Goal: Task Accomplishment & Management: Use online tool/utility

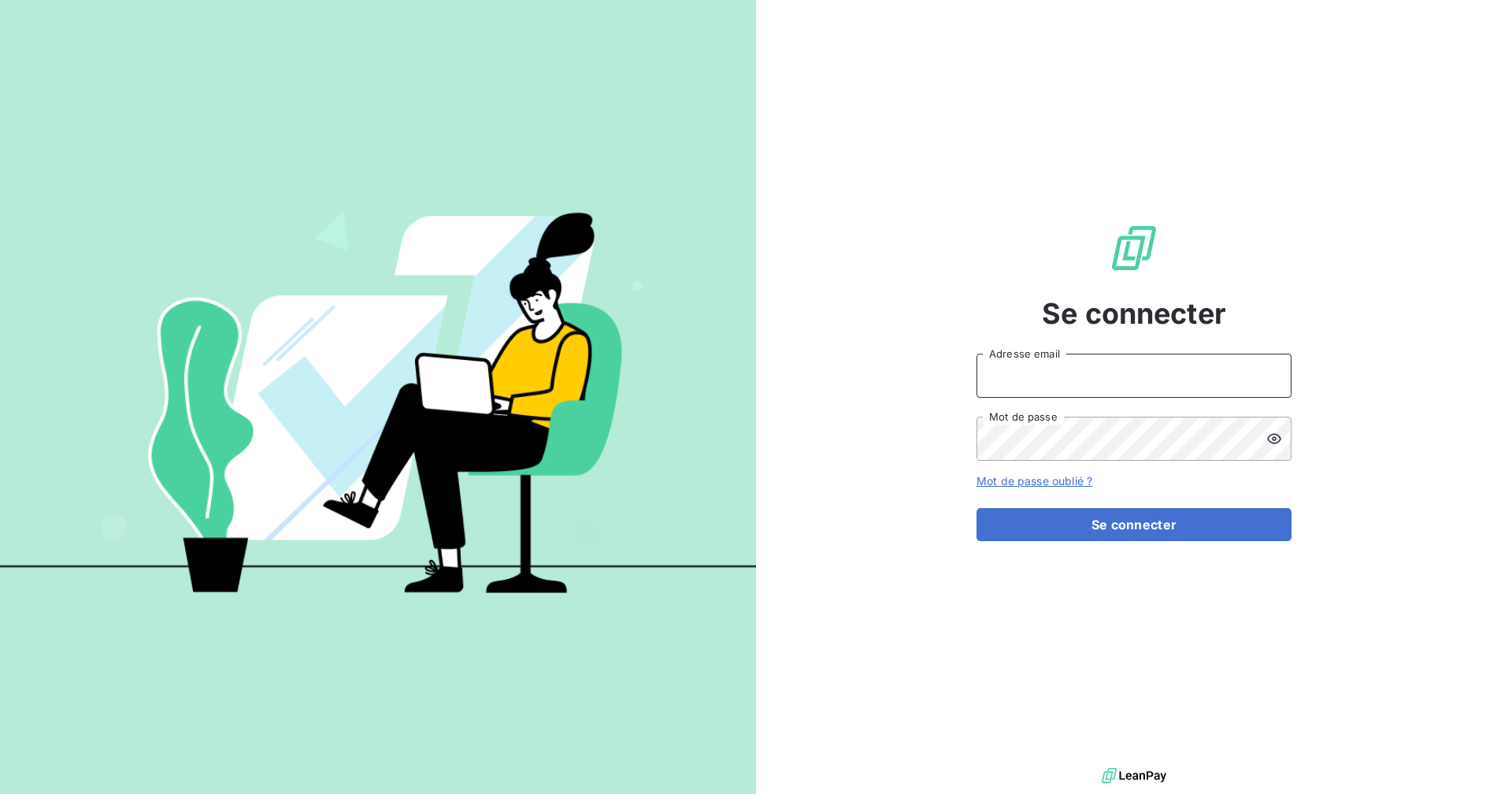
click at [1057, 389] on input "Adresse email" at bounding box center [1134, 376] width 315 height 44
type input "assistante@sanirun.com"
click at [976, 508] on button "Se connecter" at bounding box center [1134, 524] width 315 height 33
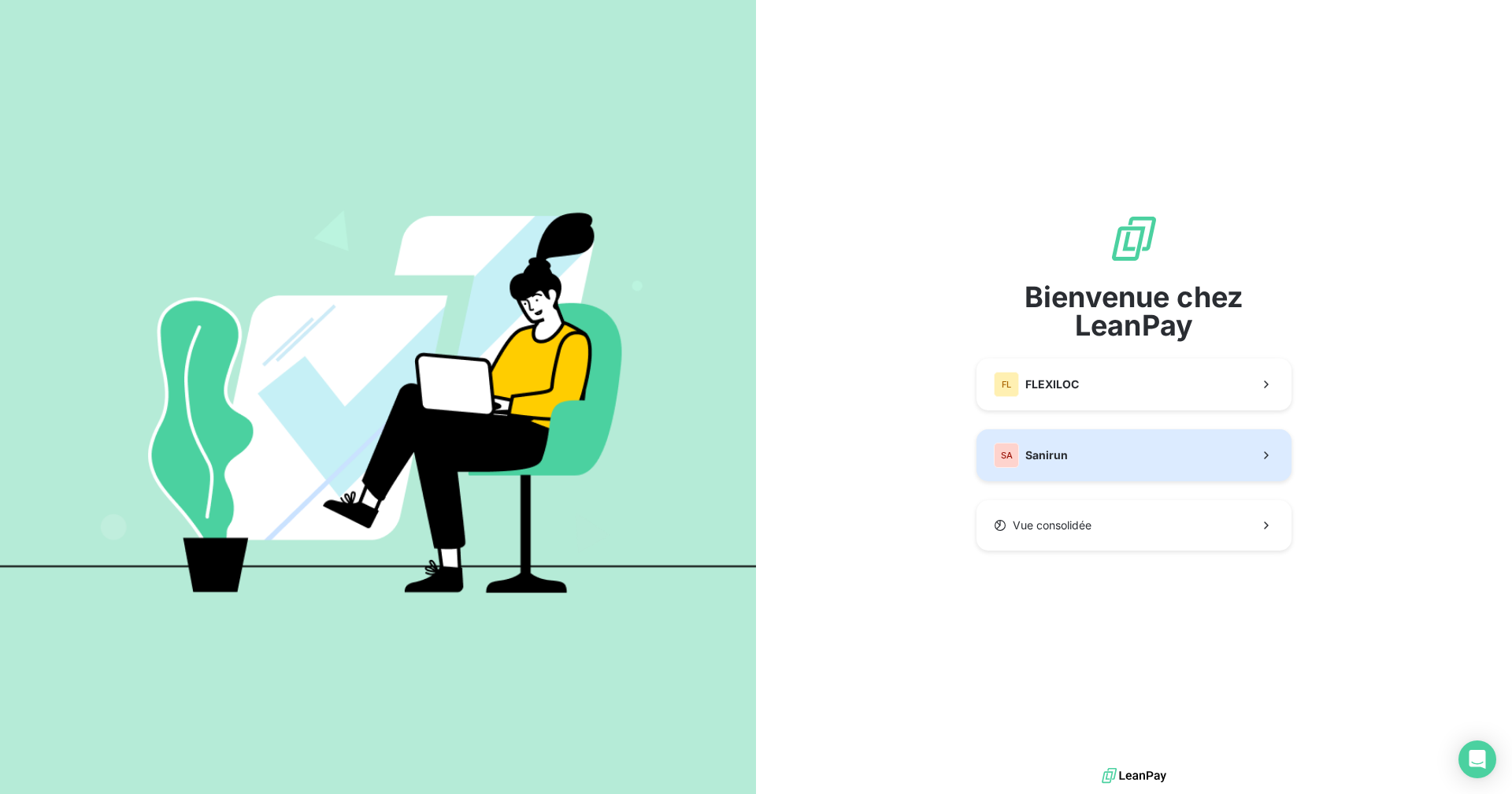
click at [1050, 459] on span "Sanirun" at bounding box center [1046, 455] width 42 height 16
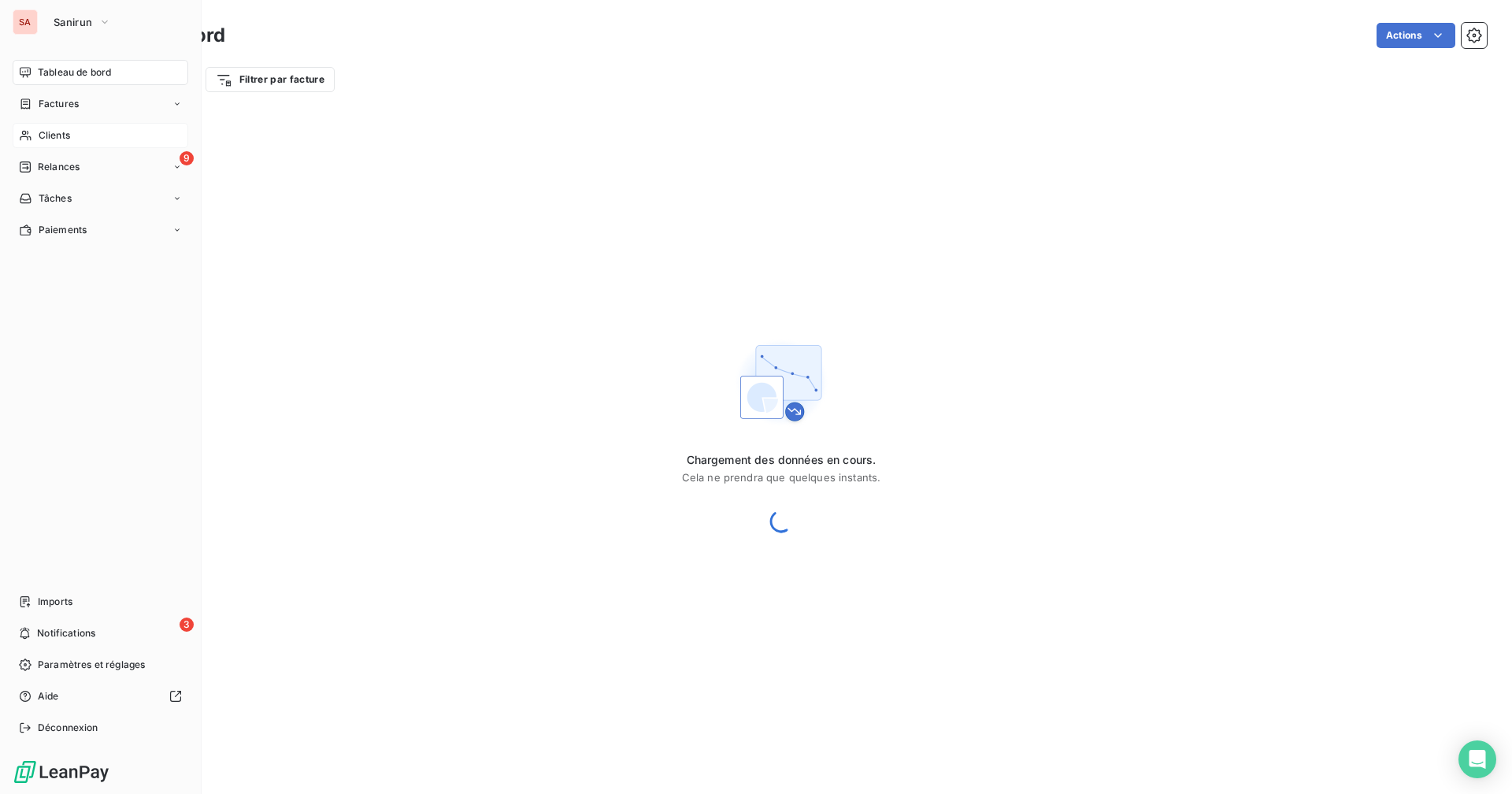
click at [19, 139] on icon at bounding box center [25, 135] width 13 height 12
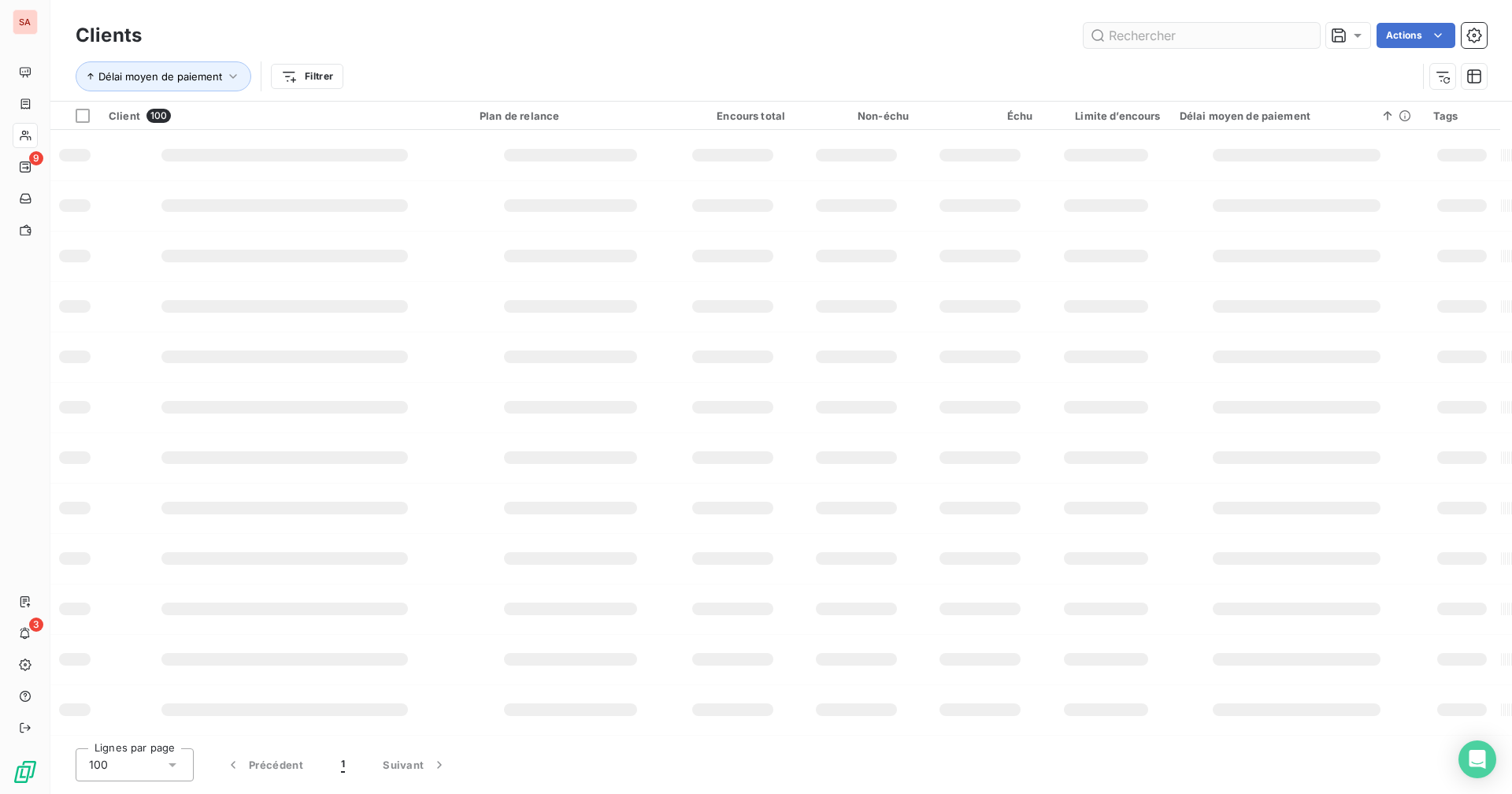
click at [1148, 30] on input "text" at bounding box center [1201, 35] width 236 height 25
type input "socomif"
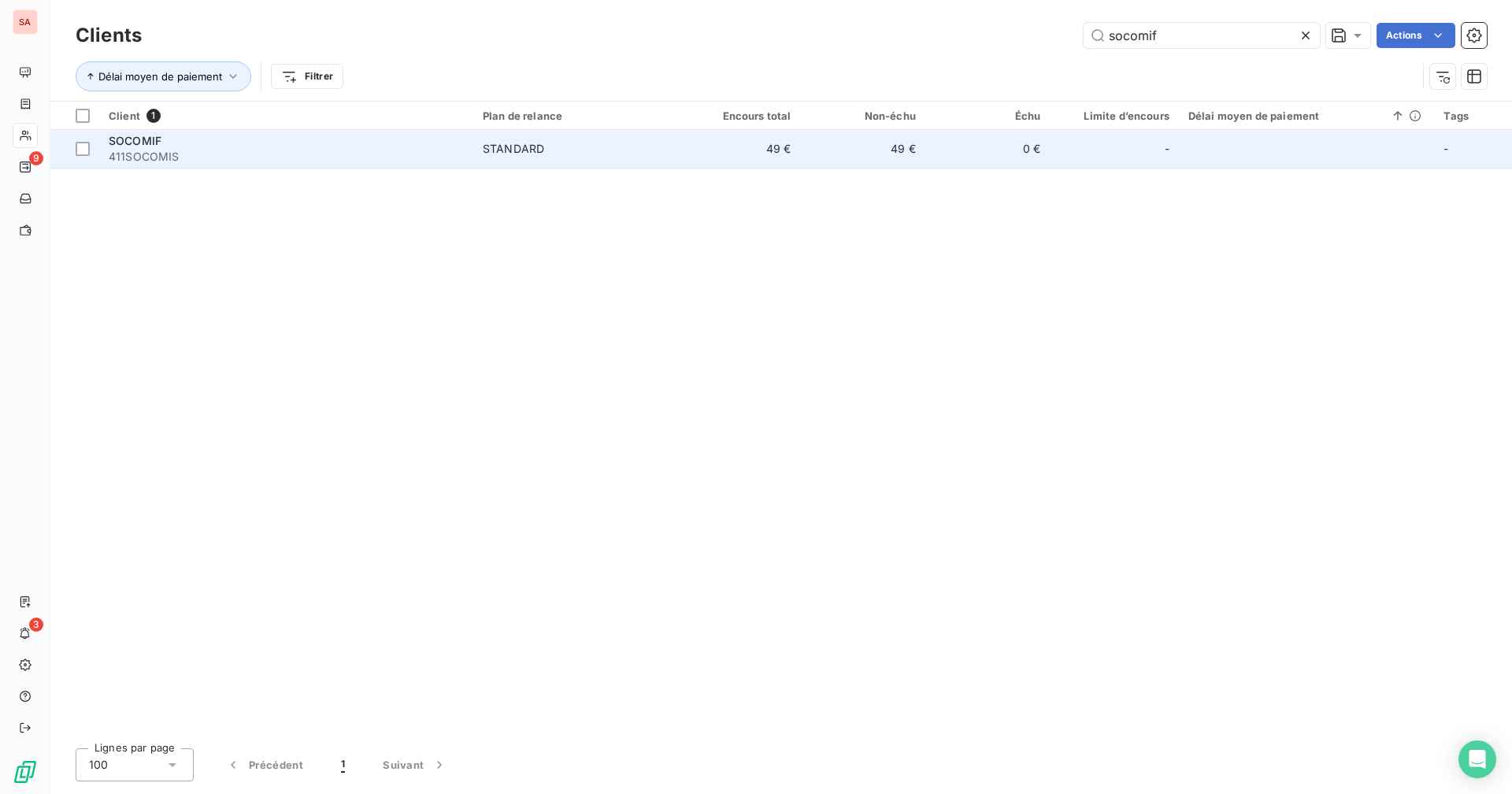
click at [919, 162] on td "49 €" at bounding box center [863, 149] width 125 height 38
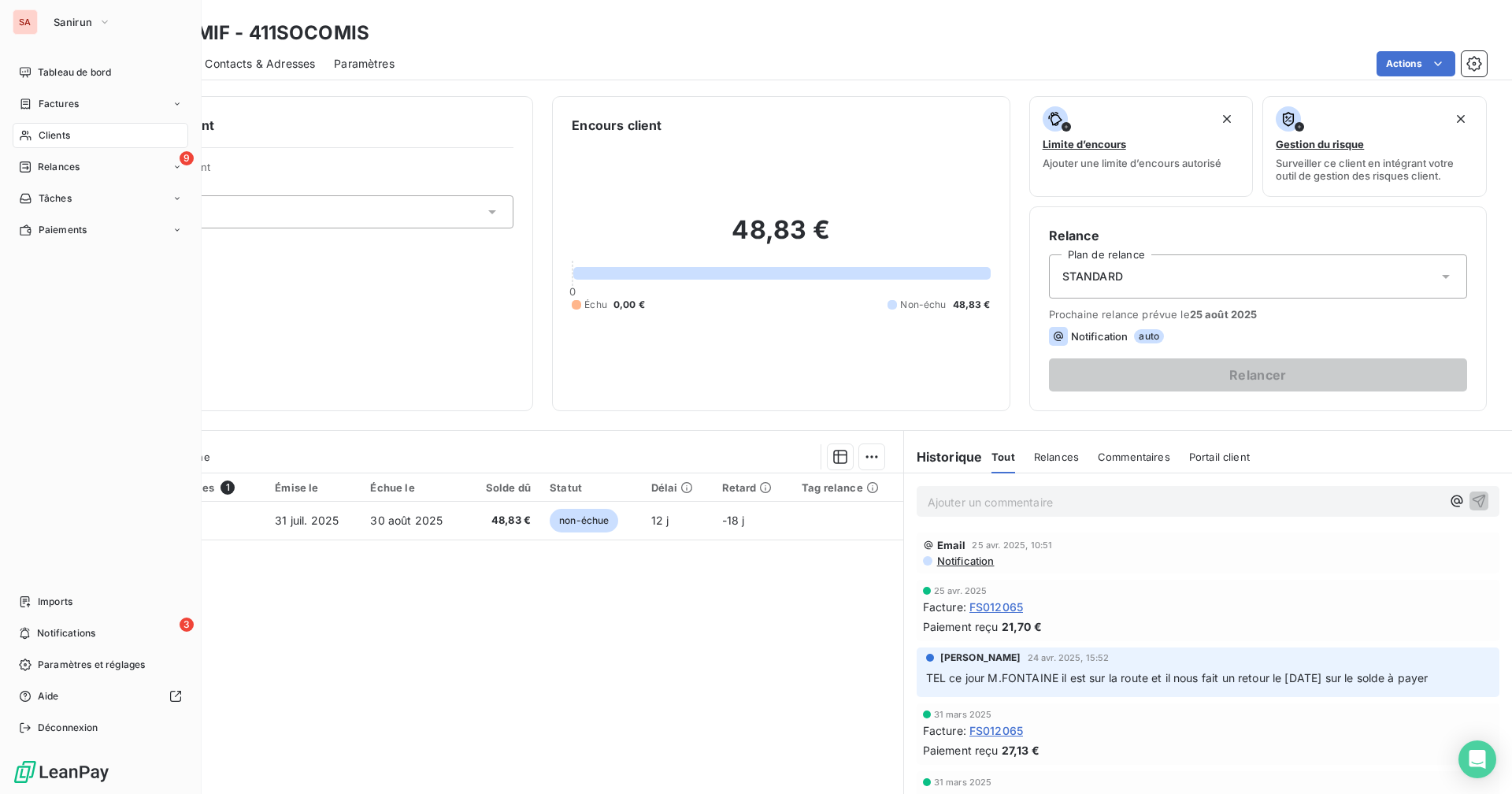
click at [68, 130] on span "Clients" at bounding box center [54, 135] width 31 height 14
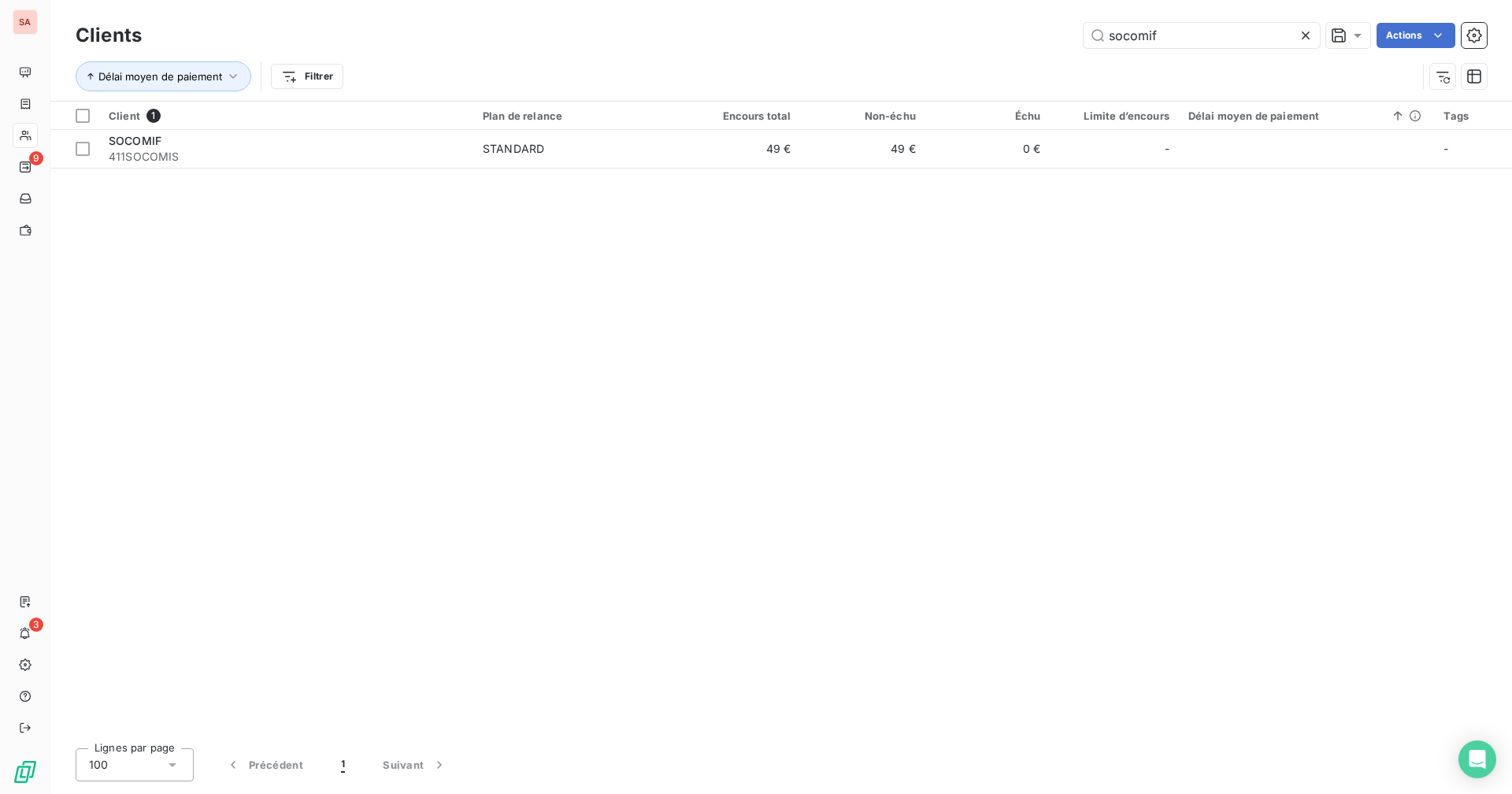
drag, startPoint x: 1179, startPoint y: 42, endPoint x: 1075, endPoint y: 40, distance: 104.0
click at [1075, 40] on div "socomif Actions" at bounding box center [823, 35] width 1326 height 25
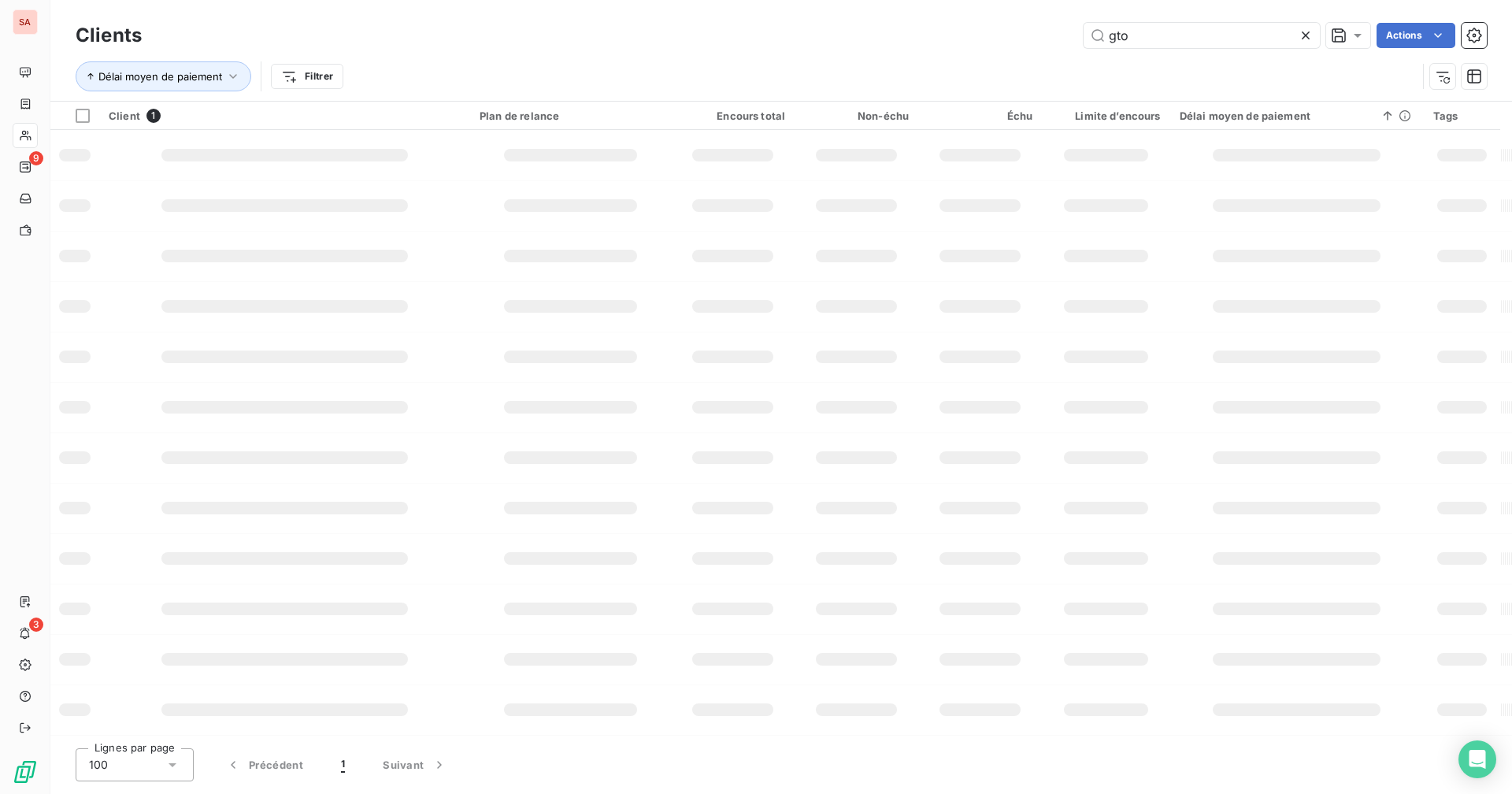
type input "gtoi"
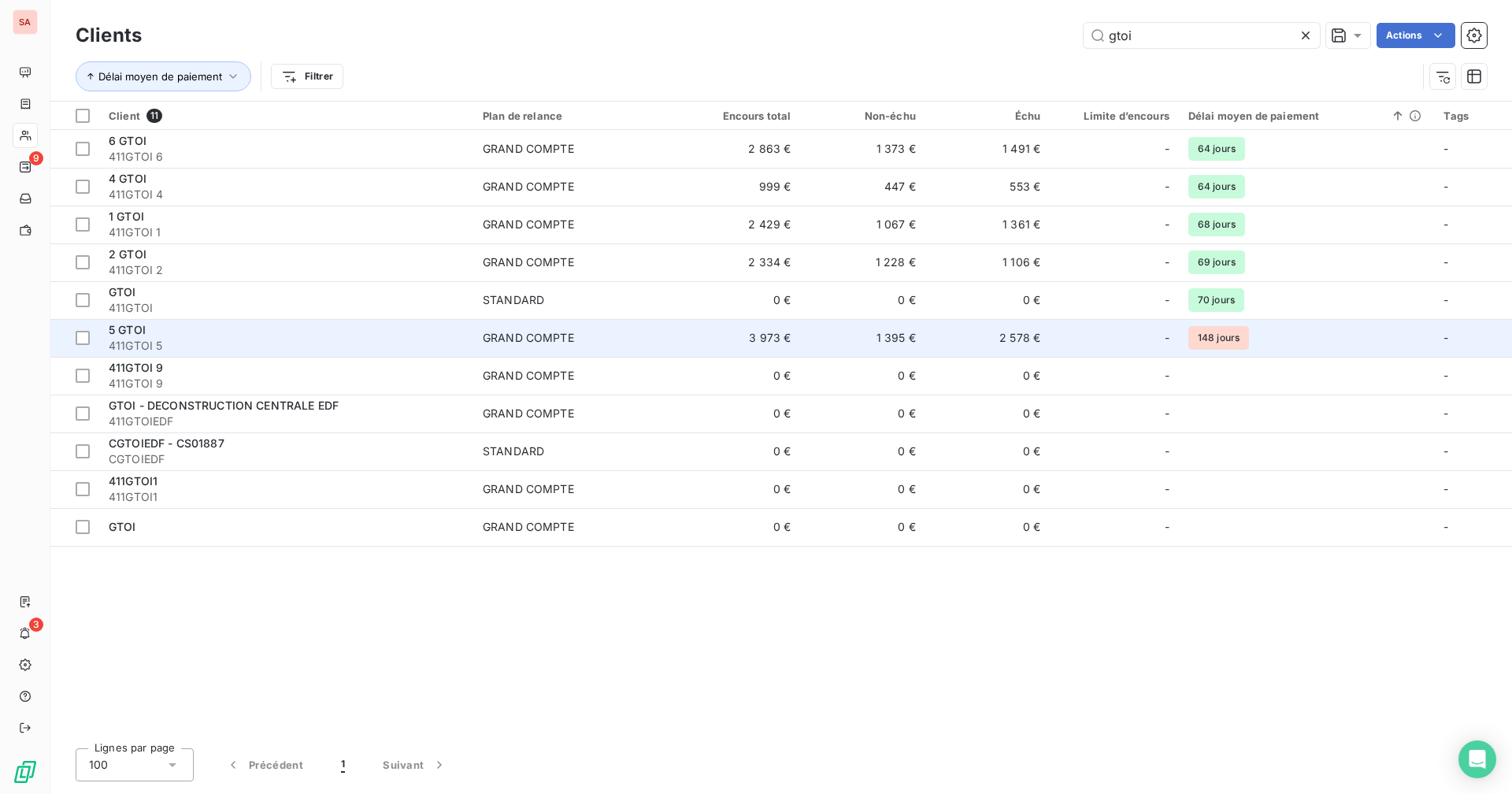
click at [800, 330] on td "3 973 €" at bounding box center [738, 338] width 125 height 38
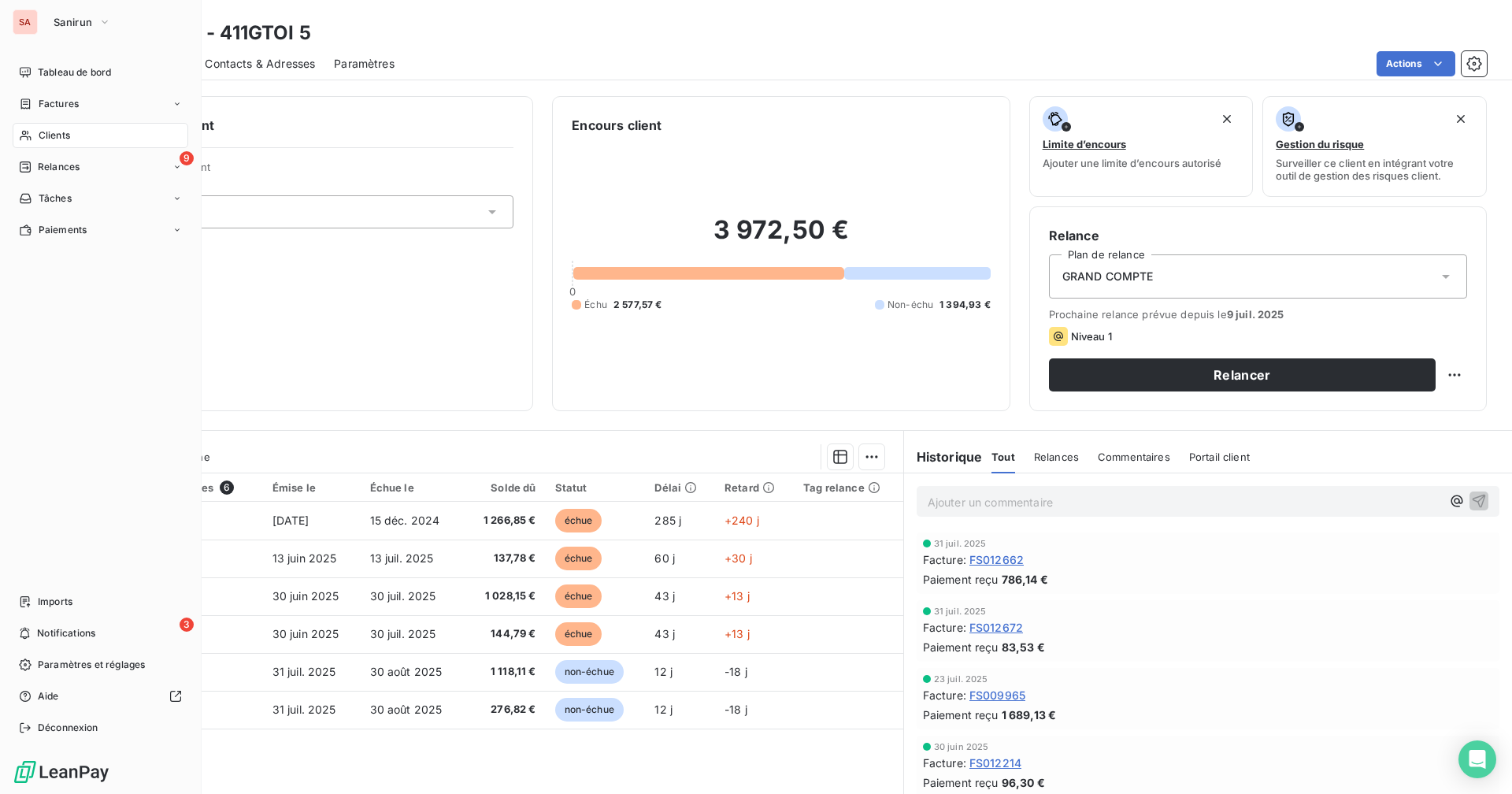
click at [18, 133] on div "Clients" at bounding box center [100, 135] width 176 height 25
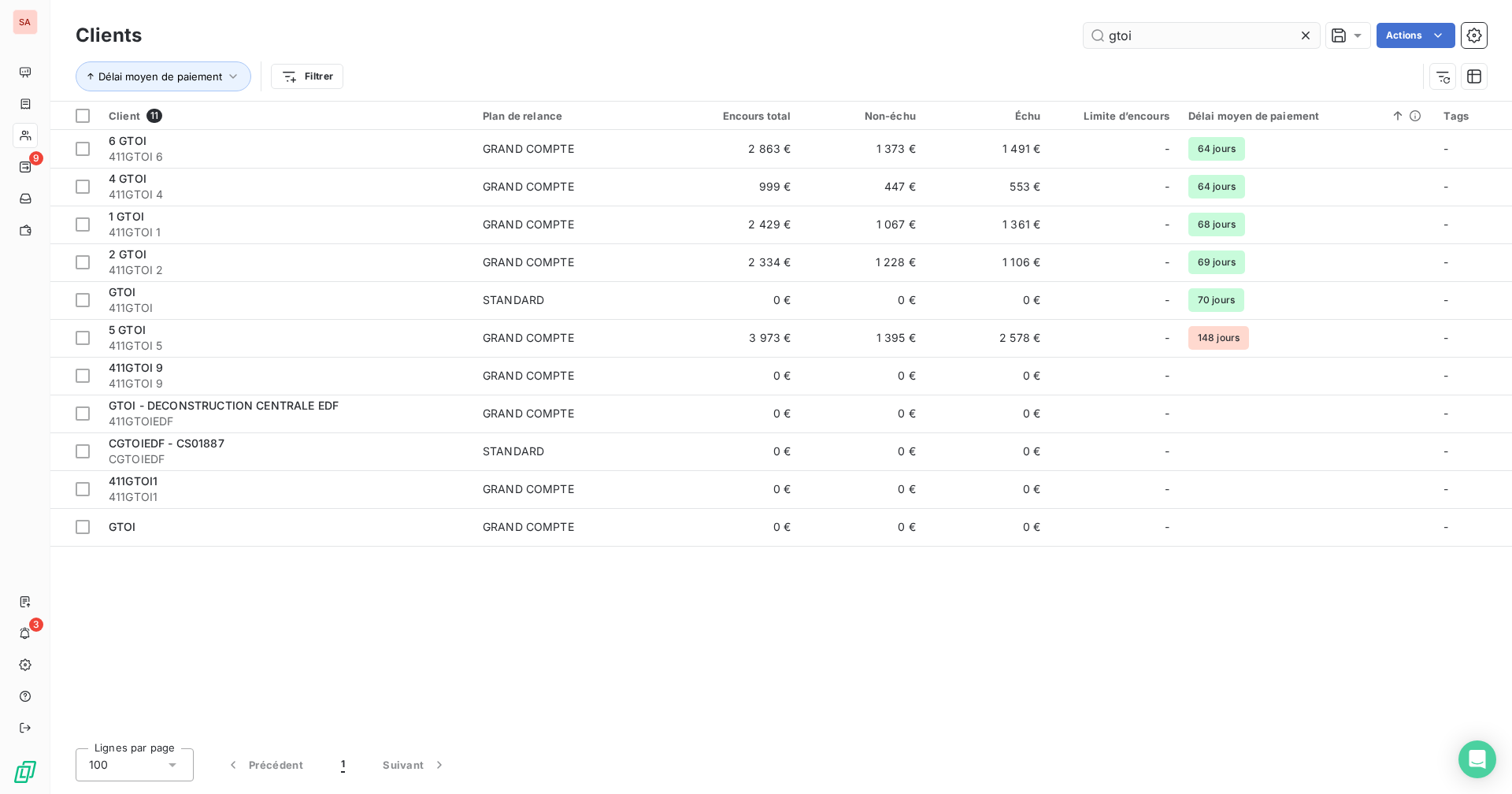
drag, startPoint x: 1180, startPoint y: 31, endPoint x: 1091, endPoint y: 41, distance: 89.6
click at [1091, 41] on input "gtoi" at bounding box center [1201, 35] width 236 height 25
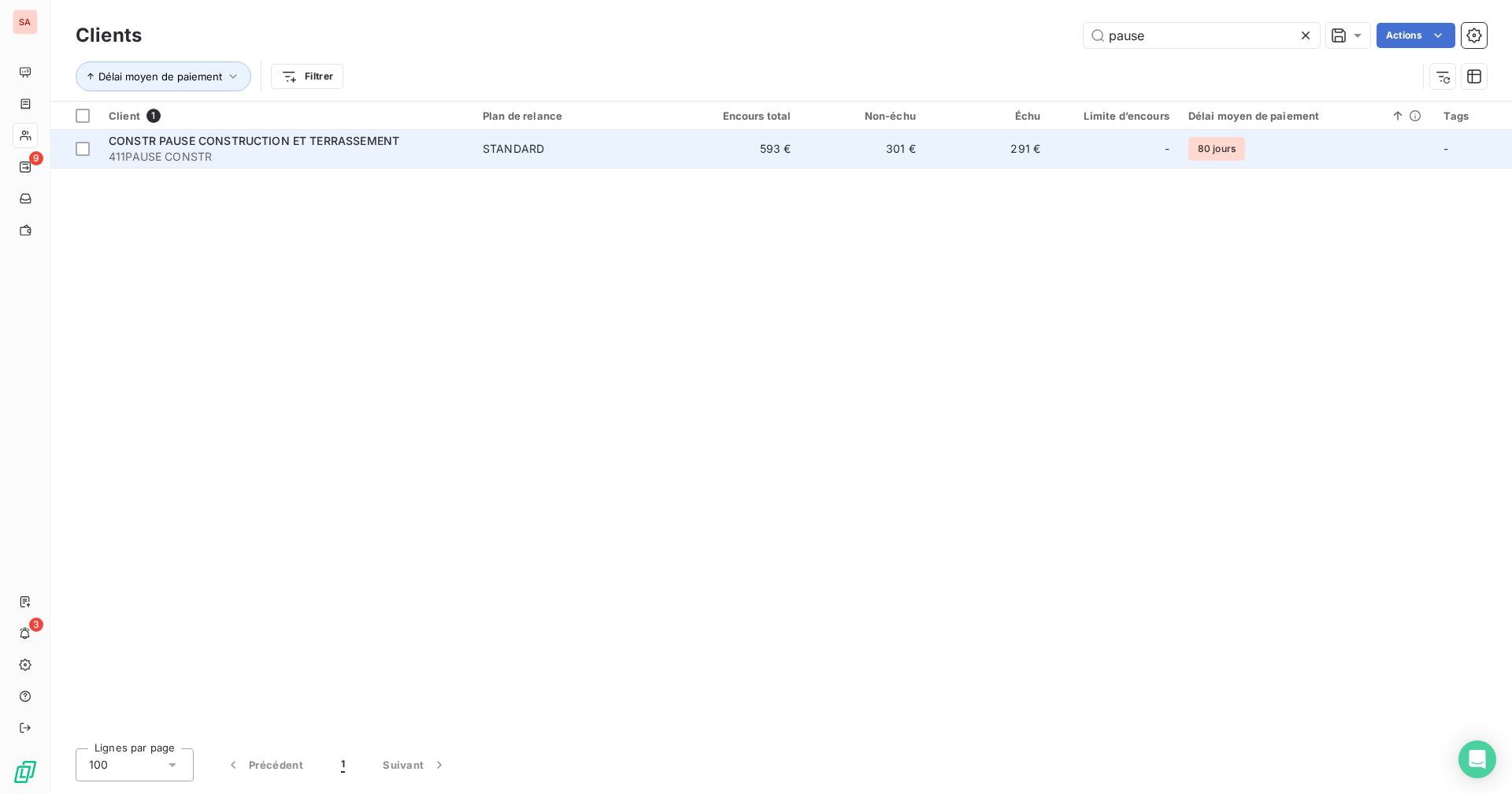
type input "pause"
click at [856, 158] on td "301 €" at bounding box center [863, 149] width 125 height 38
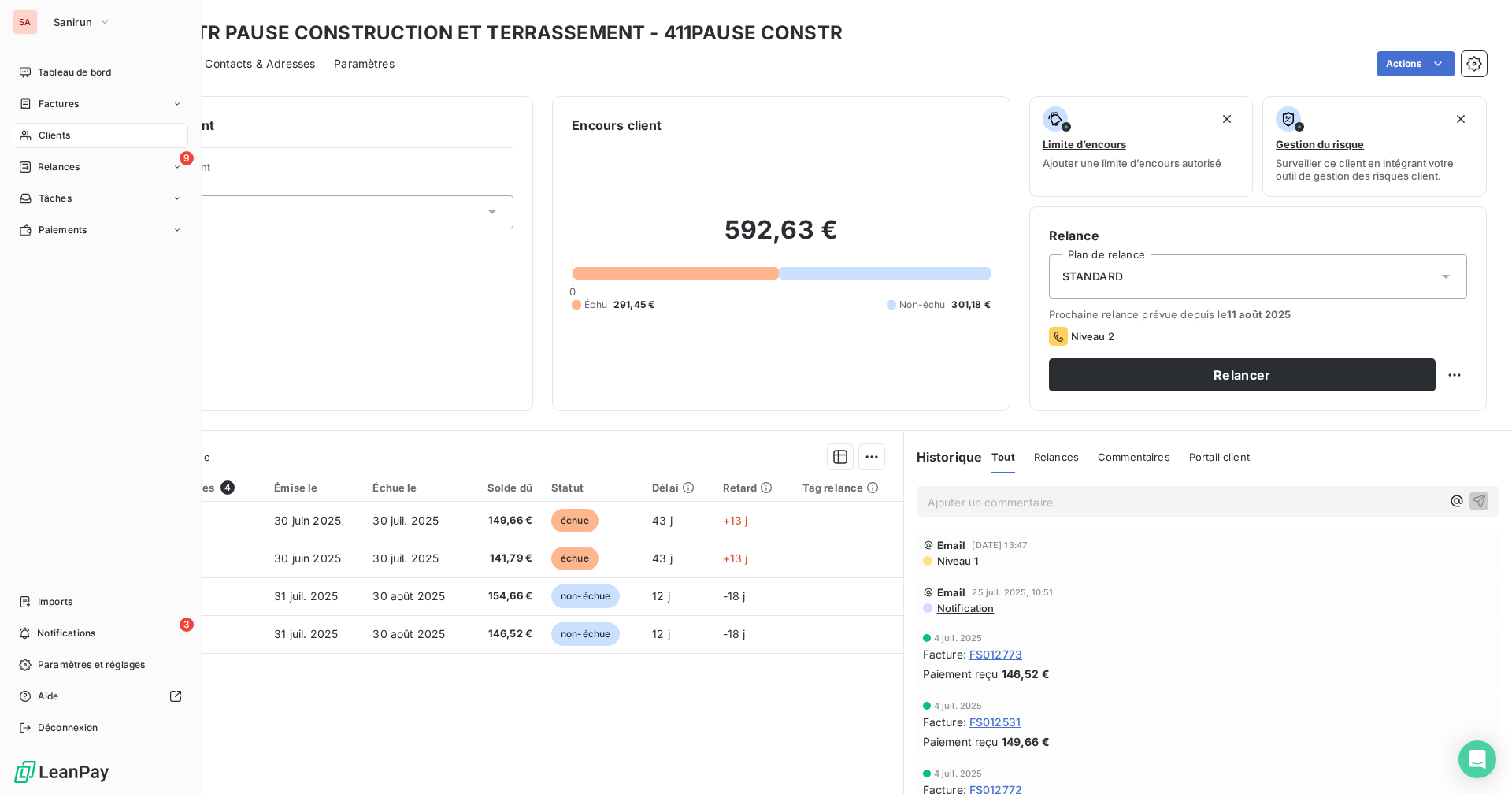
click at [24, 134] on icon at bounding box center [25, 135] width 11 height 10
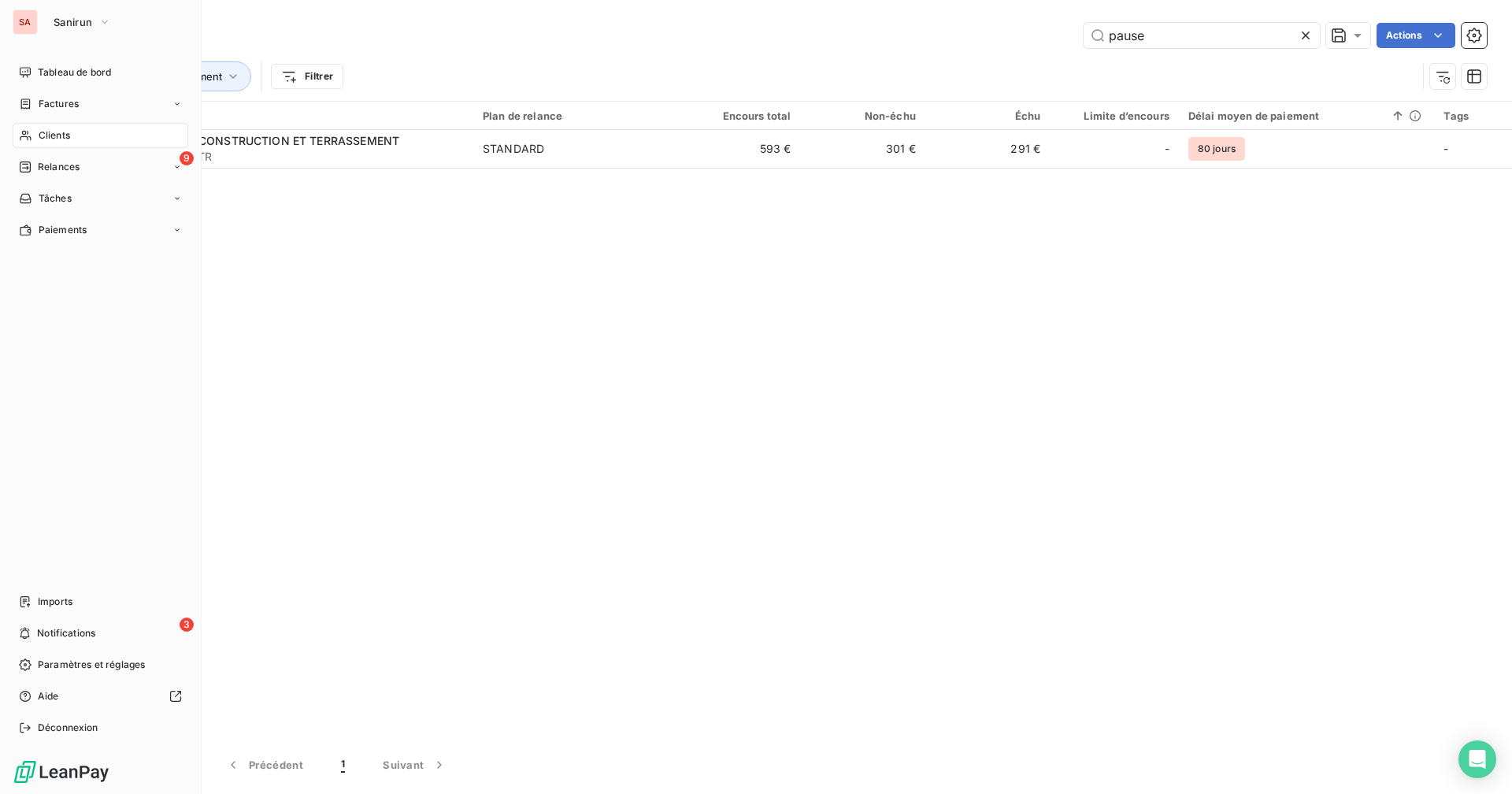
click at [31, 26] on div "SA" at bounding box center [25, 22] width 25 height 25
click at [84, 26] on span "Sanirun" at bounding box center [73, 22] width 39 height 12
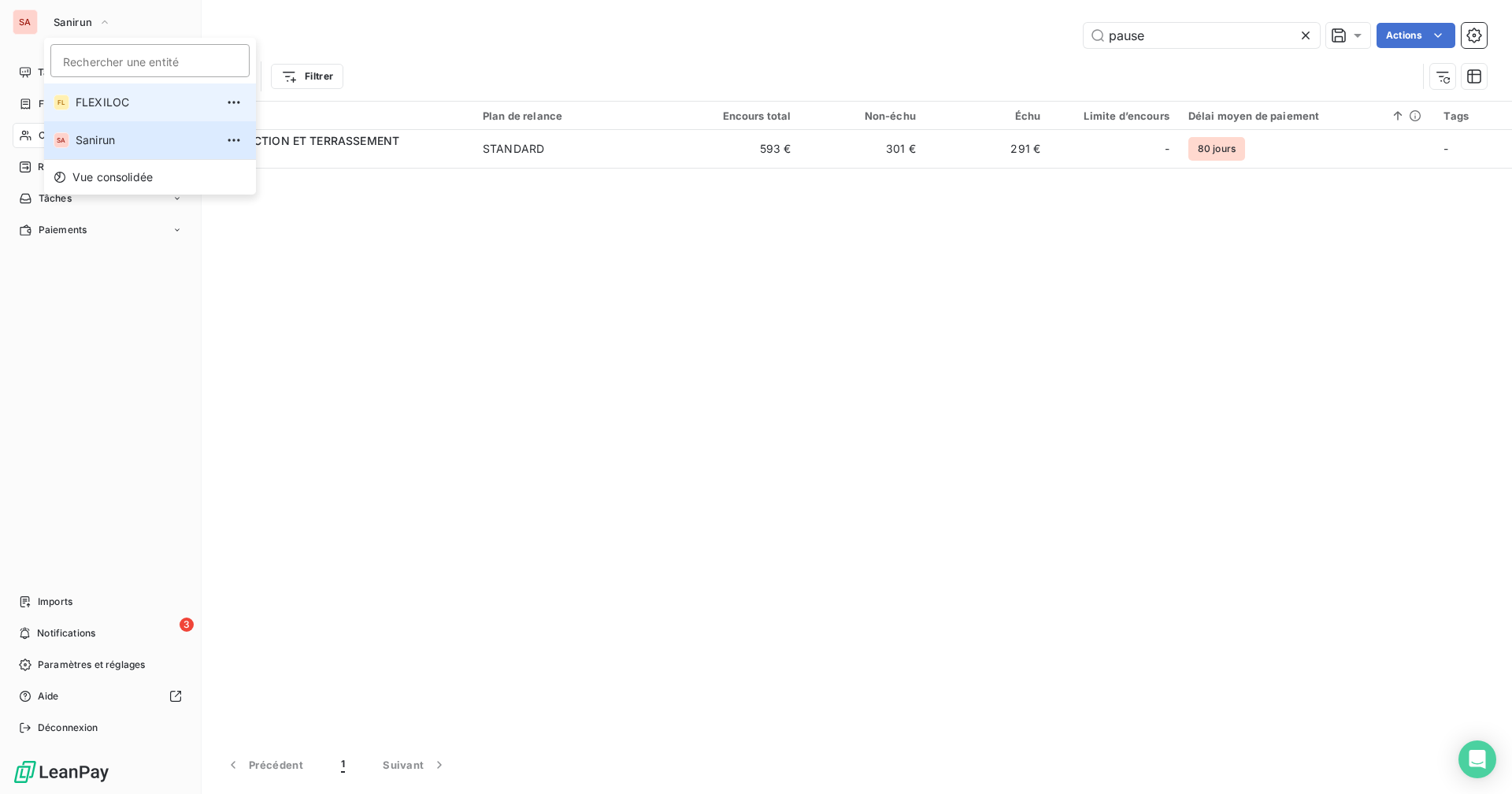
click at [100, 109] on span "FLEXILOC" at bounding box center [145, 102] width 140 height 16
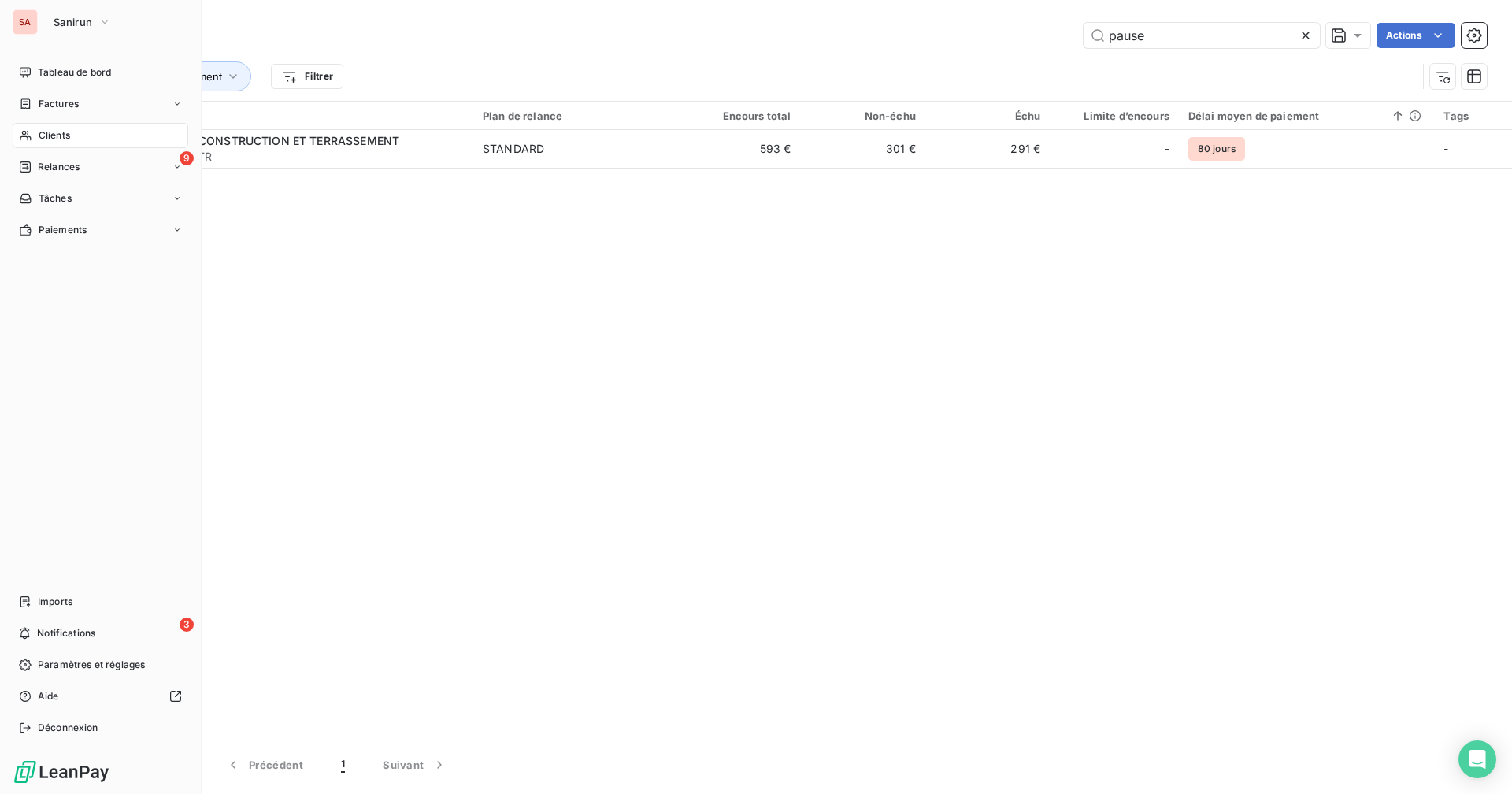
type input "ATEXIA"
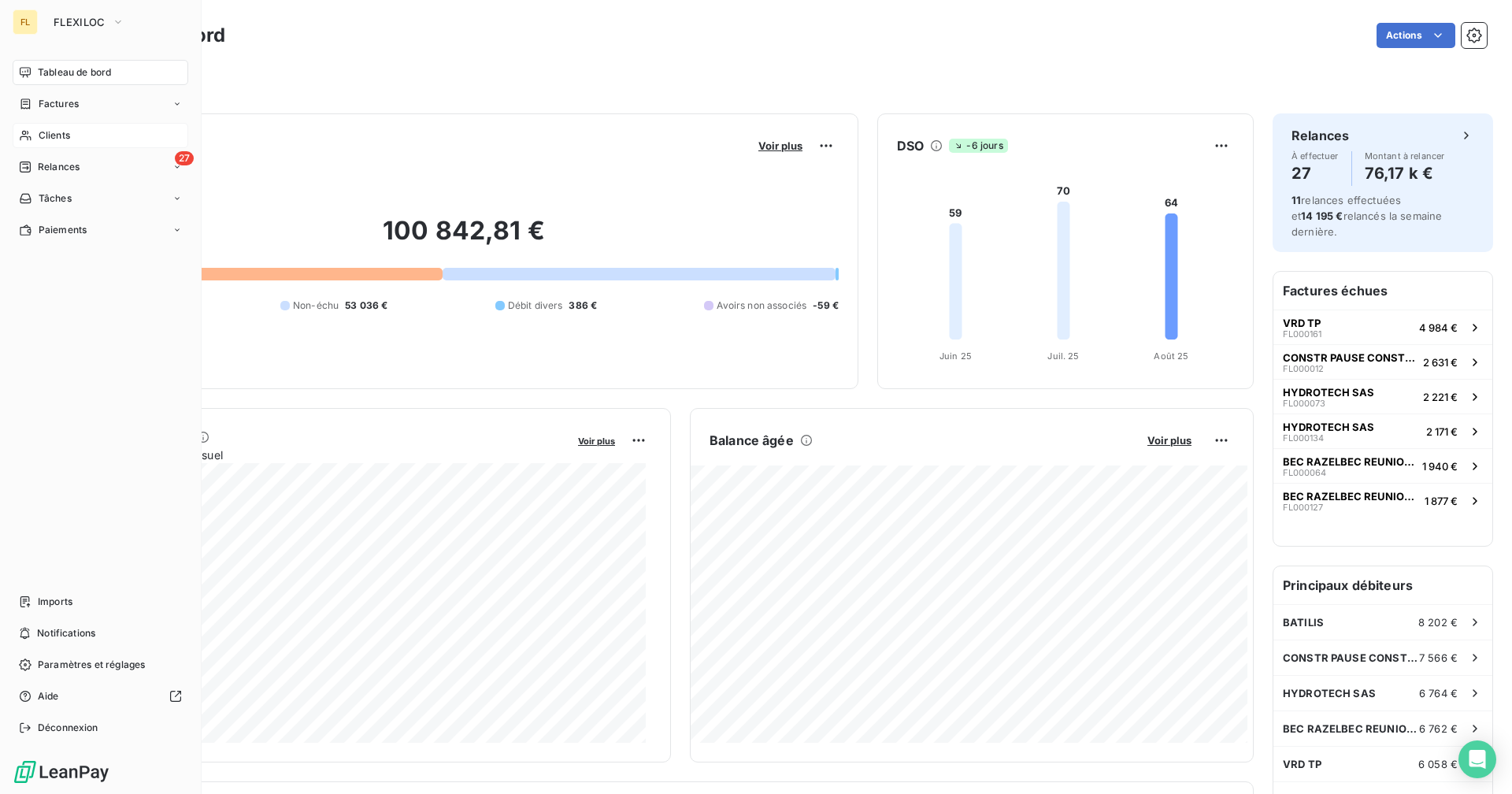
click at [45, 131] on span "Clients" at bounding box center [54, 135] width 31 height 14
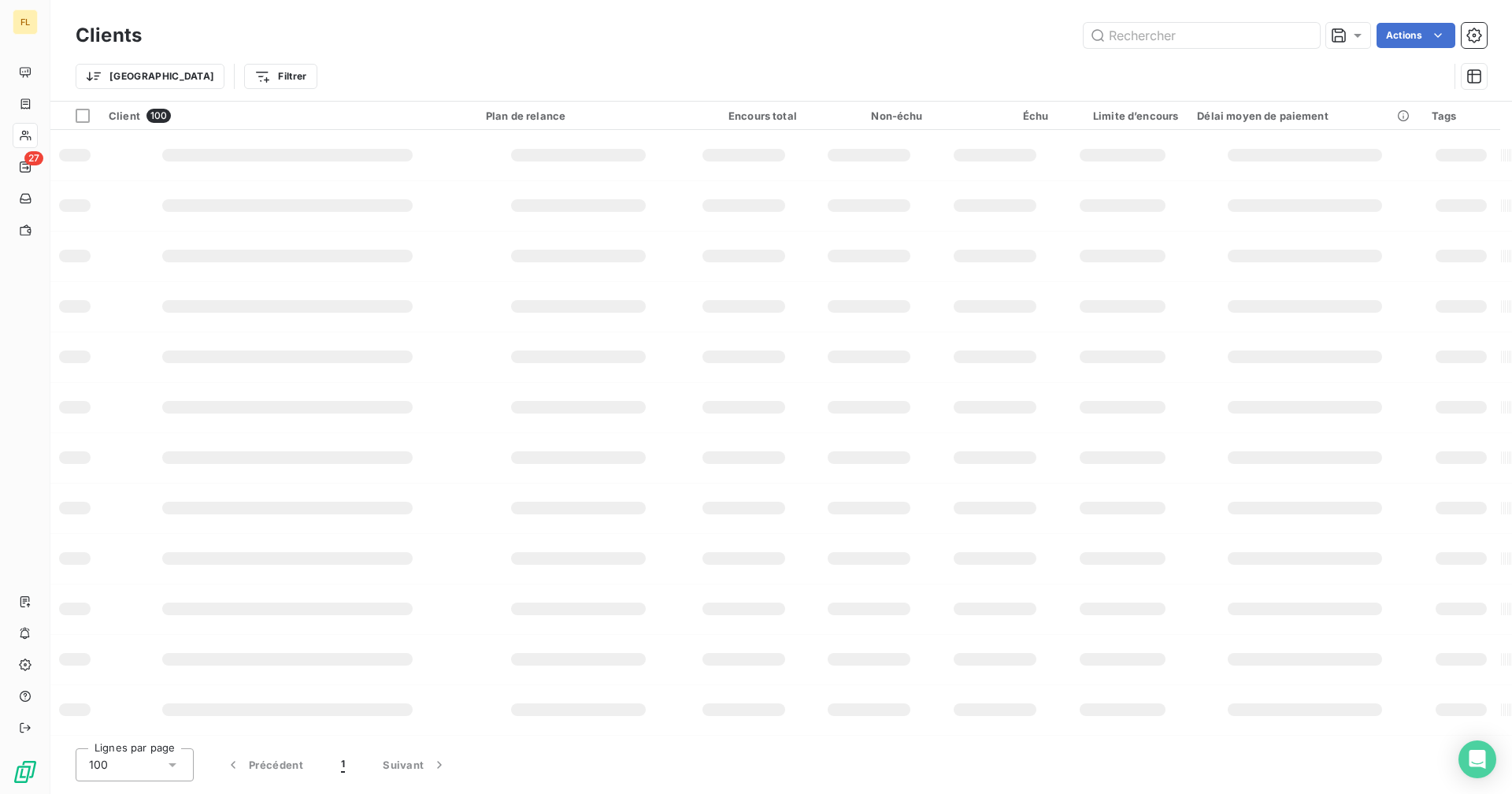
click at [1138, 38] on input "text" at bounding box center [1201, 35] width 236 height 25
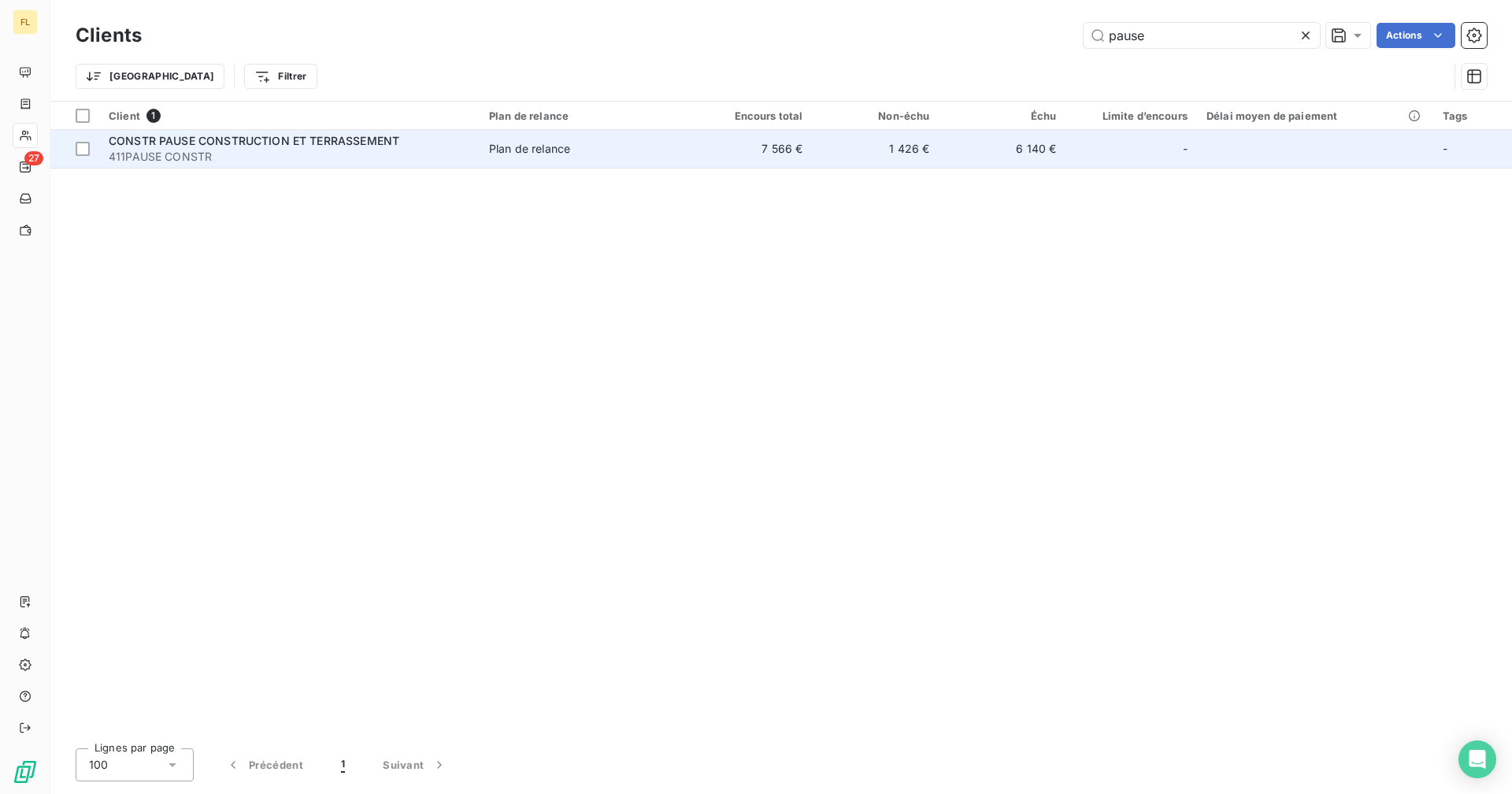
type input "pause"
click at [916, 159] on td "1 426 €" at bounding box center [875, 149] width 126 height 38
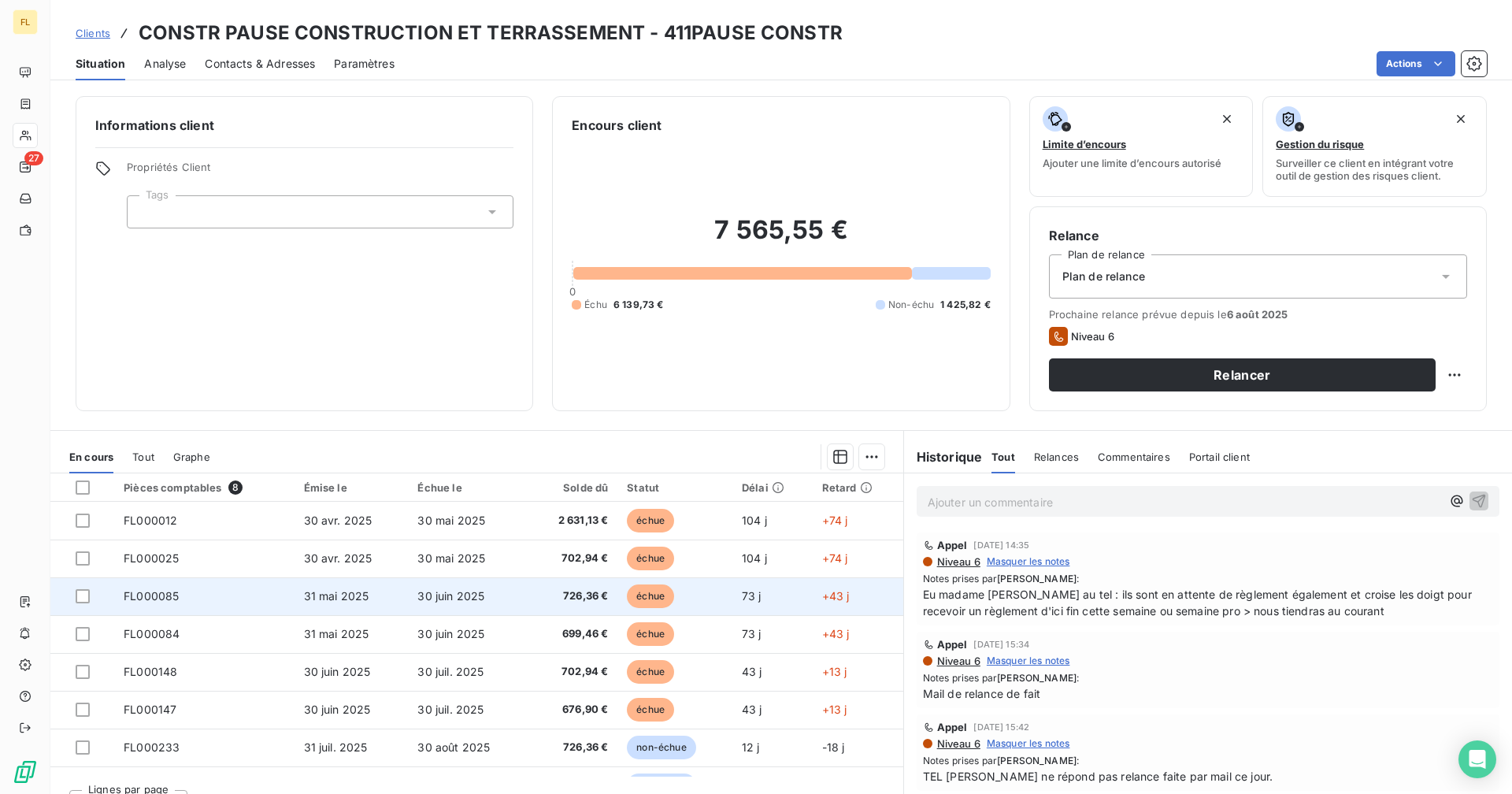
scroll to position [28, 0]
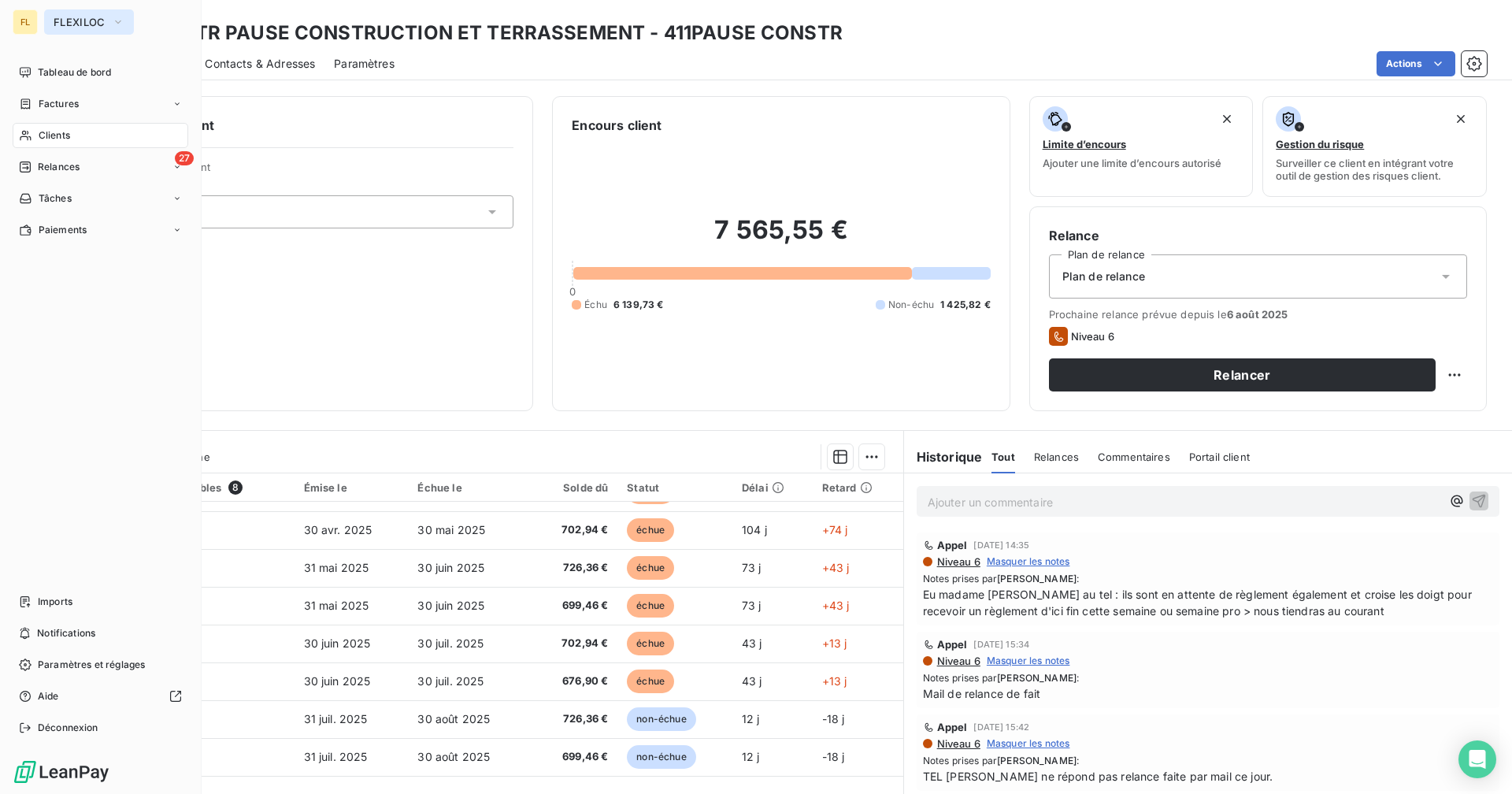
click at [104, 24] on span "FLEXILOC" at bounding box center [79, 22] width 52 height 12
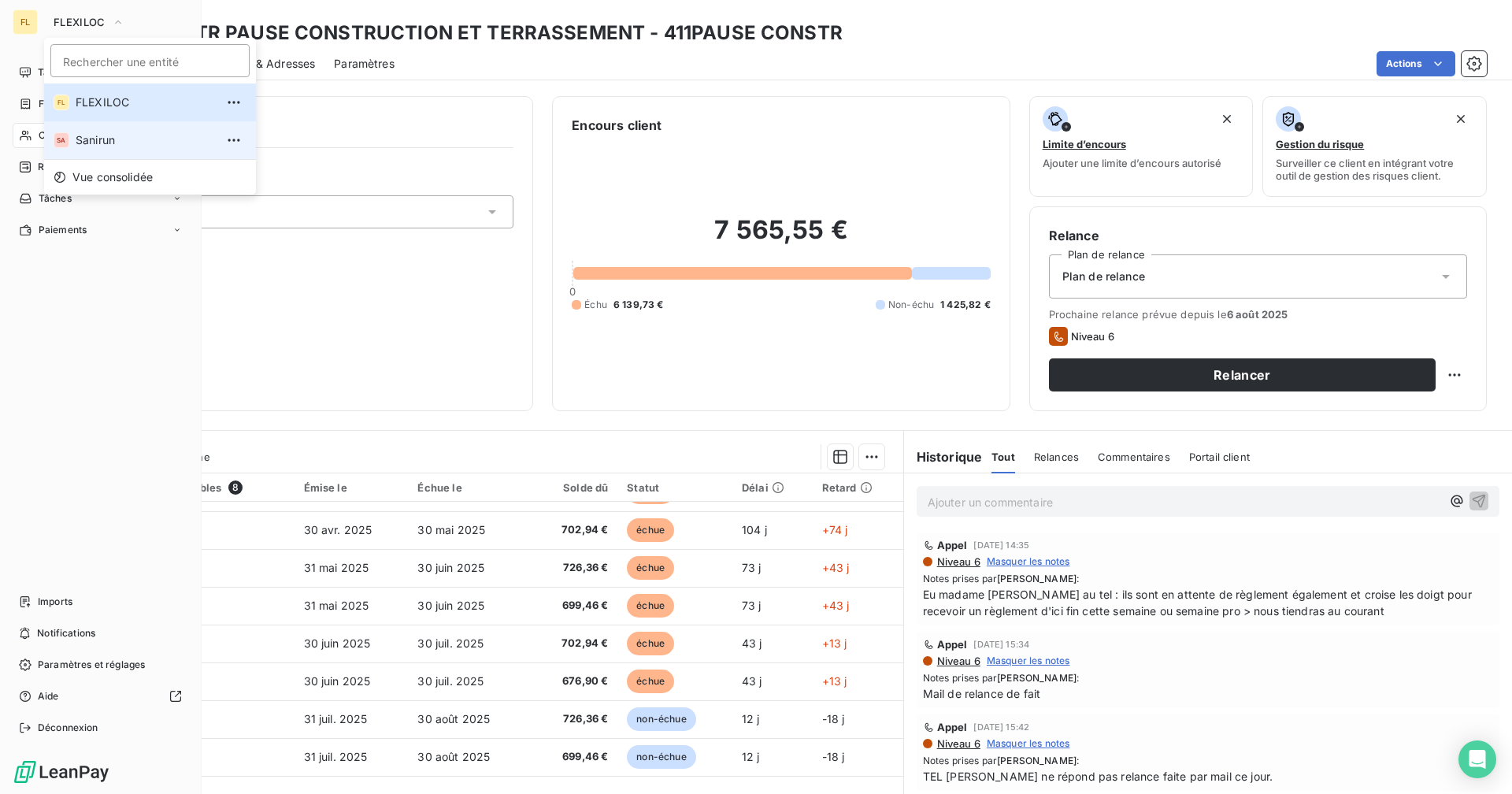
click at [119, 135] on span "Sanirun" at bounding box center [145, 140] width 140 height 16
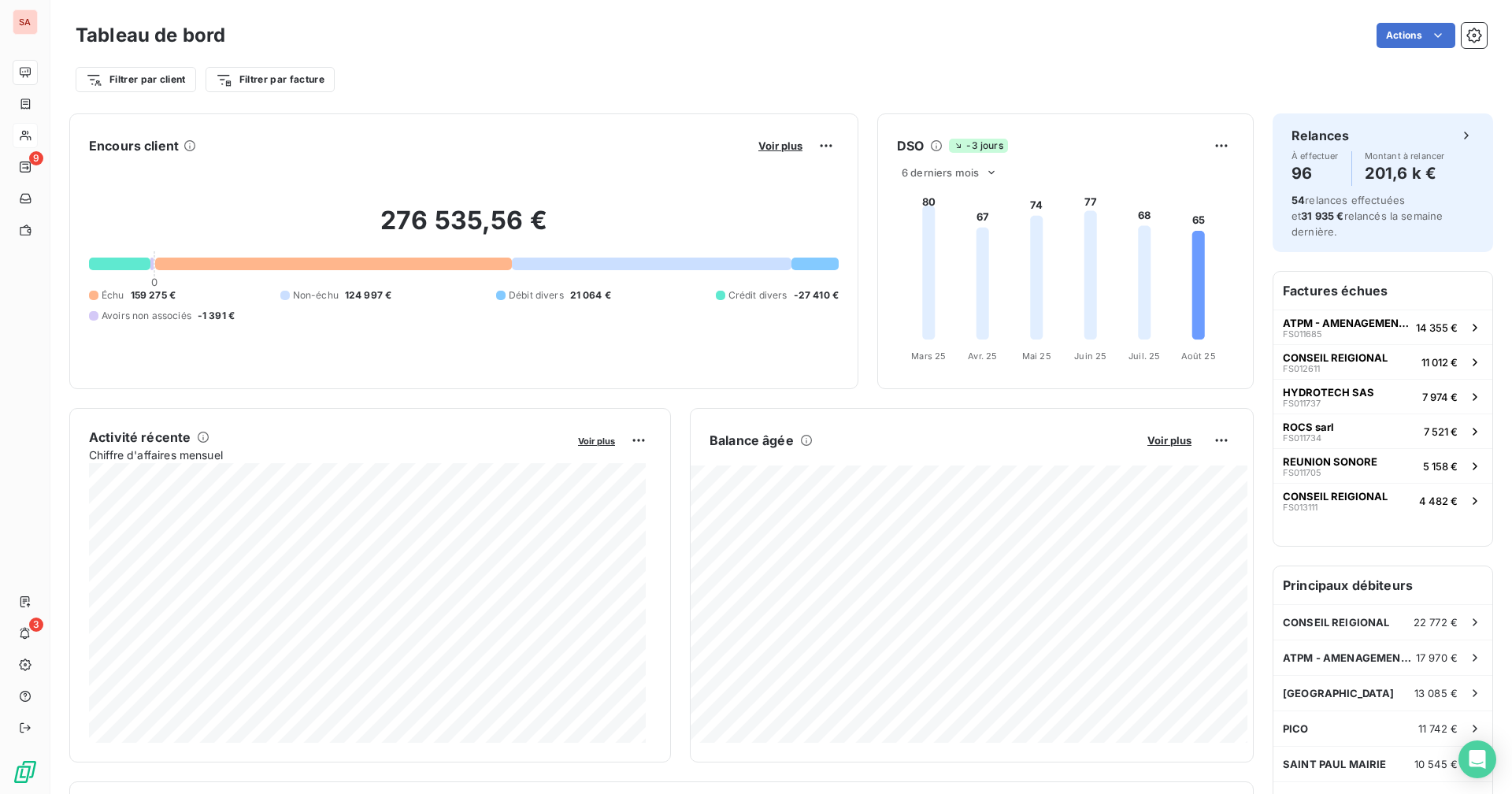
click at [26, 139] on icon at bounding box center [25, 135] width 13 height 12
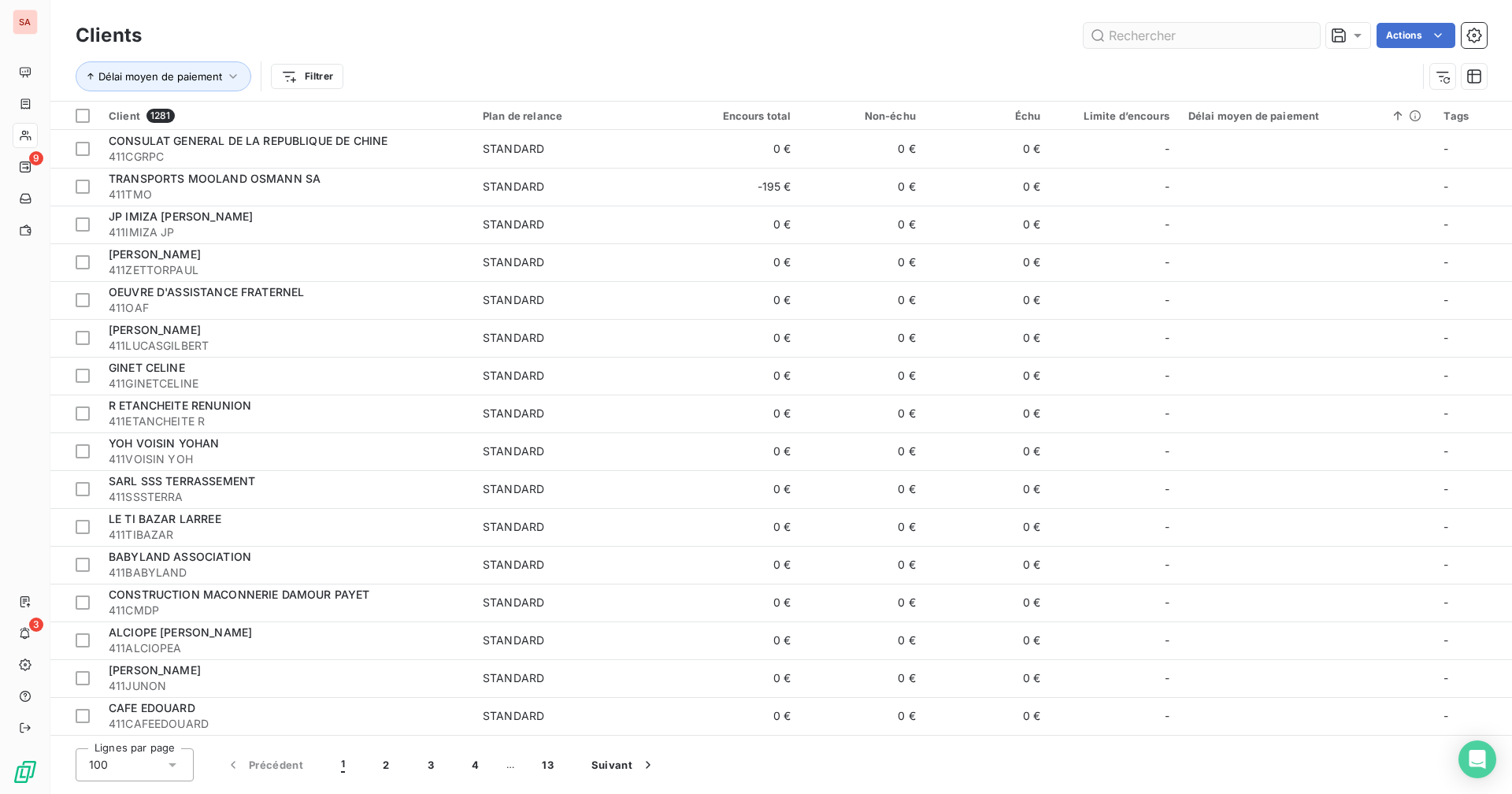
click at [1121, 40] on input "text" at bounding box center [1201, 35] width 236 height 25
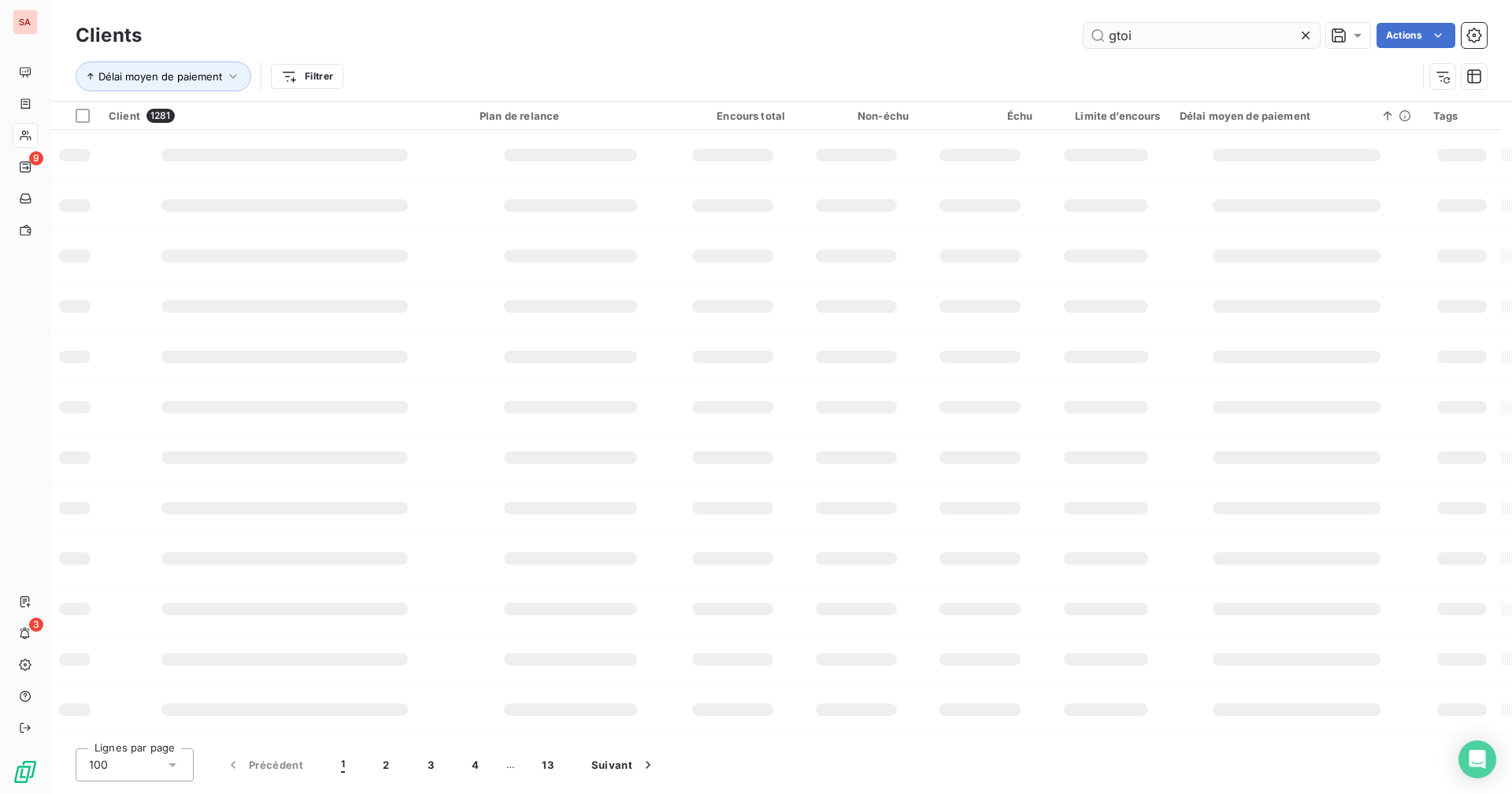
type input "gtoi"
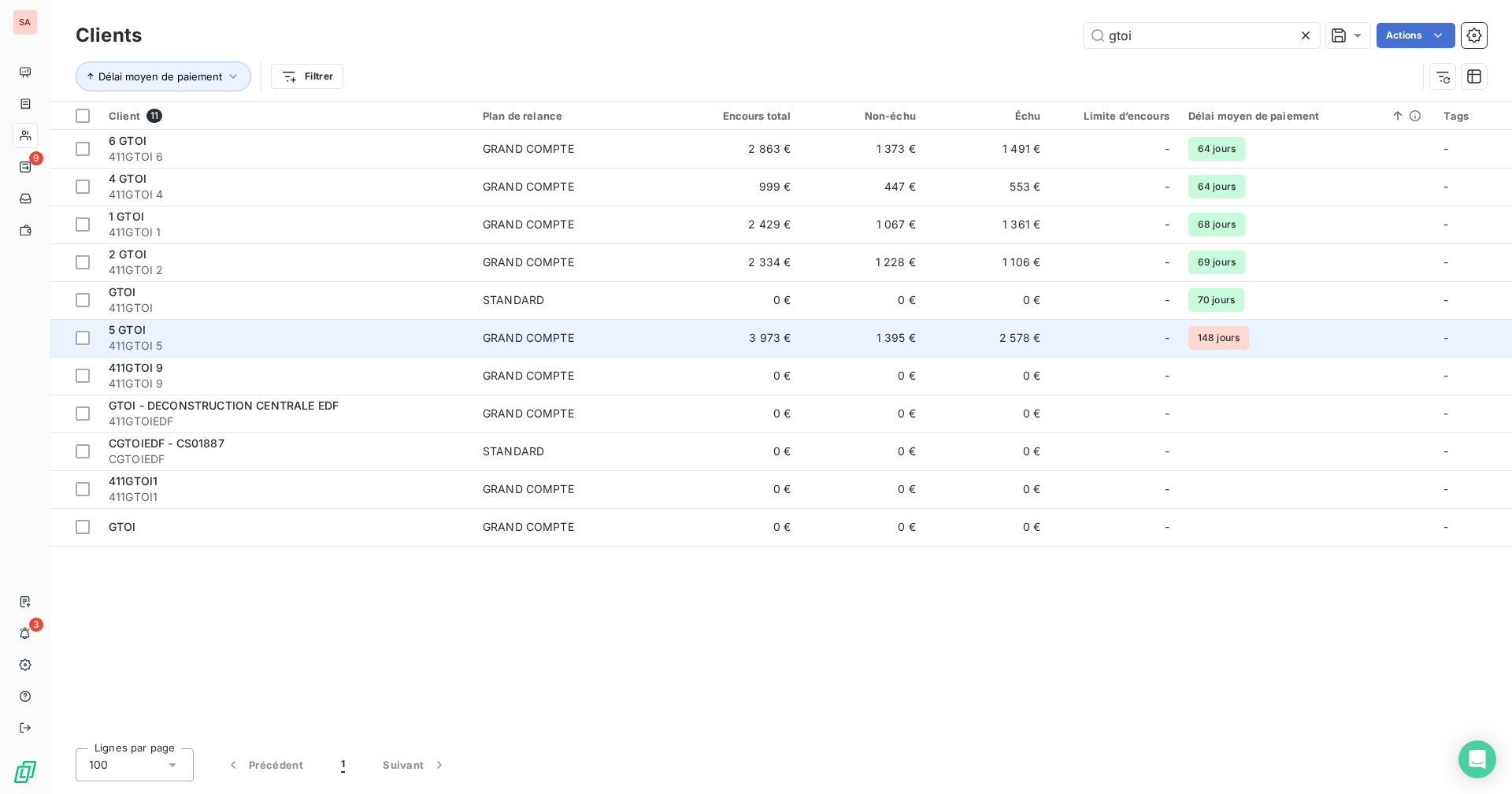
click at [825, 339] on td "1 395 €" at bounding box center [863, 338] width 125 height 38
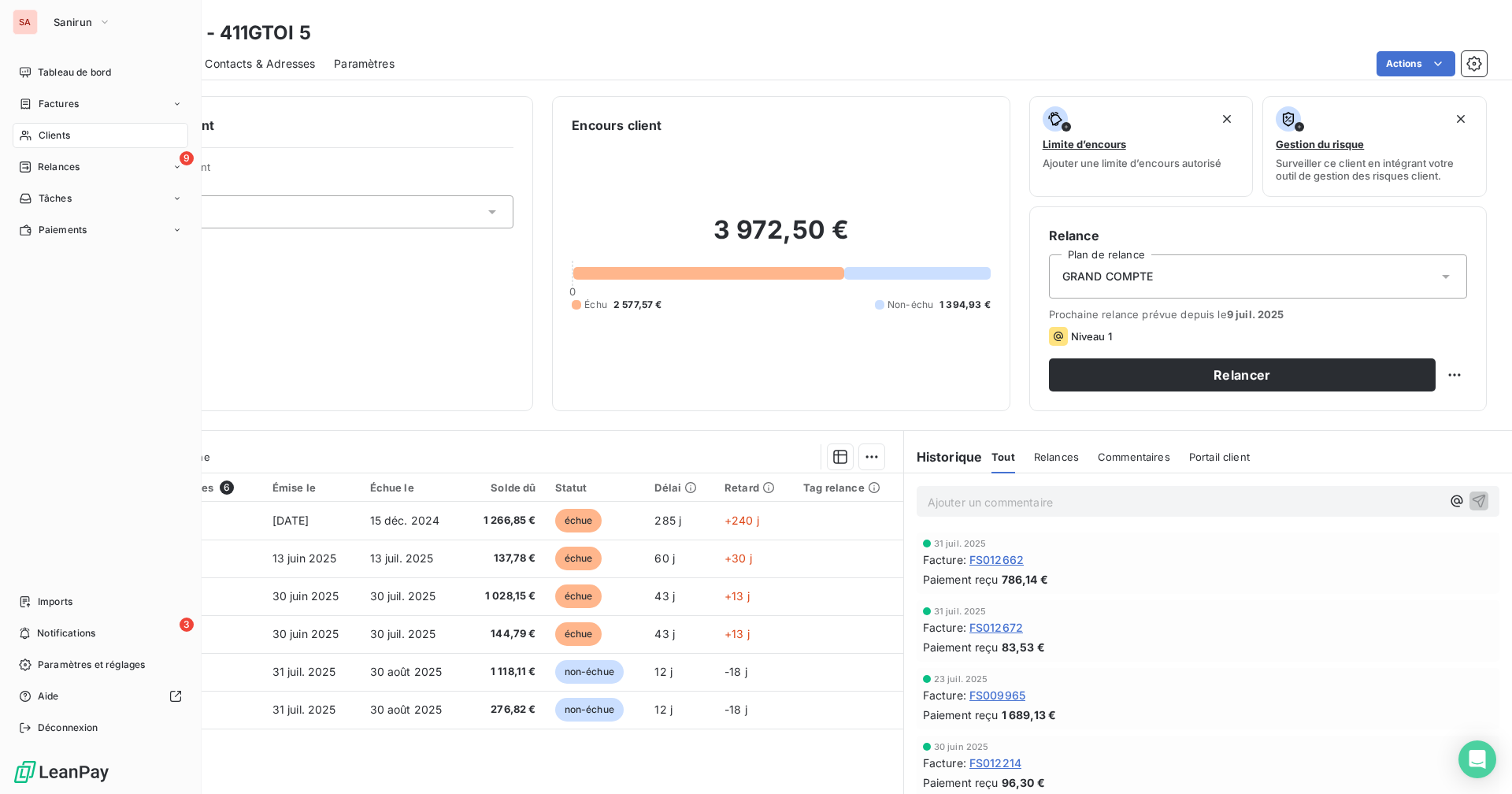
click at [33, 132] on div "Clients" at bounding box center [100, 135] width 176 height 25
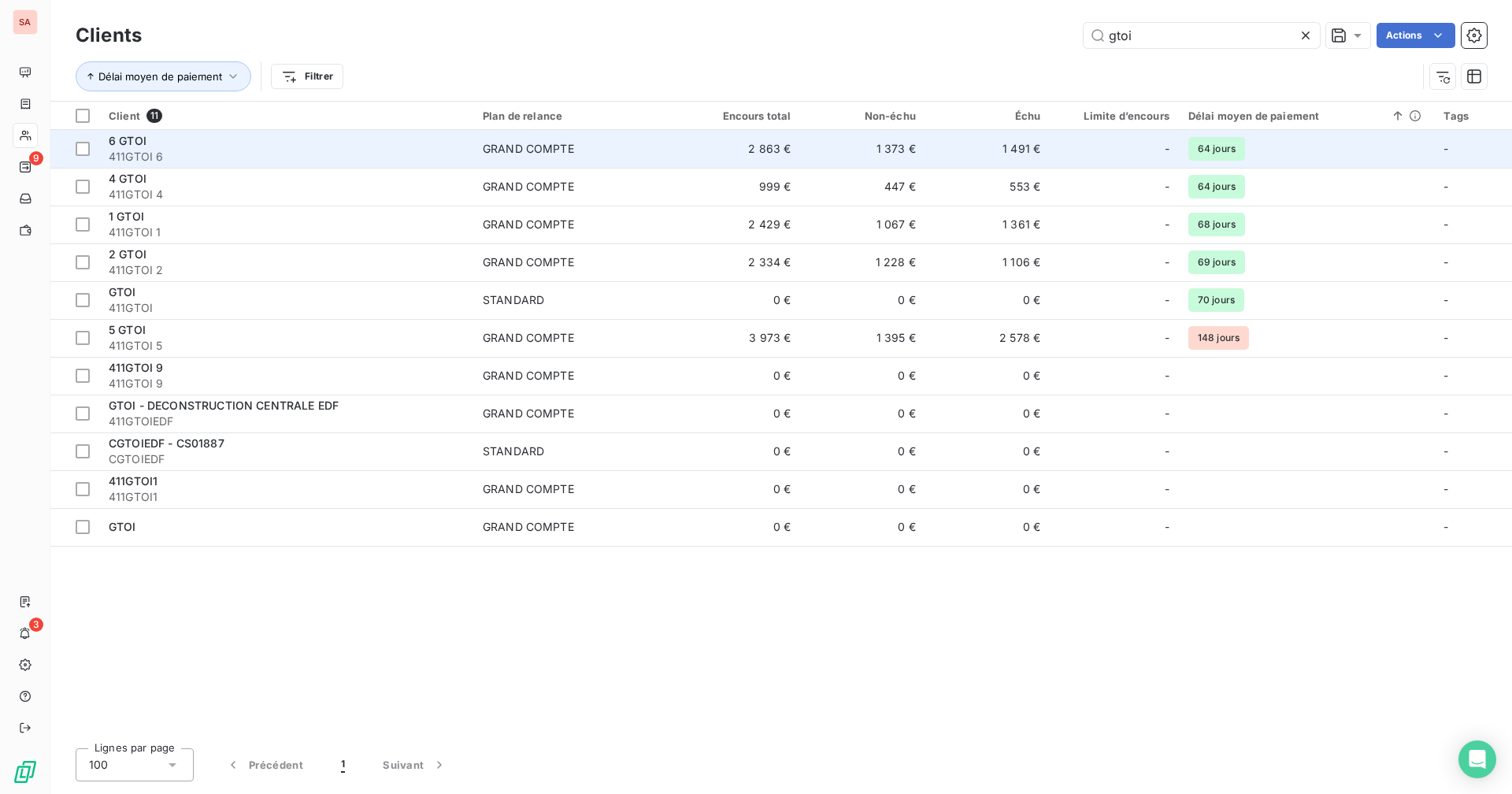
click at [705, 155] on td "2 863 €" at bounding box center [738, 149] width 125 height 38
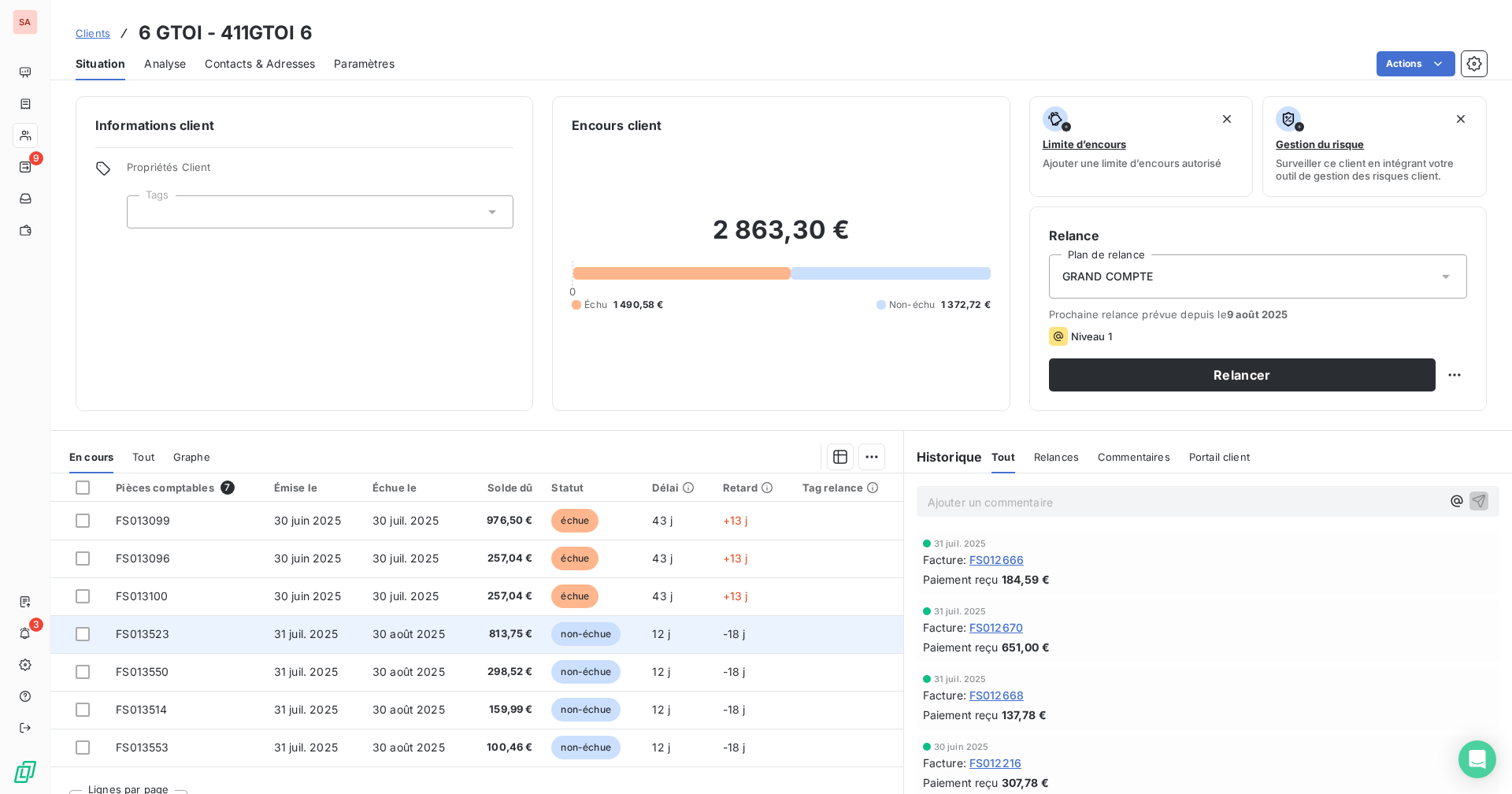
scroll to position [30, 0]
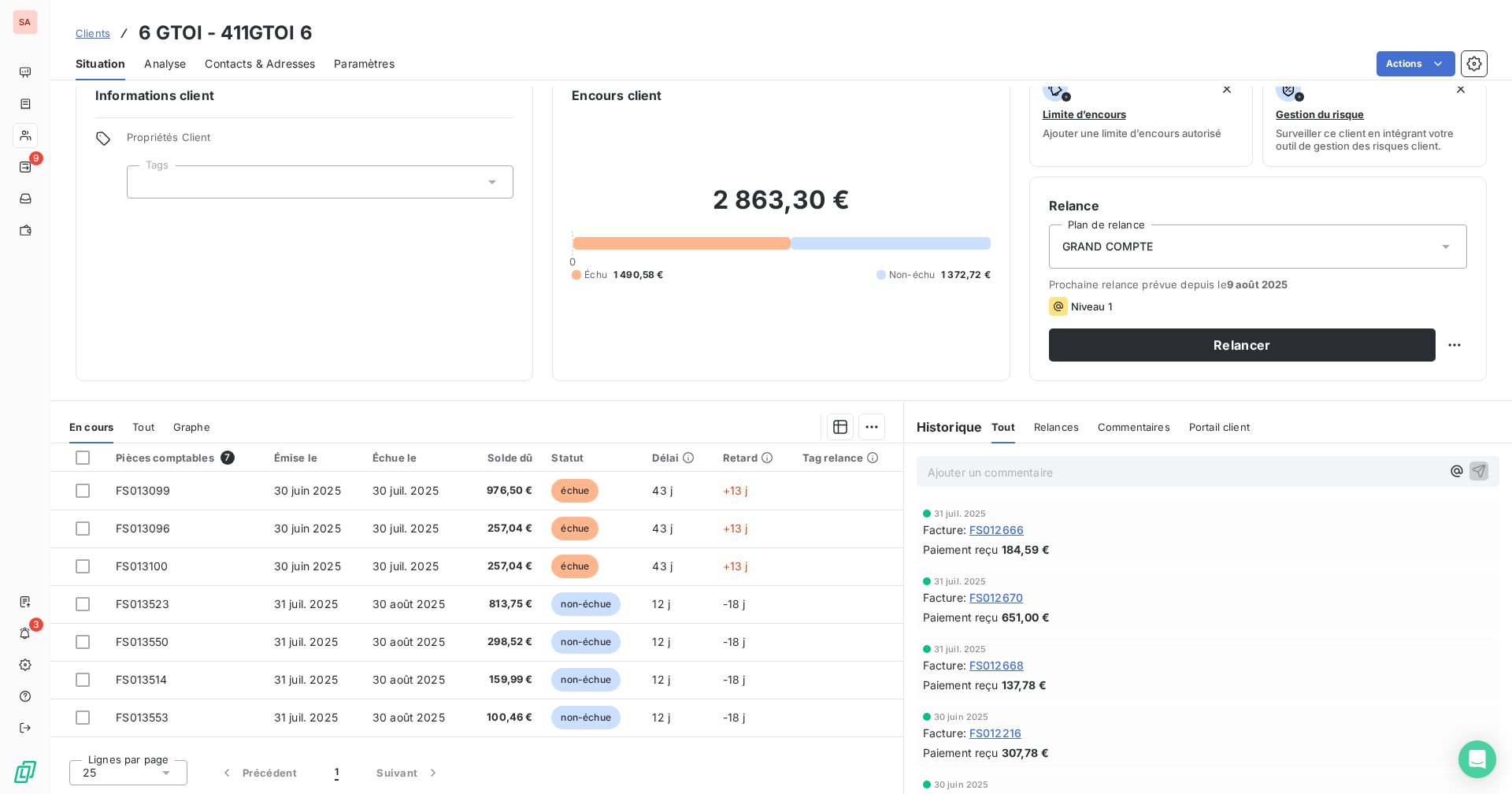
click at [97, 33] on span "Clients" at bounding box center [92, 32] width 35 height 12
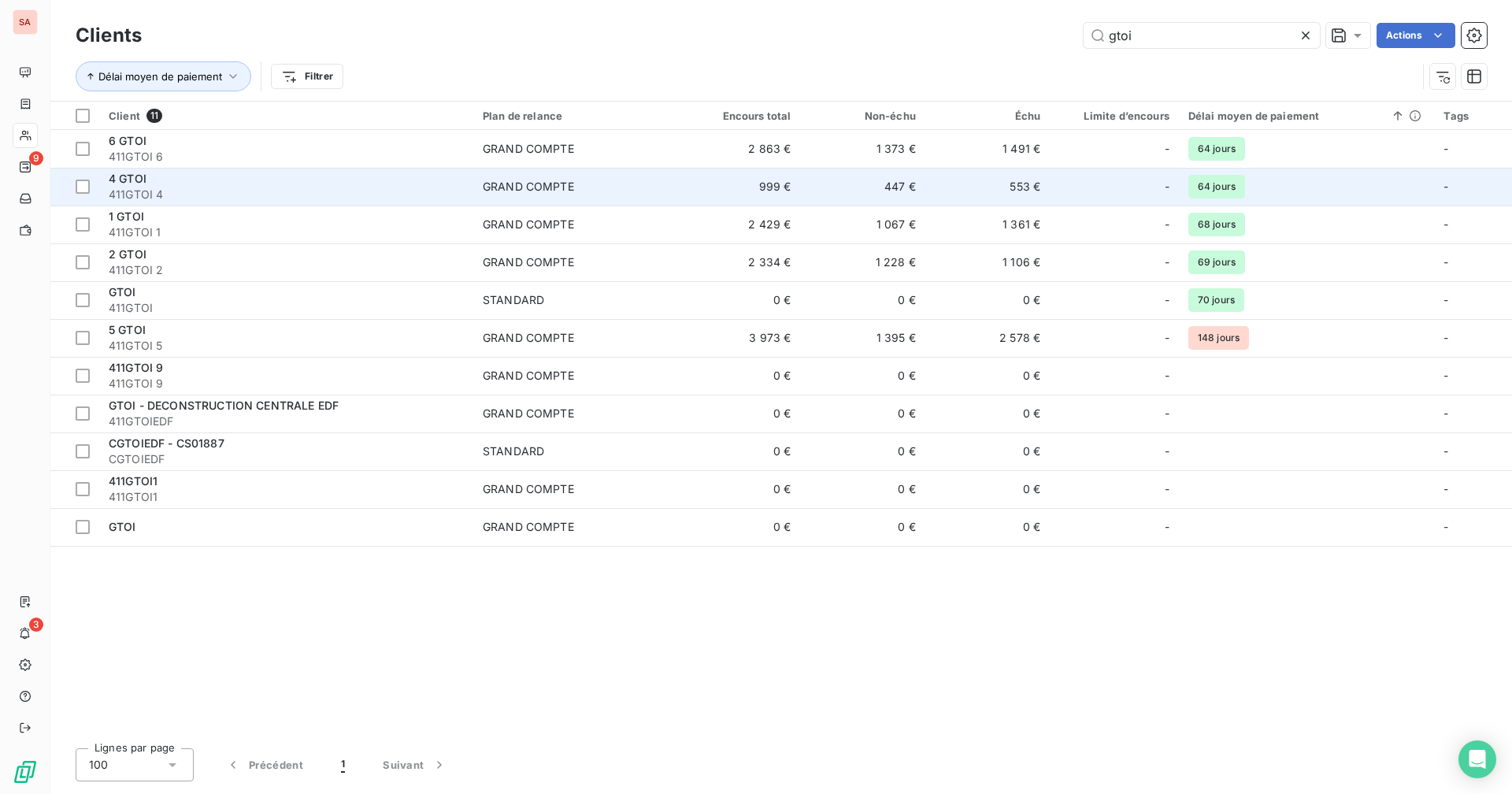
click at [534, 183] on div "GRAND COMPTE" at bounding box center [528, 186] width 92 height 16
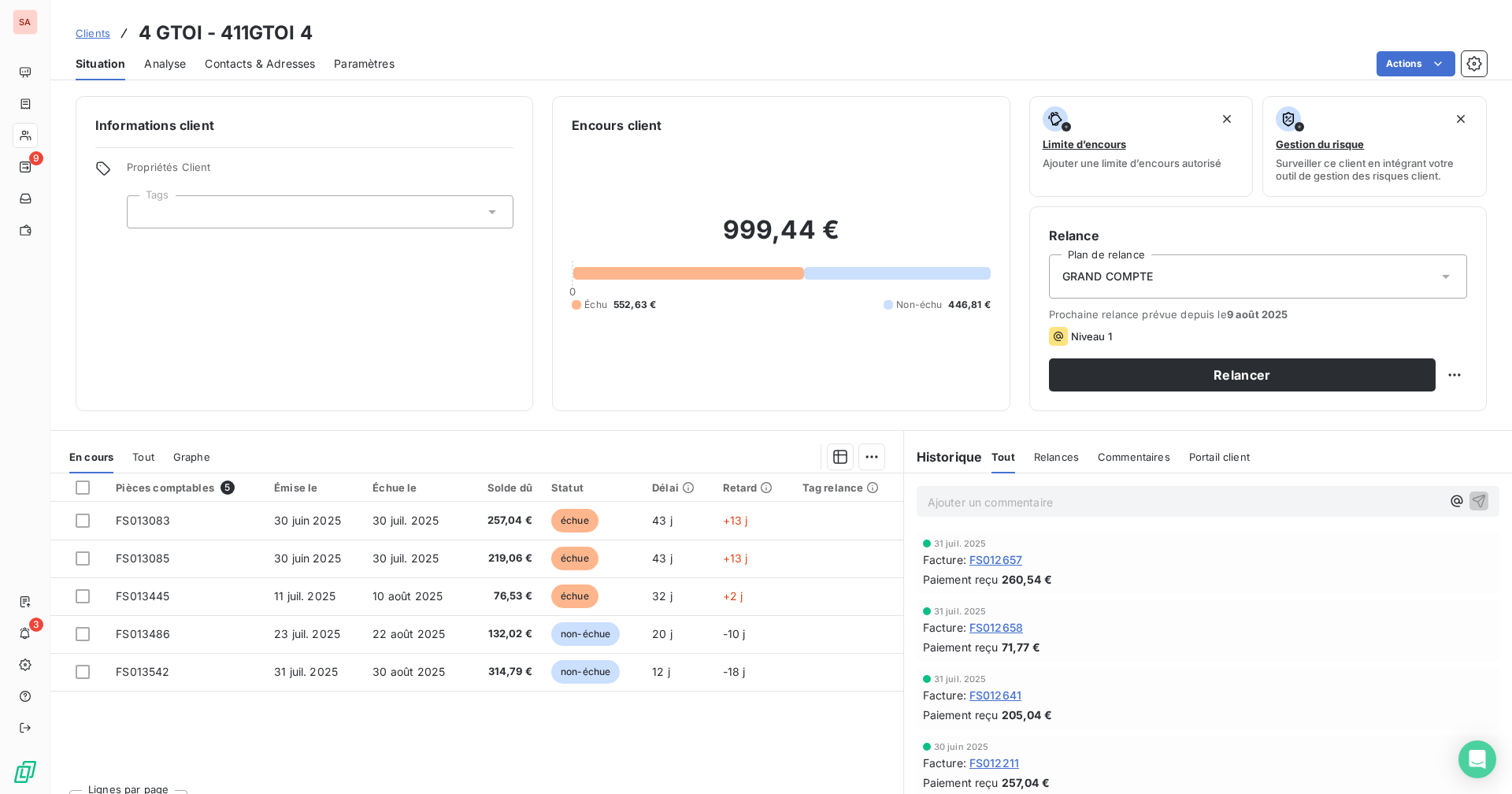
click at [86, 31] on span "Clients" at bounding box center [92, 32] width 35 height 12
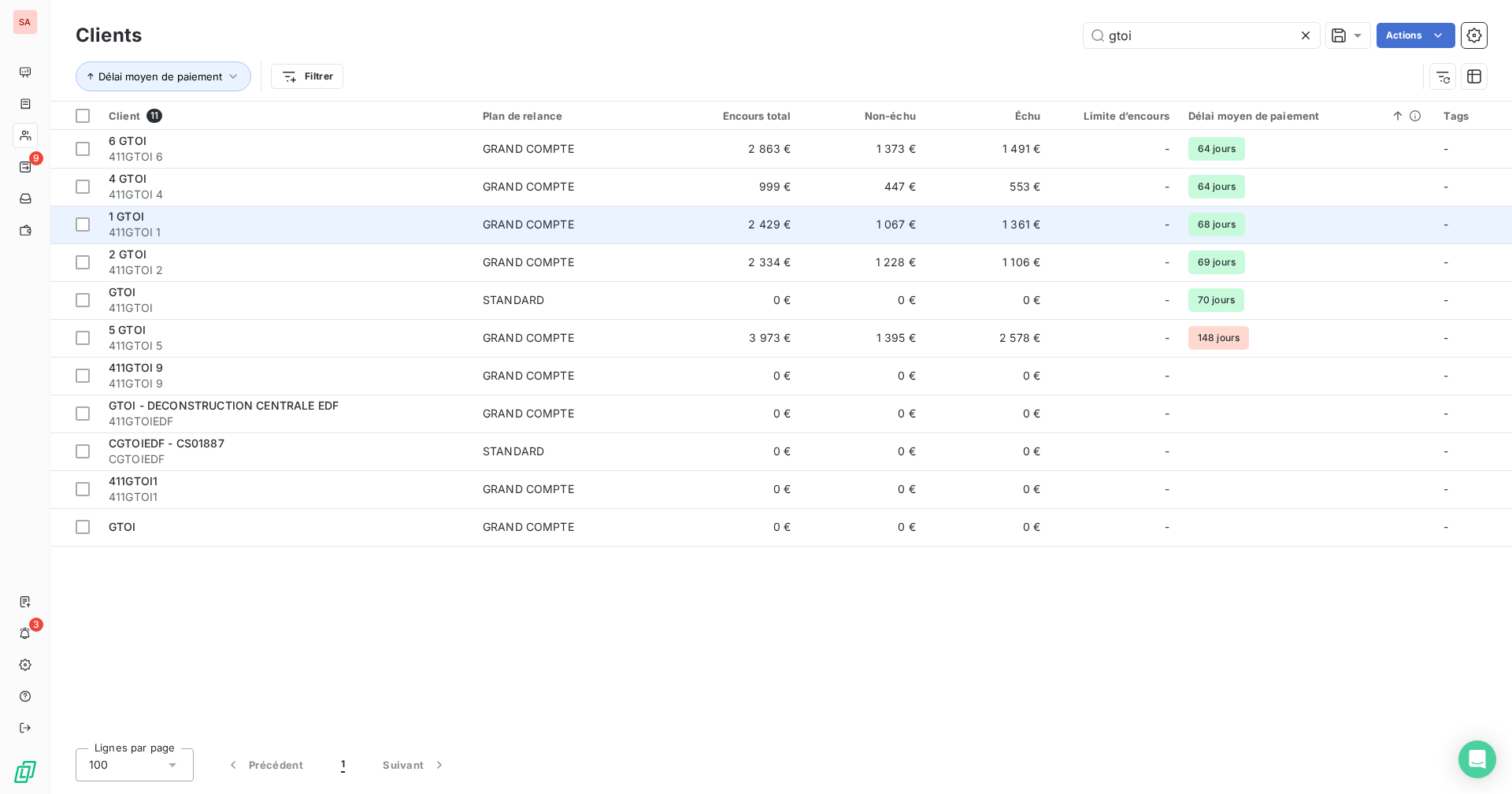
click at [587, 227] on span "GRAND COMPTE" at bounding box center [574, 224] width 183 height 16
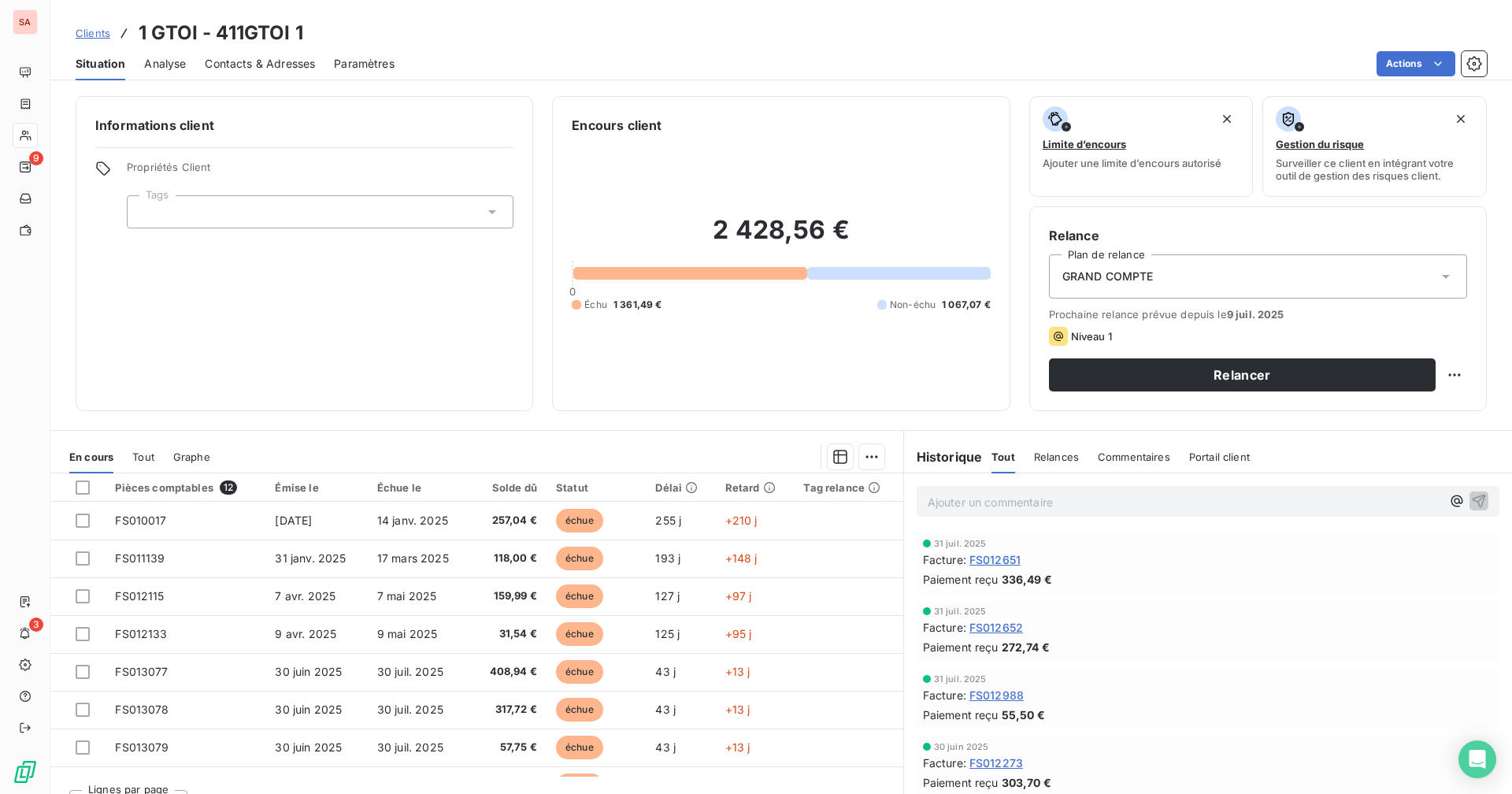
click at [482, 418] on div "Informations client Propriétés Client Tags Encours client 2 428,56 € 0 Échu 1 3…" at bounding box center [781, 440] width 1461 height 707
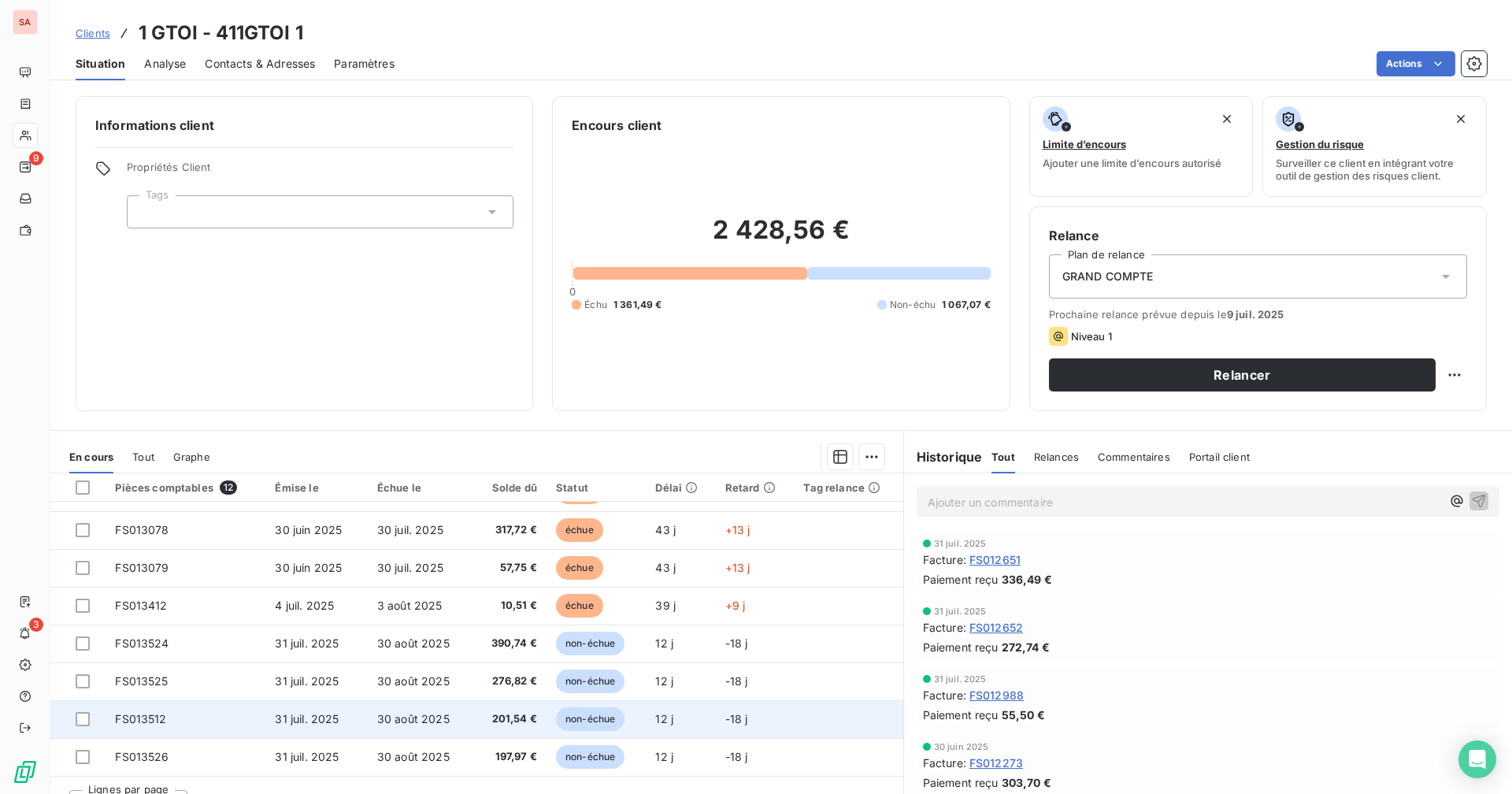
scroll to position [30, 0]
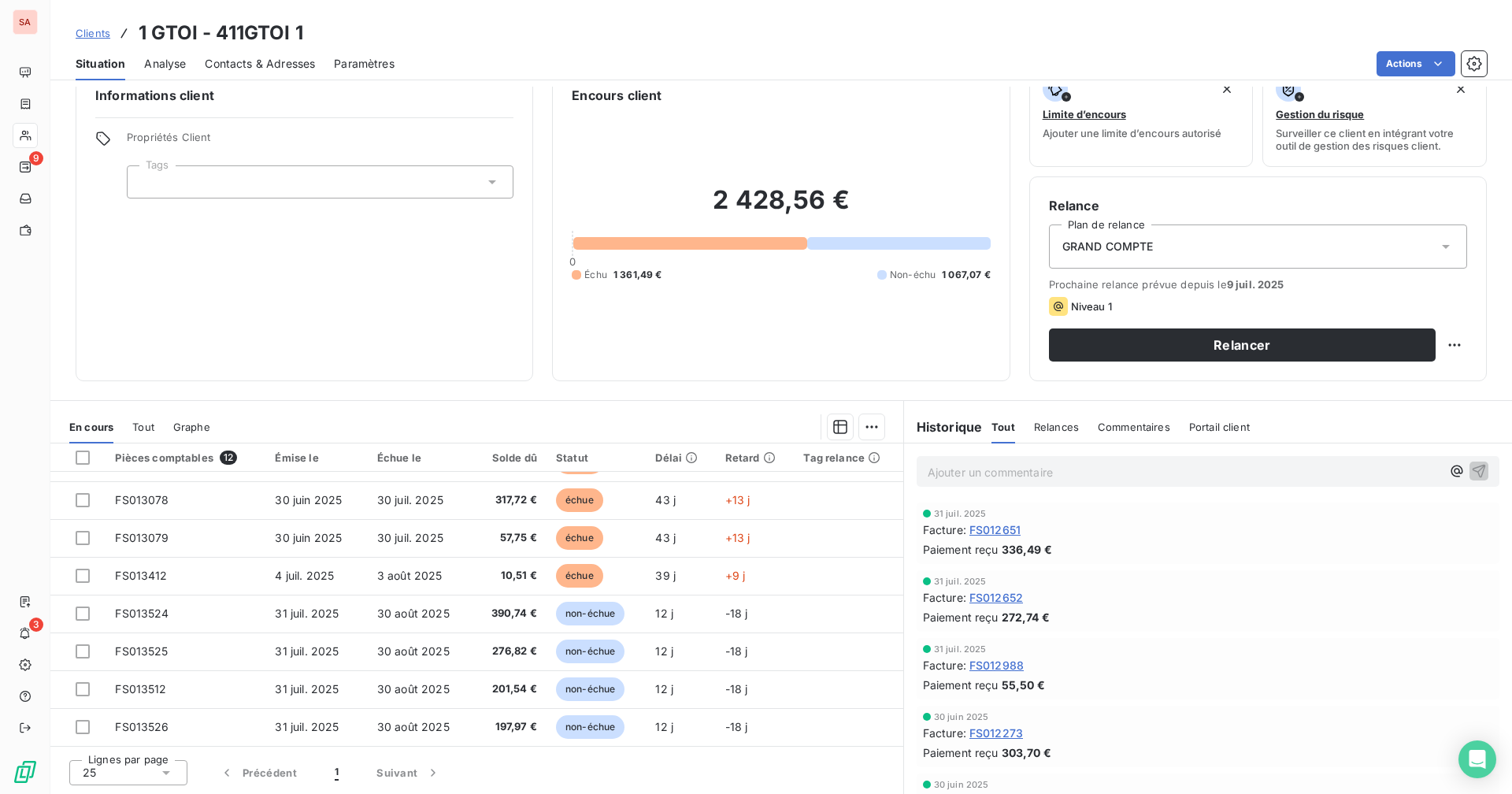
click at [93, 41] on link "Clients" at bounding box center [92, 33] width 35 height 16
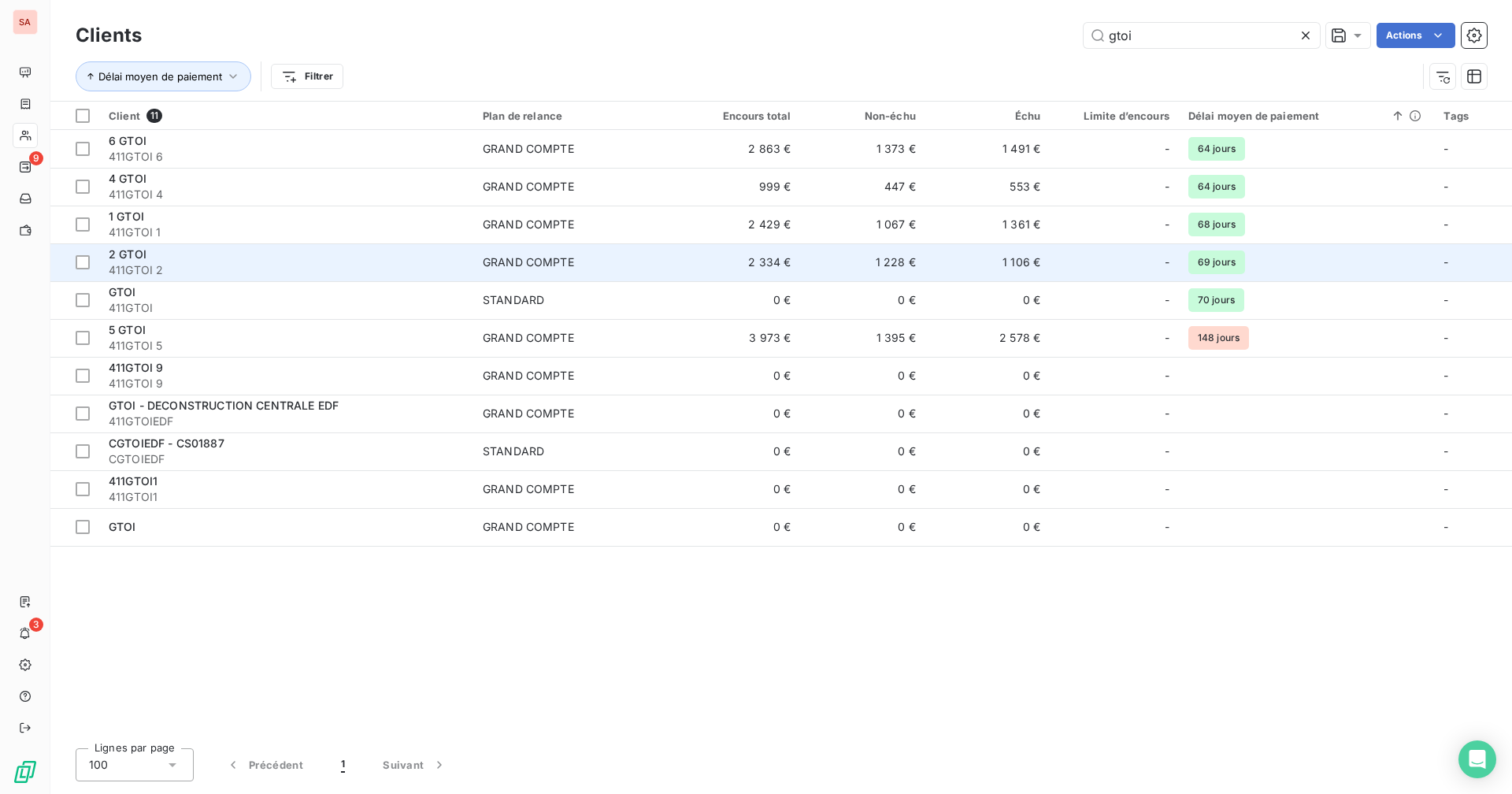
click at [704, 259] on td "2 334 €" at bounding box center [738, 262] width 125 height 38
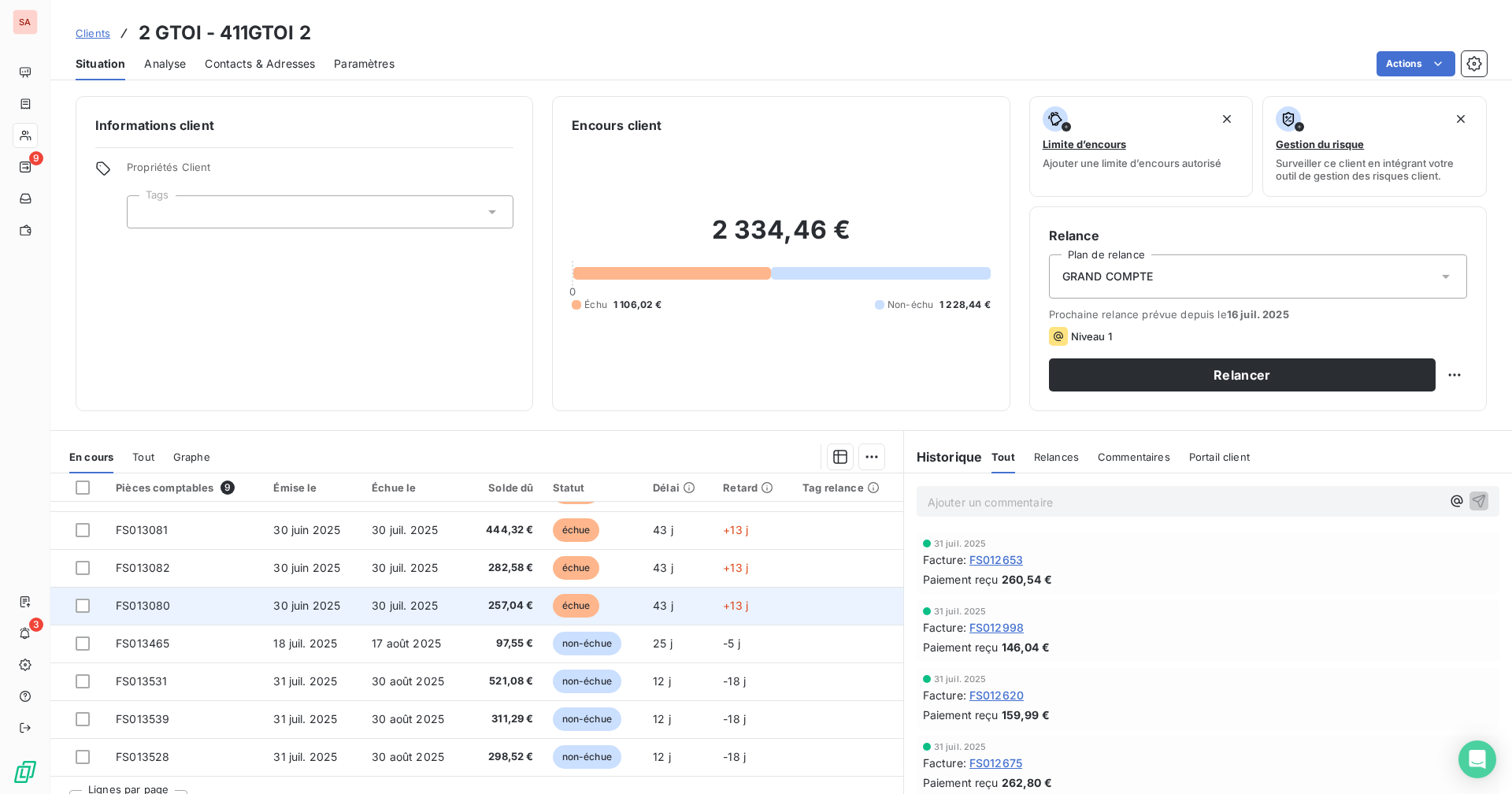
scroll to position [30, 0]
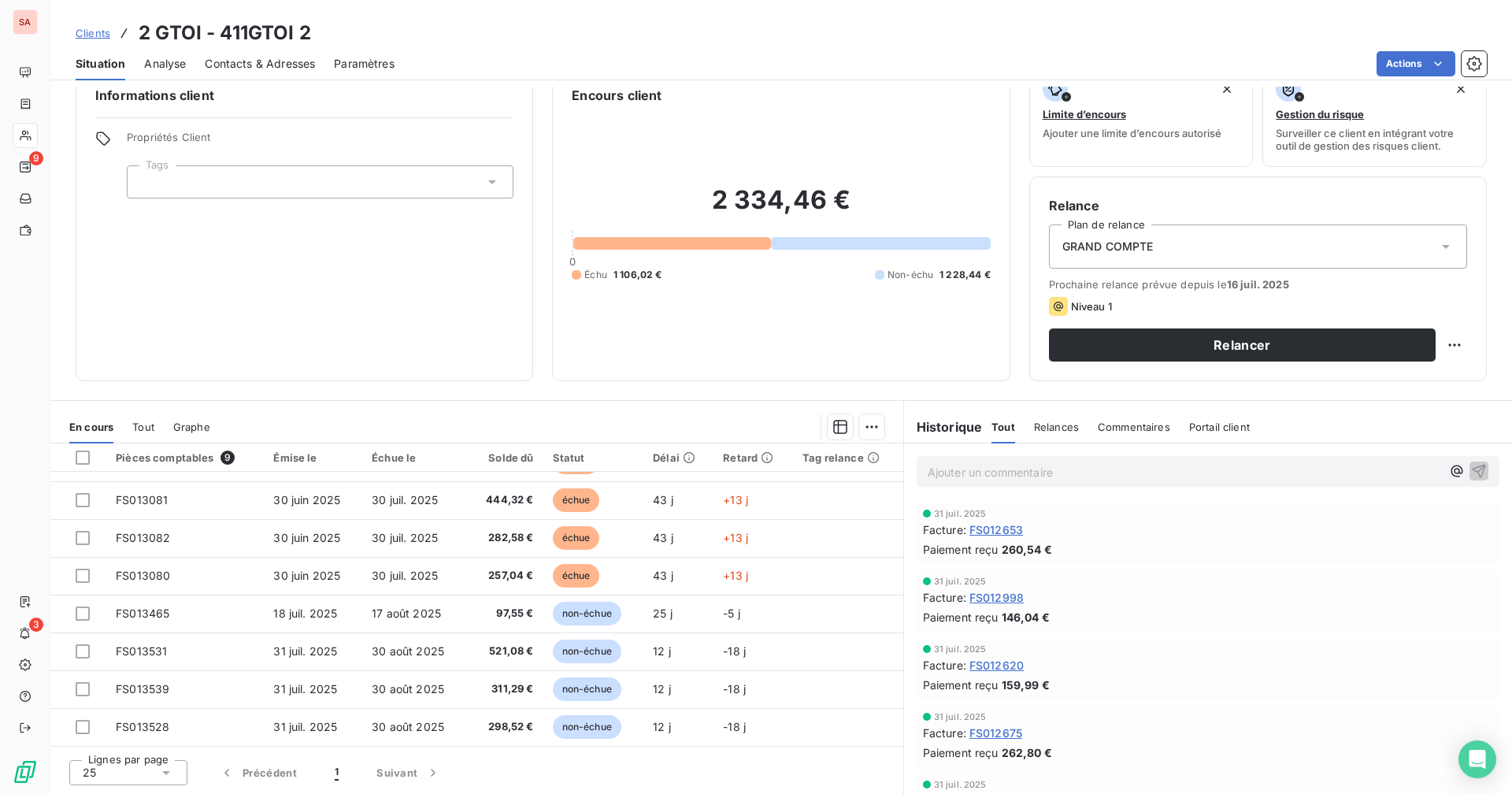
click at [96, 36] on span "Clients" at bounding box center [92, 32] width 35 height 12
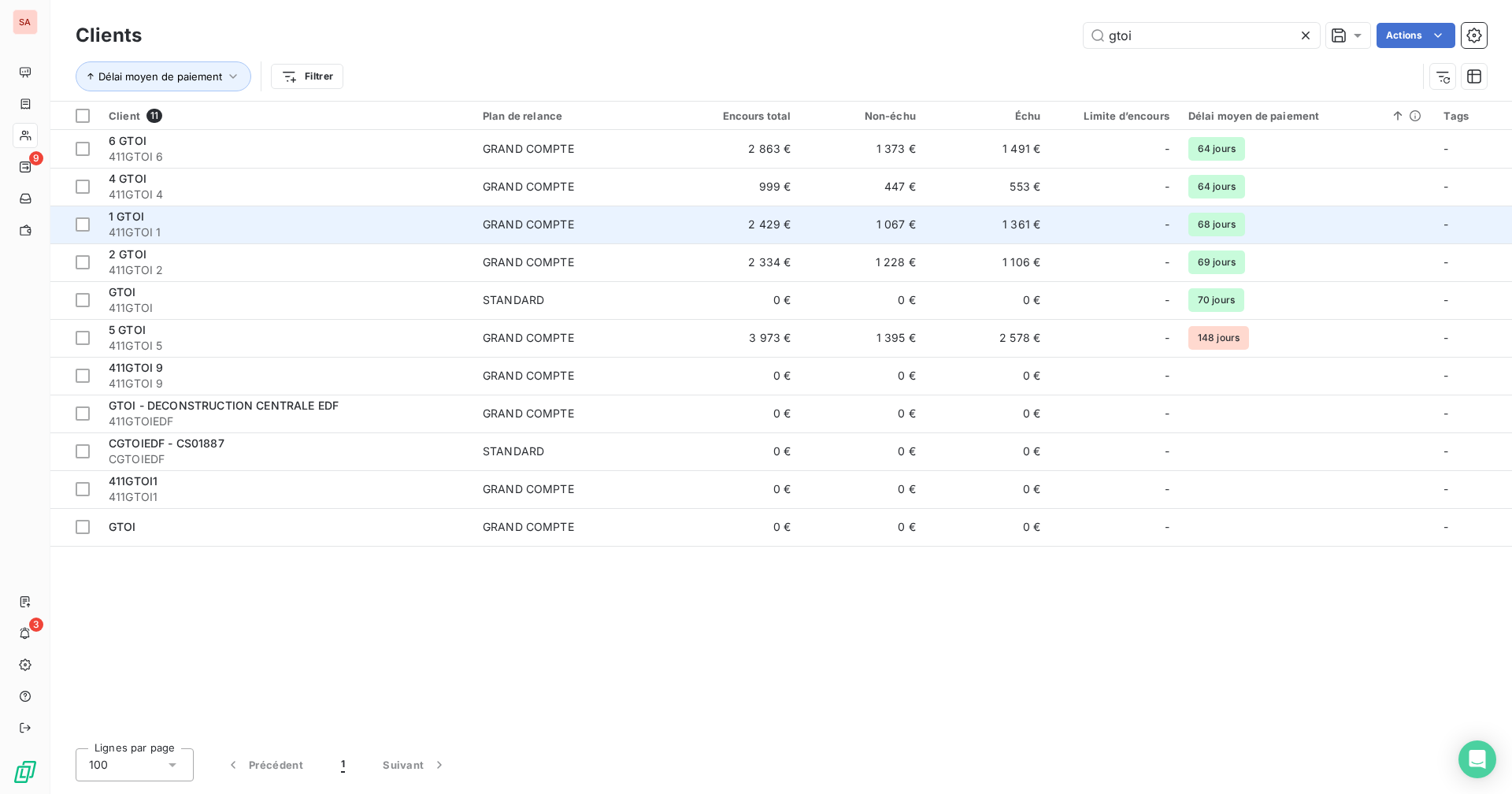
click at [425, 228] on span "411GTOI 1" at bounding box center [286, 232] width 355 height 16
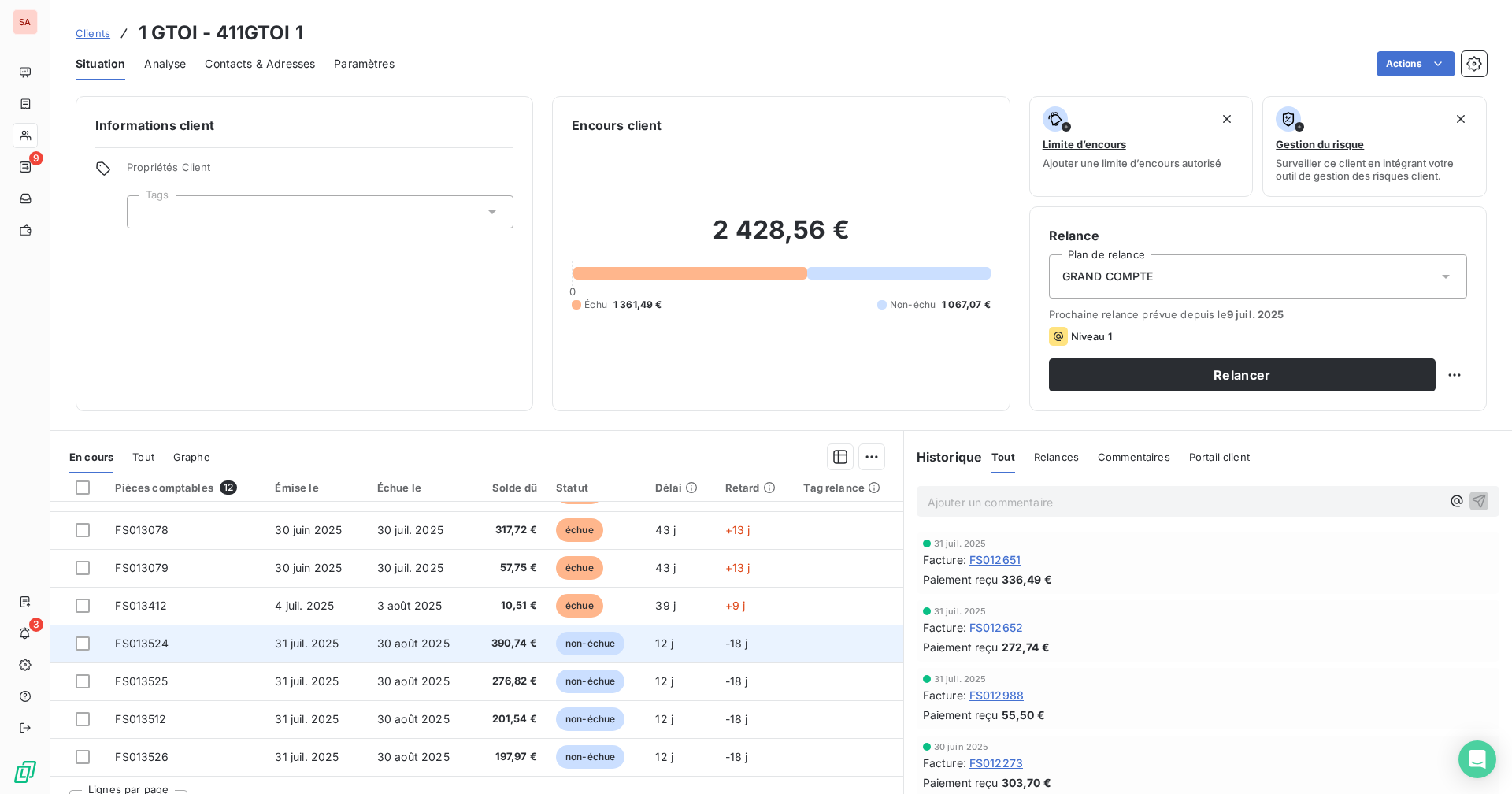
scroll to position [30, 0]
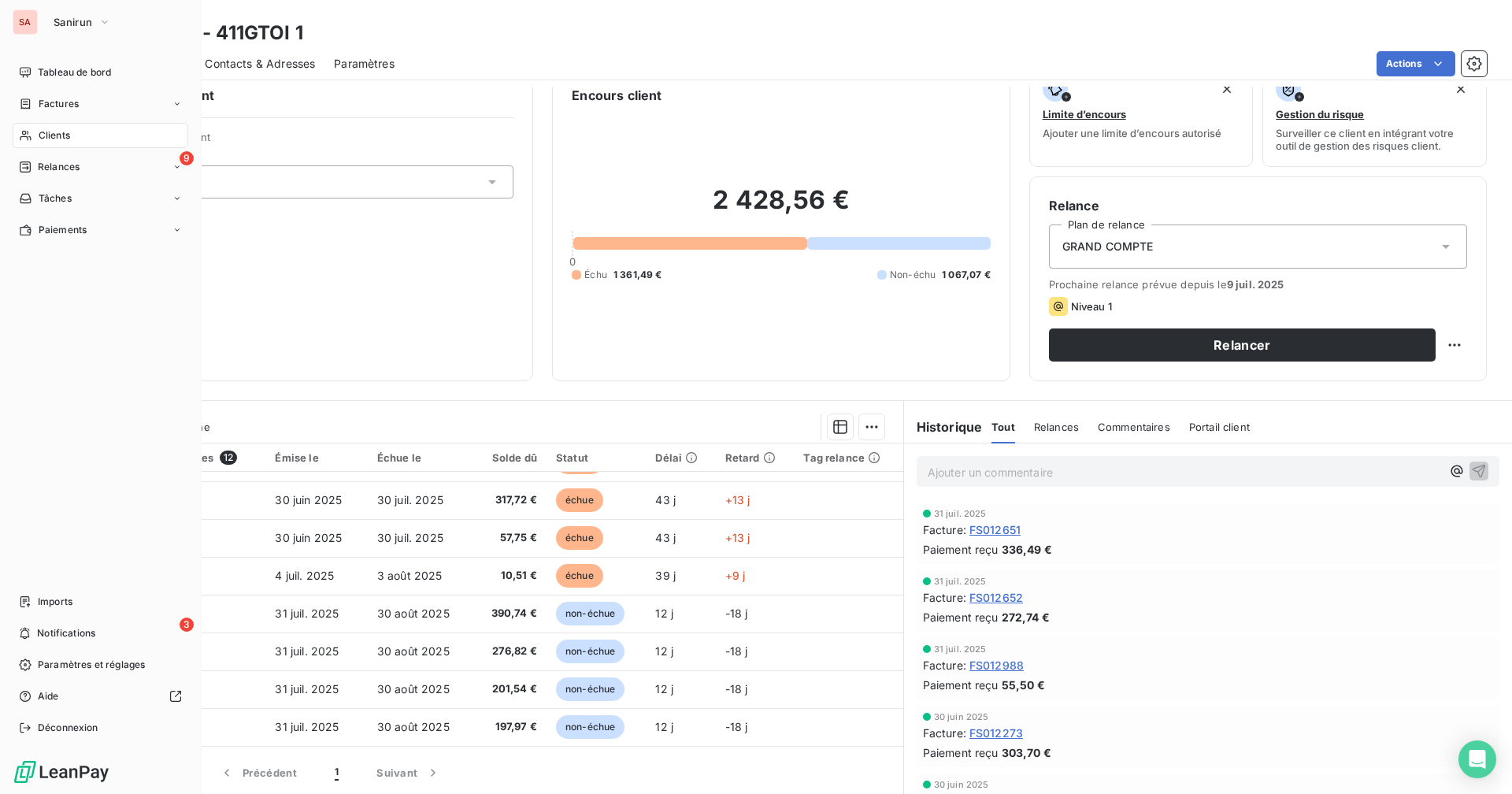
click at [70, 128] on span "Clients" at bounding box center [54, 135] width 31 height 14
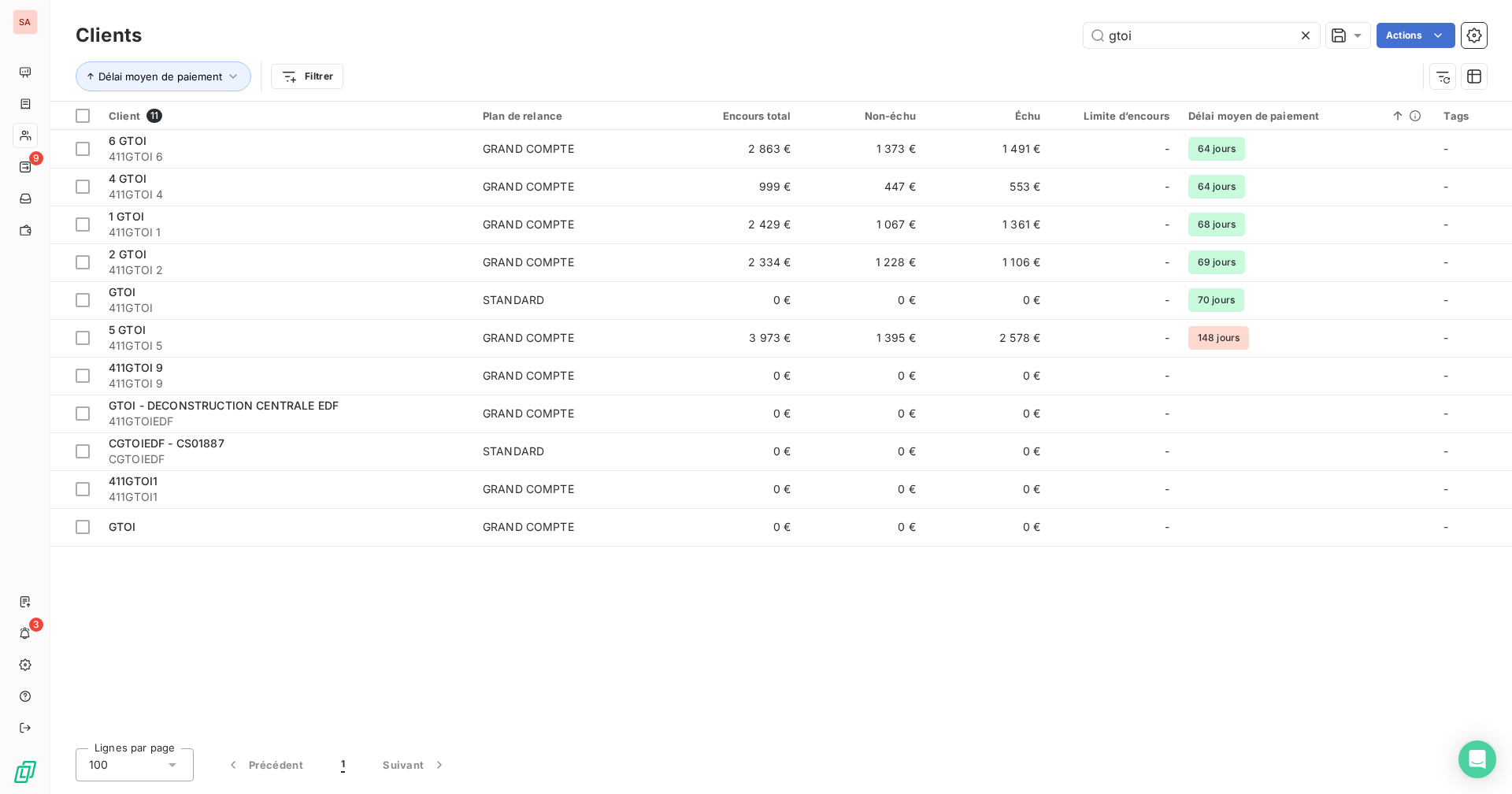
drag, startPoint x: 1147, startPoint y: 39, endPoint x: 1071, endPoint y: 43, distance: 76.1
click at [1071, 43] on div "gtoi Actions" at bounding box center [823, 35] width 1326 height 25
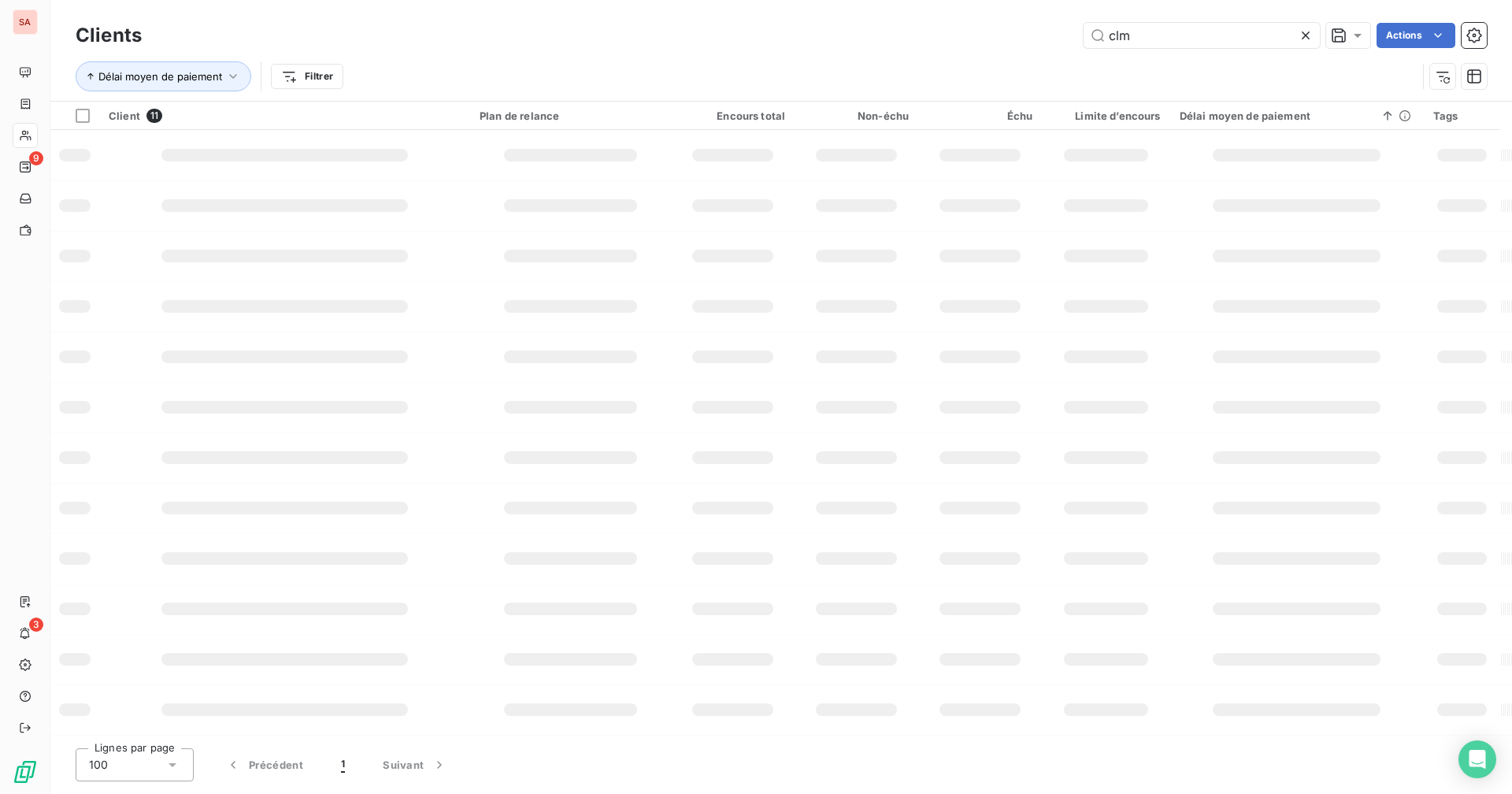
type input "clm"
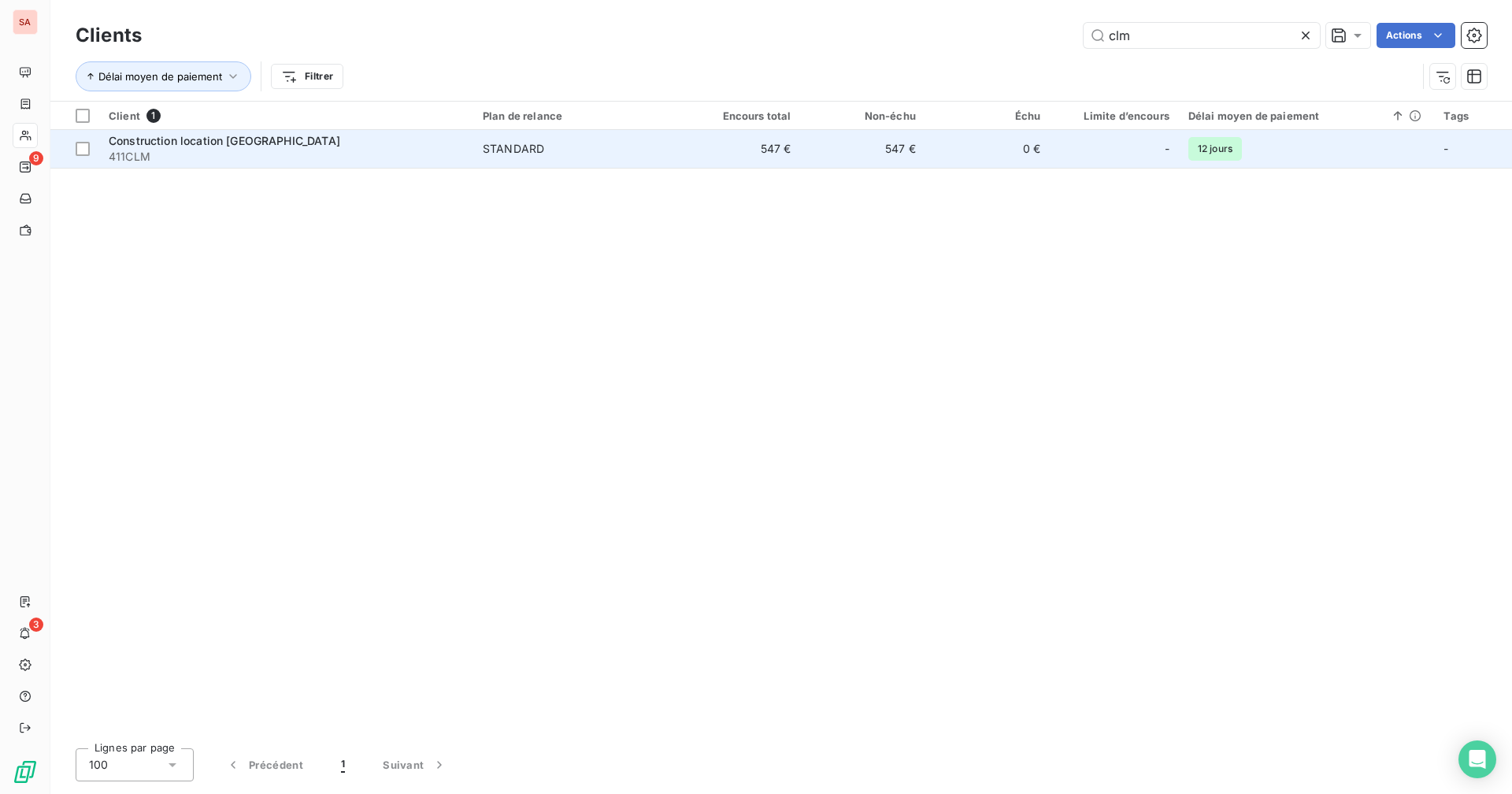
click at [492, 160] on td "STANDARD" at bounding box center [574, 149] width 202 height 38
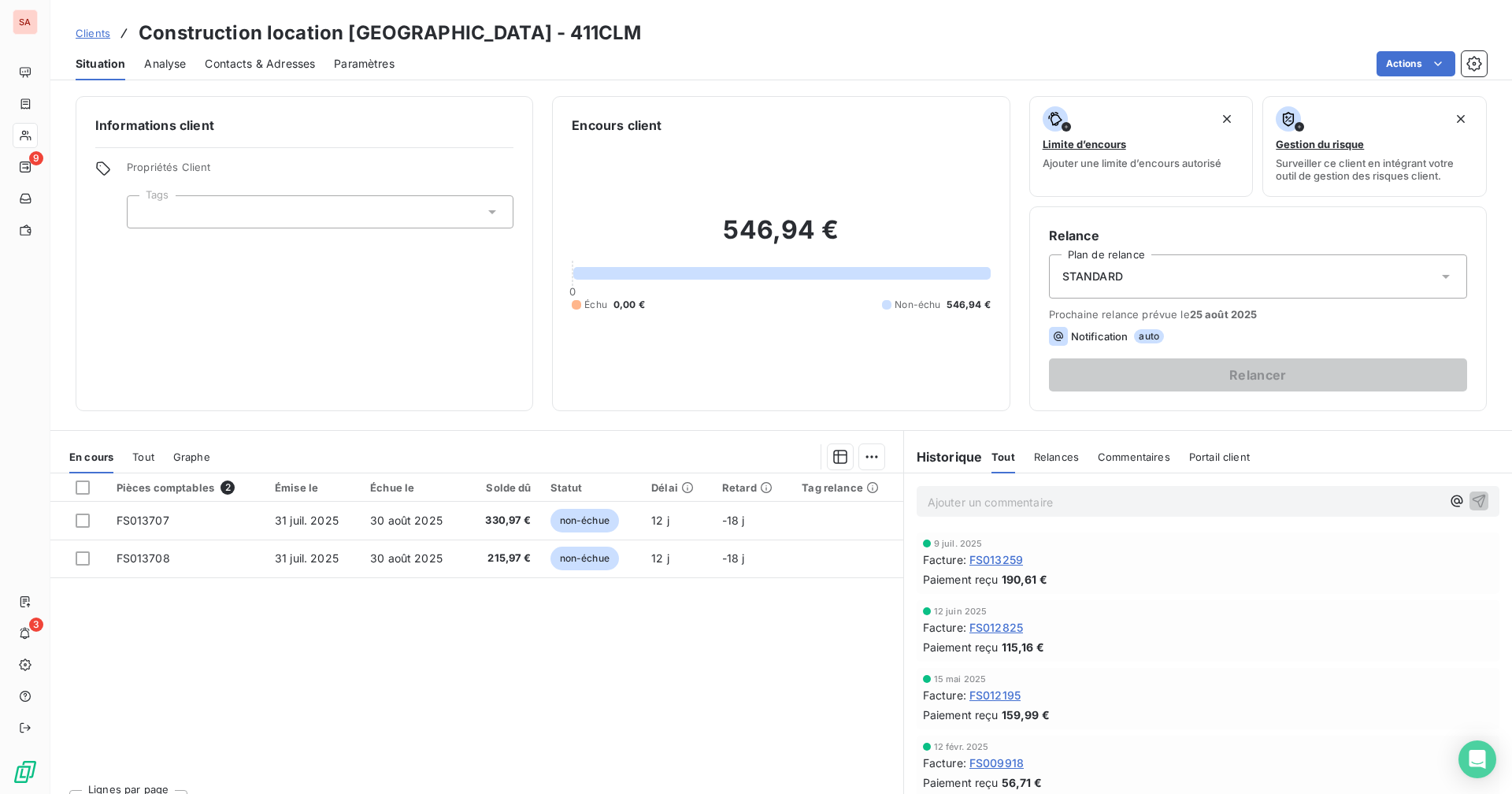
click at [148, 455] on span "Tout" at bounding box center [143, 456] width 22 height 12
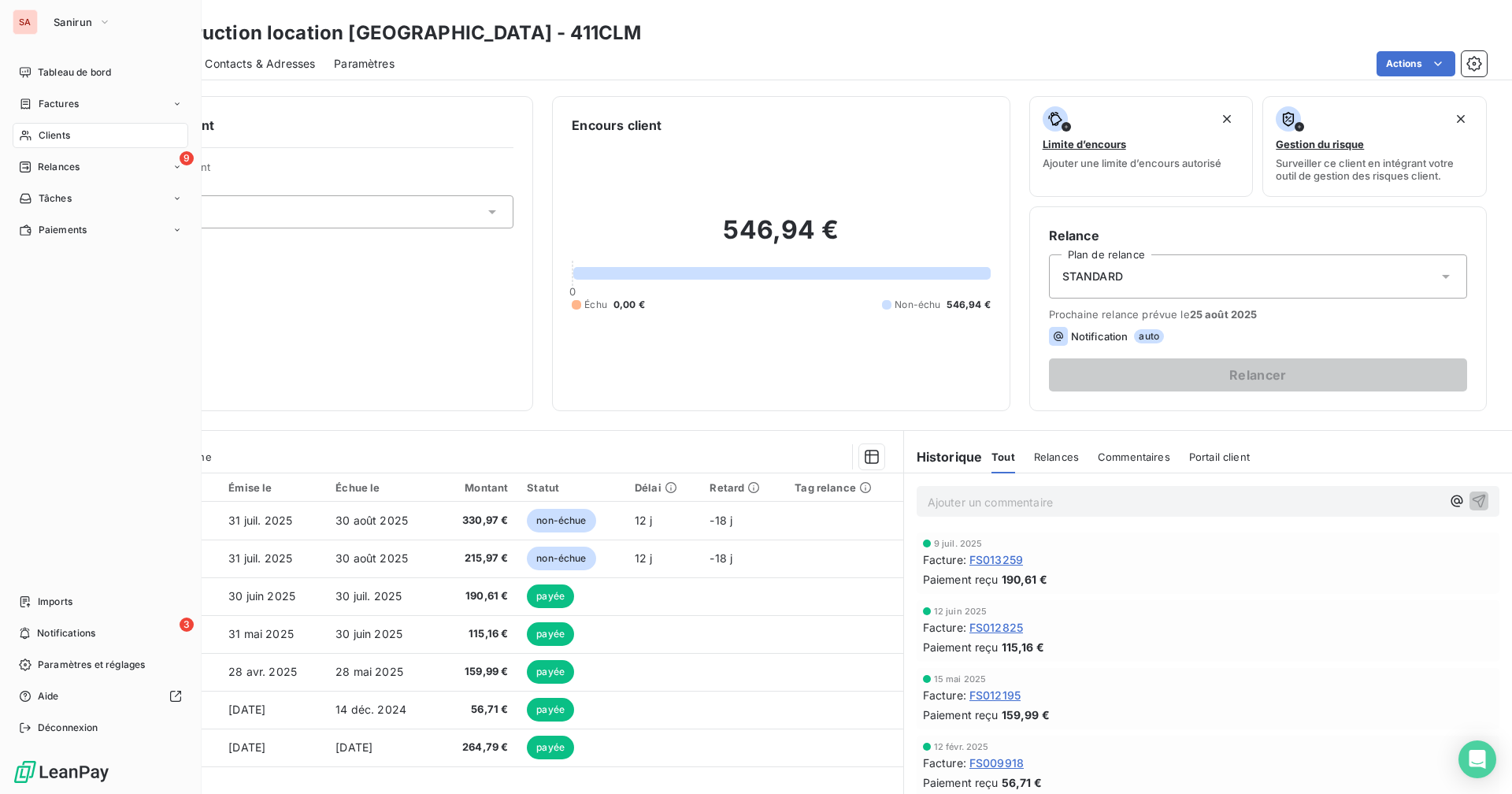
click at [45, 132] on span "Clients" at bounding box center [54, 135] width 31 height 14
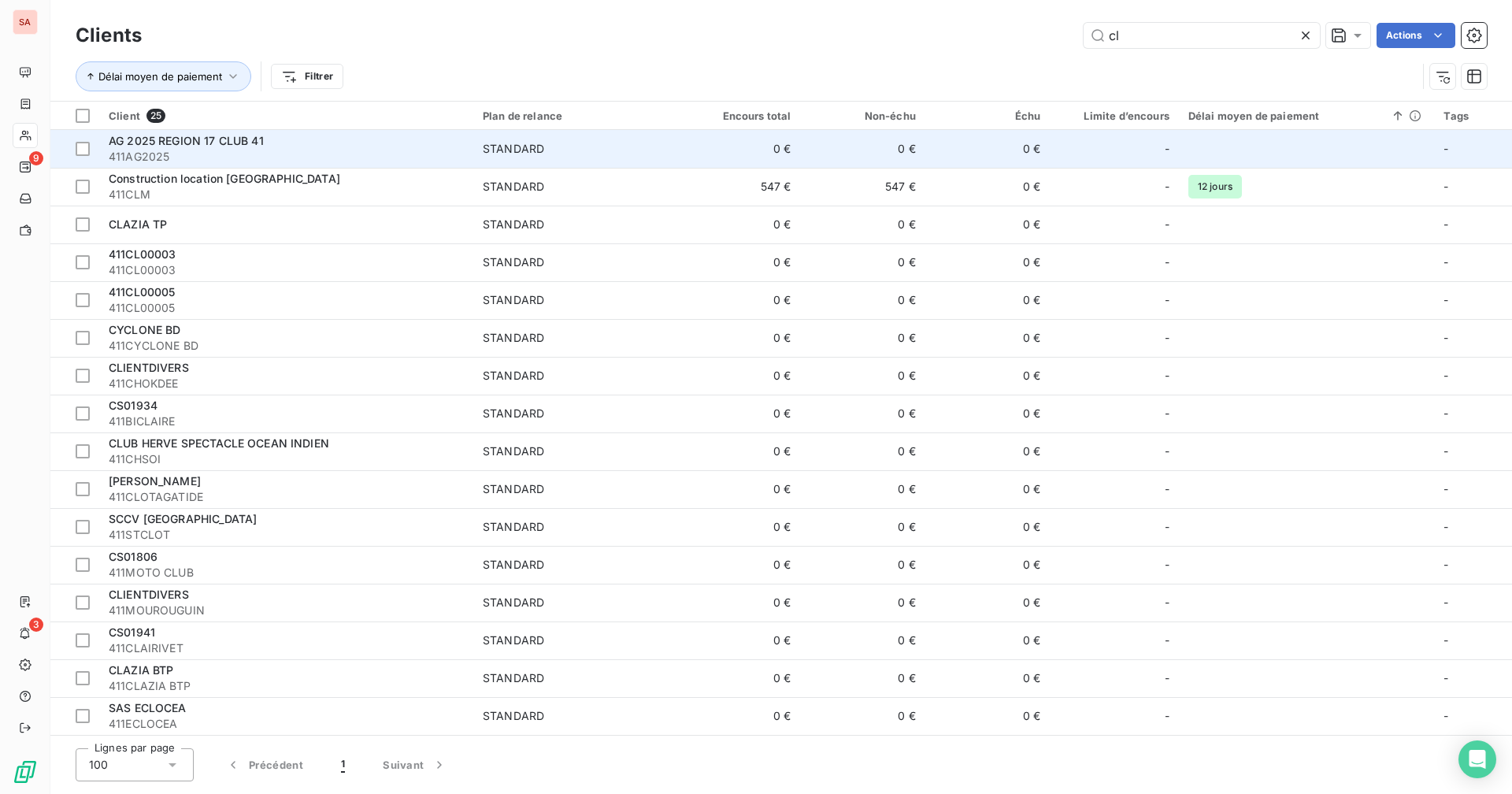
type input "clm"
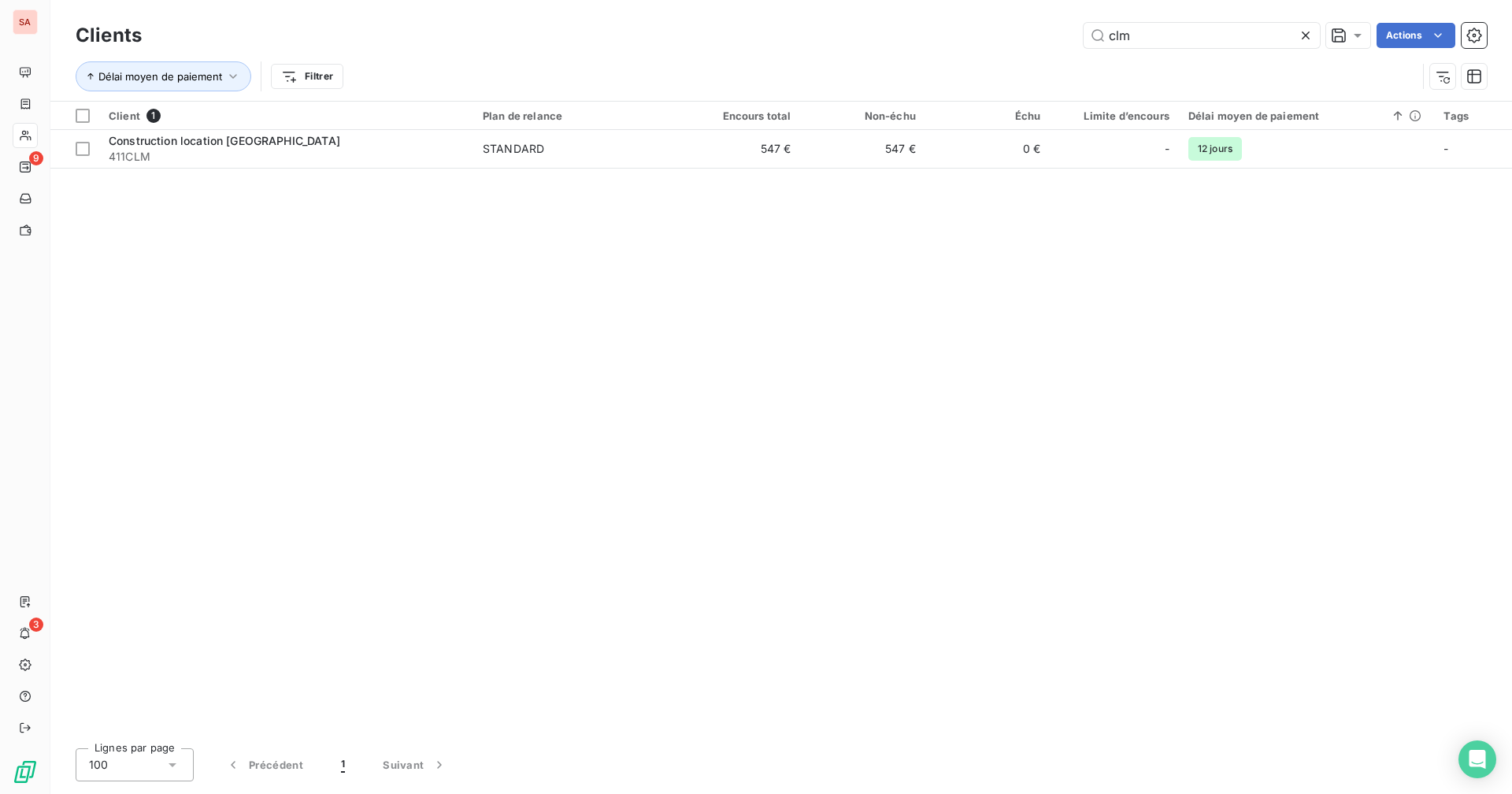
click at [736, 149] on td "547 €" at bounding box center [738, 149] width 125 height 38
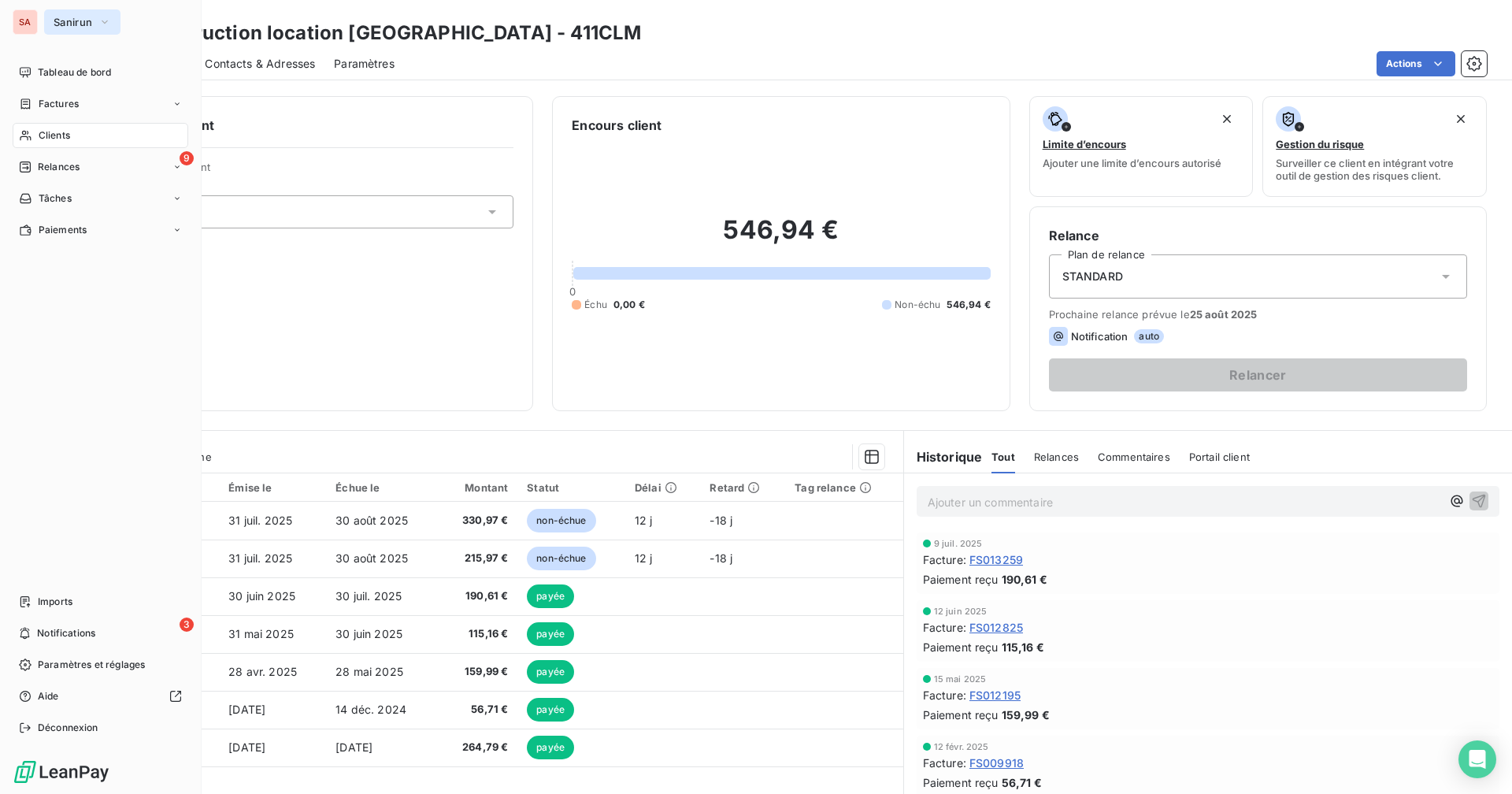
click at [59, 17] on span "Sanirun" at bounding box center [73, 22] width 39 height 12
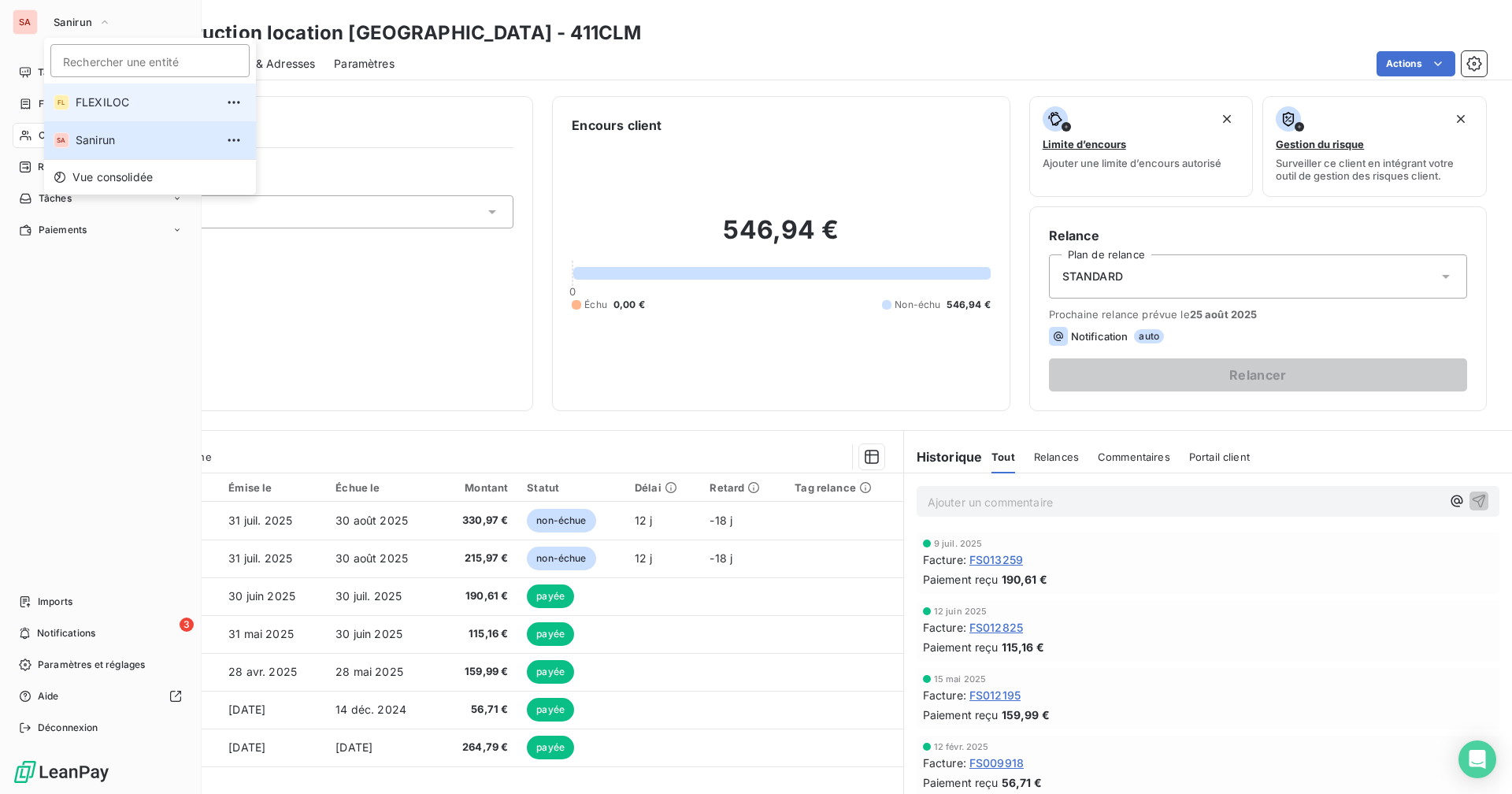
click at [96, 97] on span "FLEXILOC" at bounding box center [145, 102] width 140 height 16
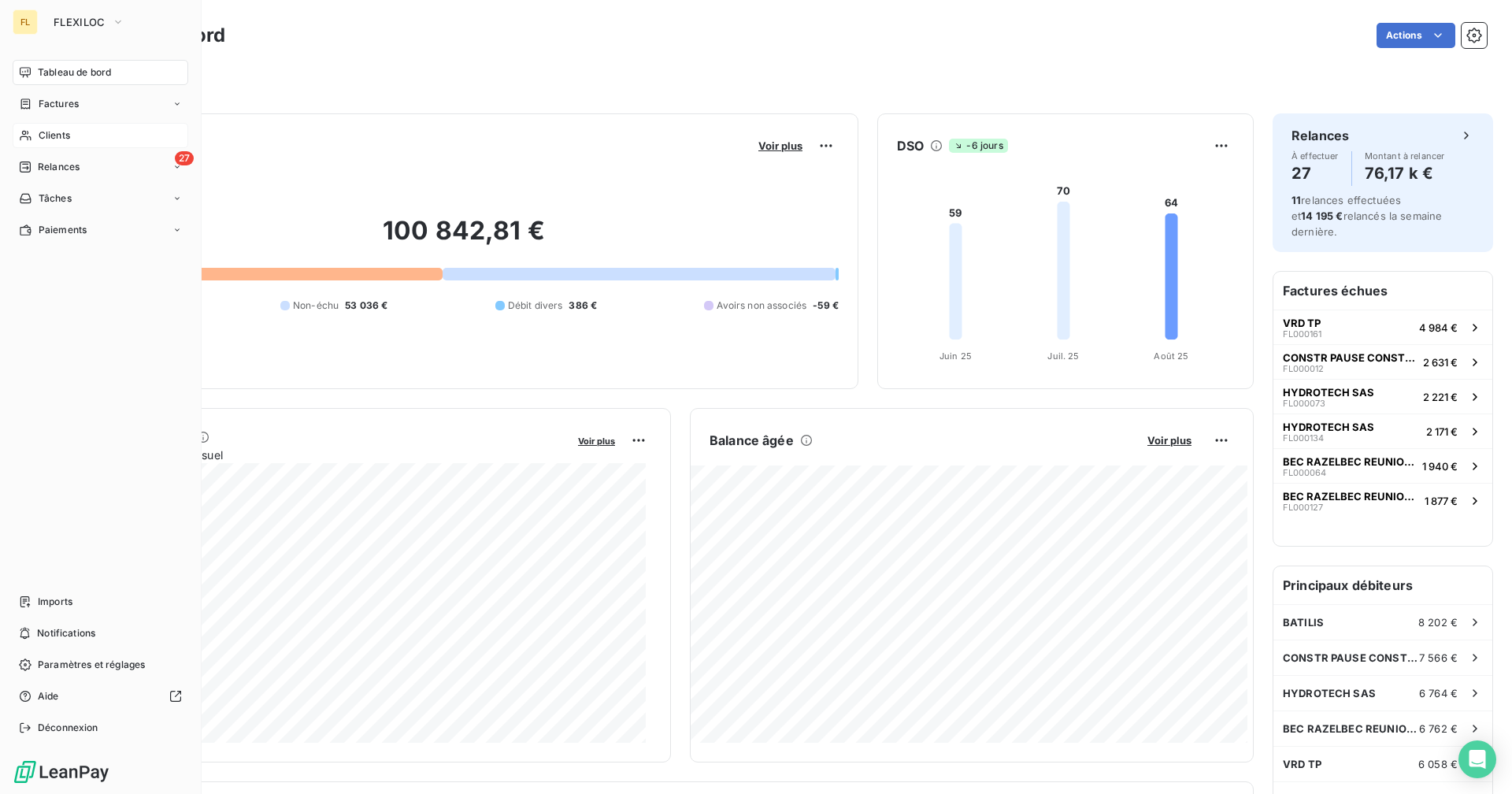
click at [54, 135] on span "Clients" at bounding box center [54, 135] width 31 height 14
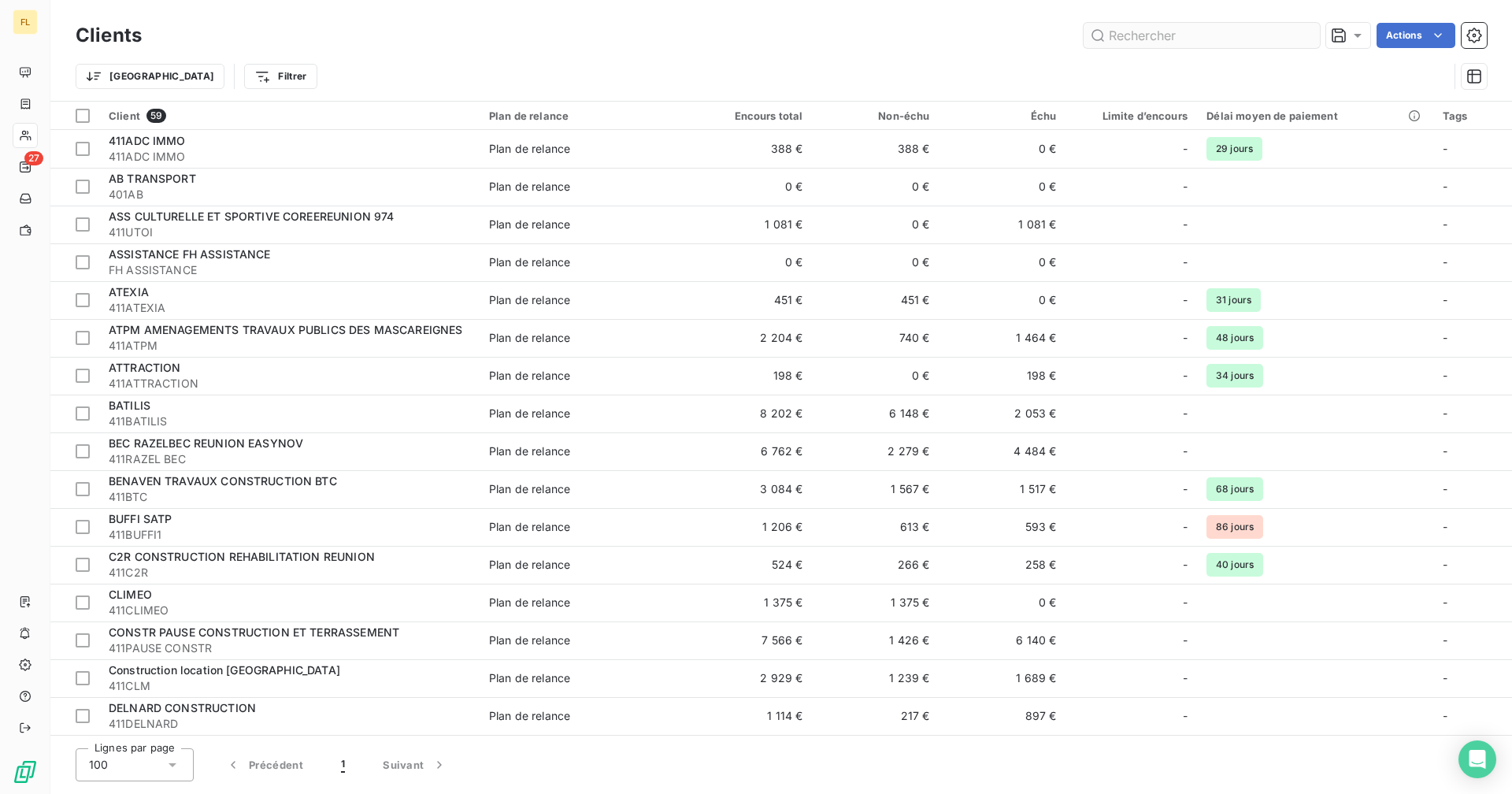
click at [1168, 41] on input "text" at bounding box center [1201, 35] width 236 height 25
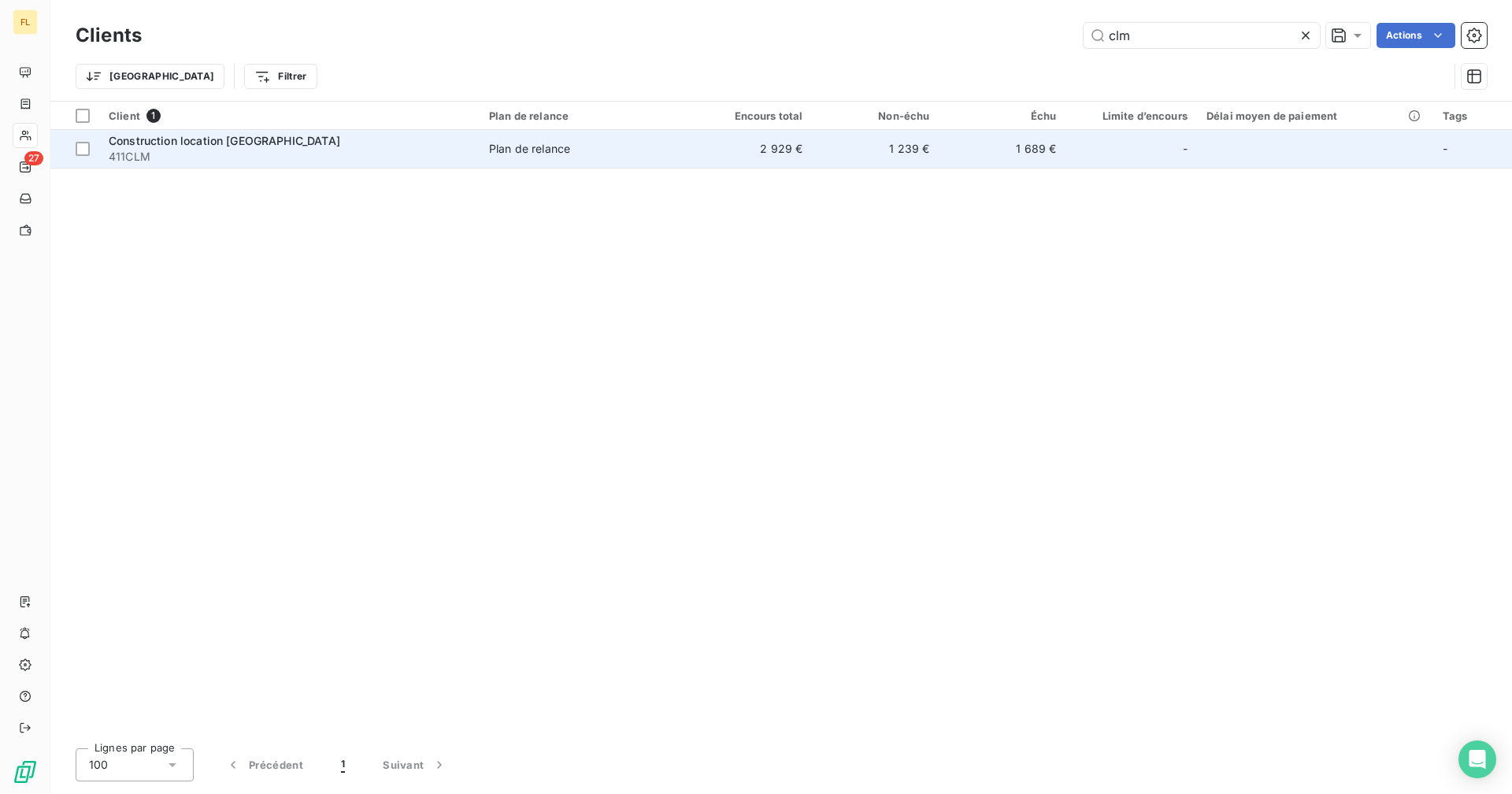
type input "clm"
click at [877, 144] on td "1 239 €" at bounding box center [875, 149] width 126 height 38
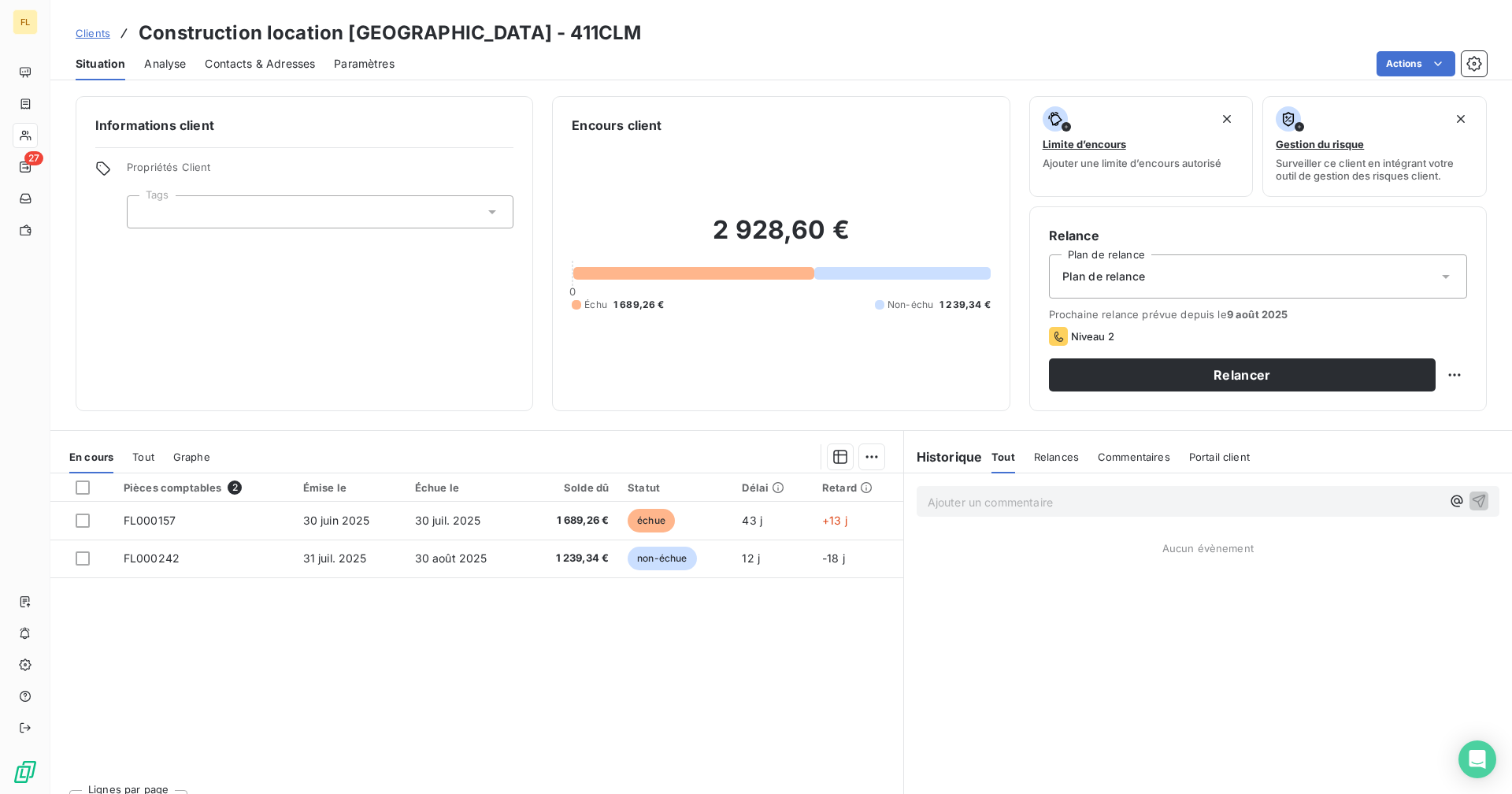
click at [147, 464] on div "Tout" at bounding box center [143, 456] width 22 height 33
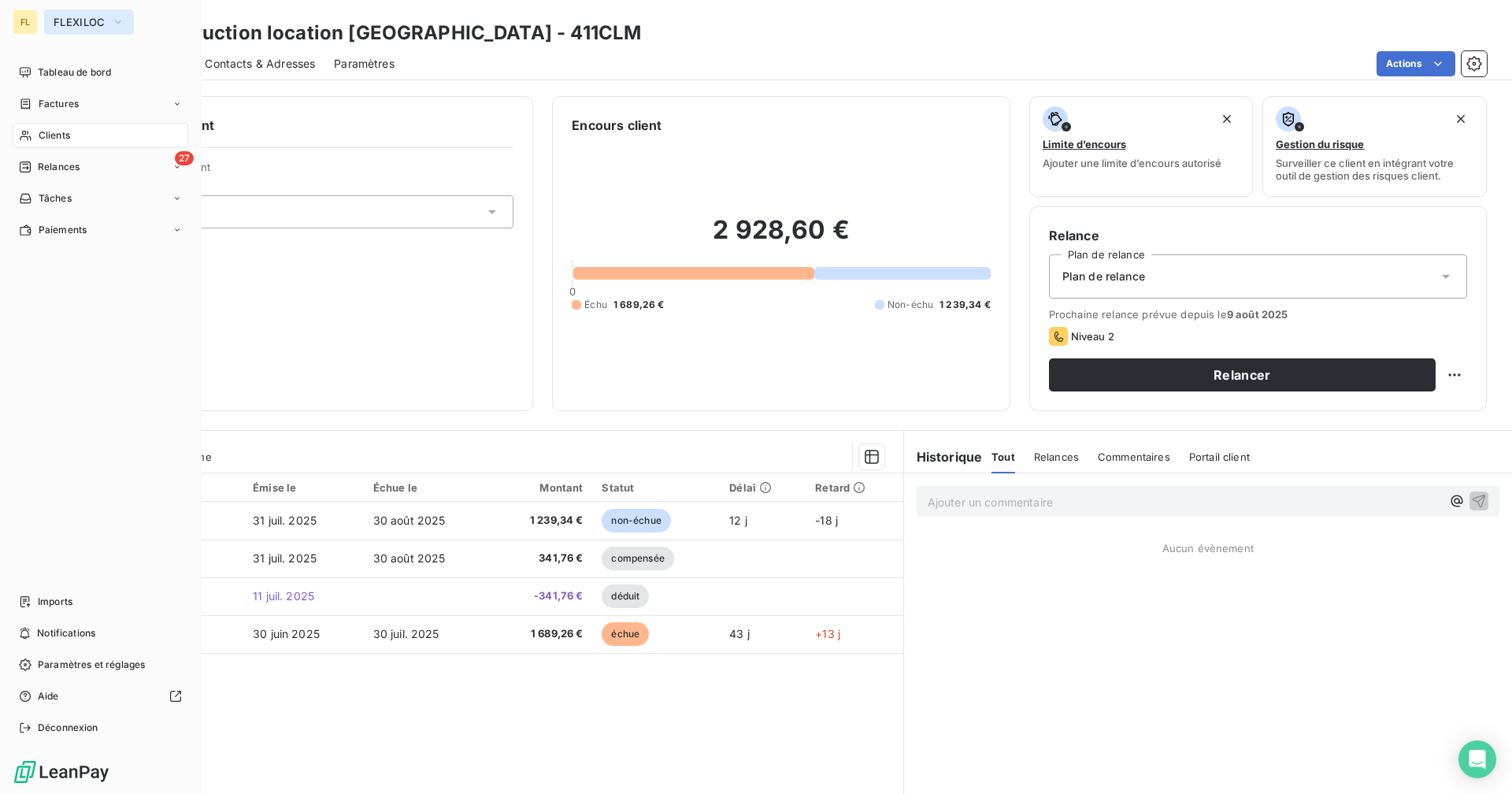
click at [111, 21] on icon "button" at bounding box center [117, 22] width 12 height 16
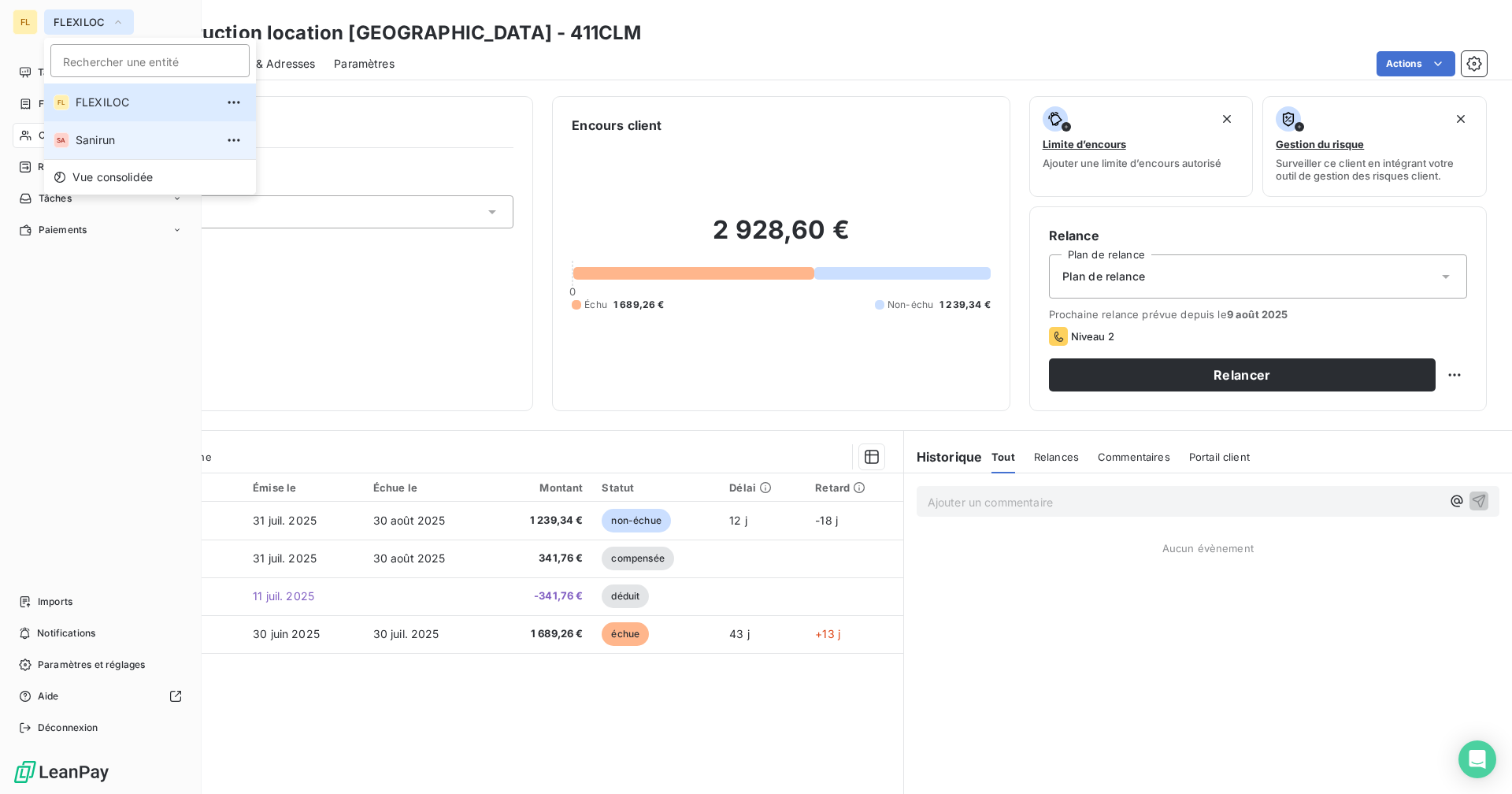
click at [117, 137] on span "Sanirun" at bounding box center [145, 140] width 140 height 16
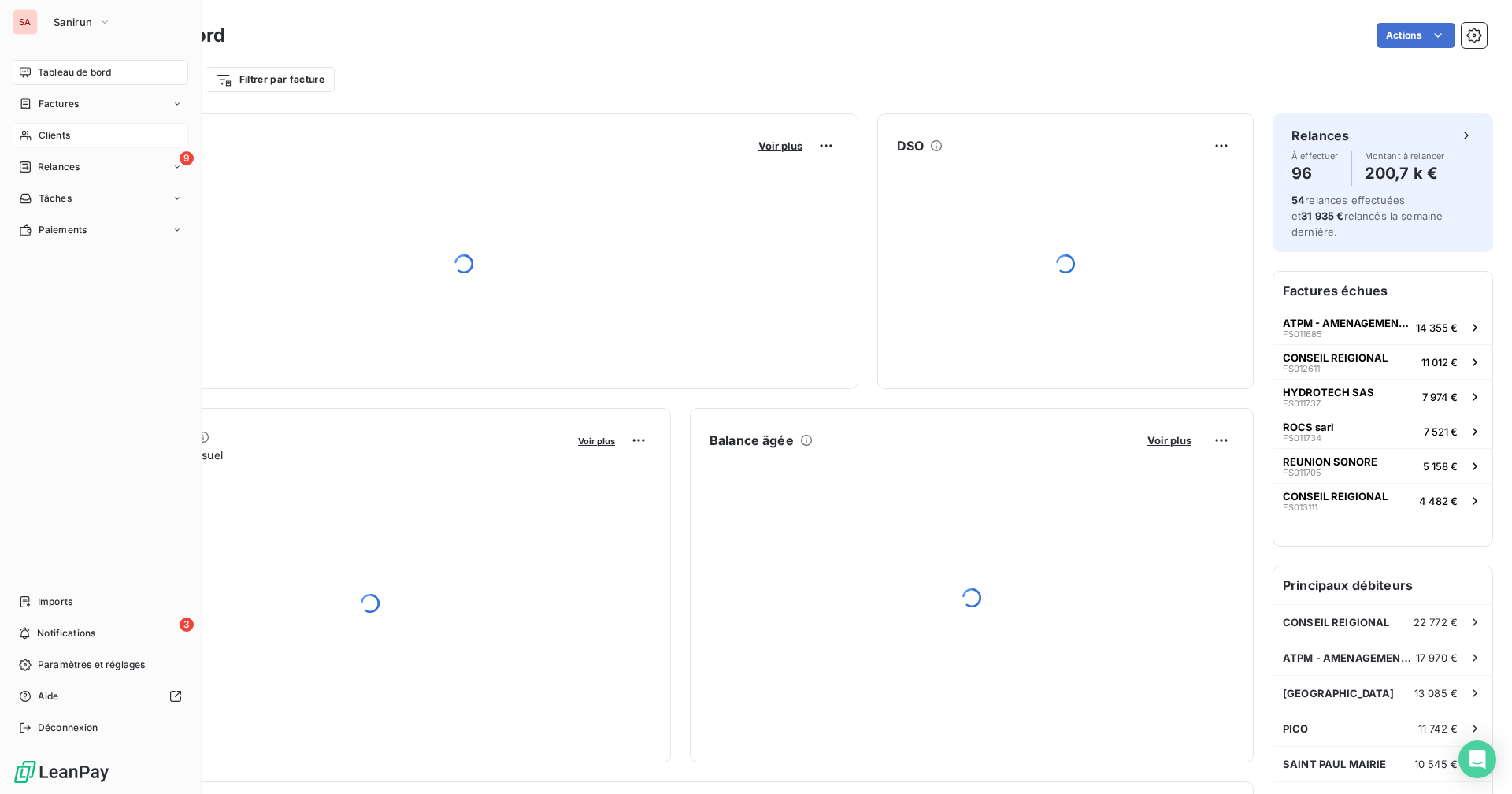
click at [41, 136] on span "Clients" at bounding box center [54, 135] width 31 height 14
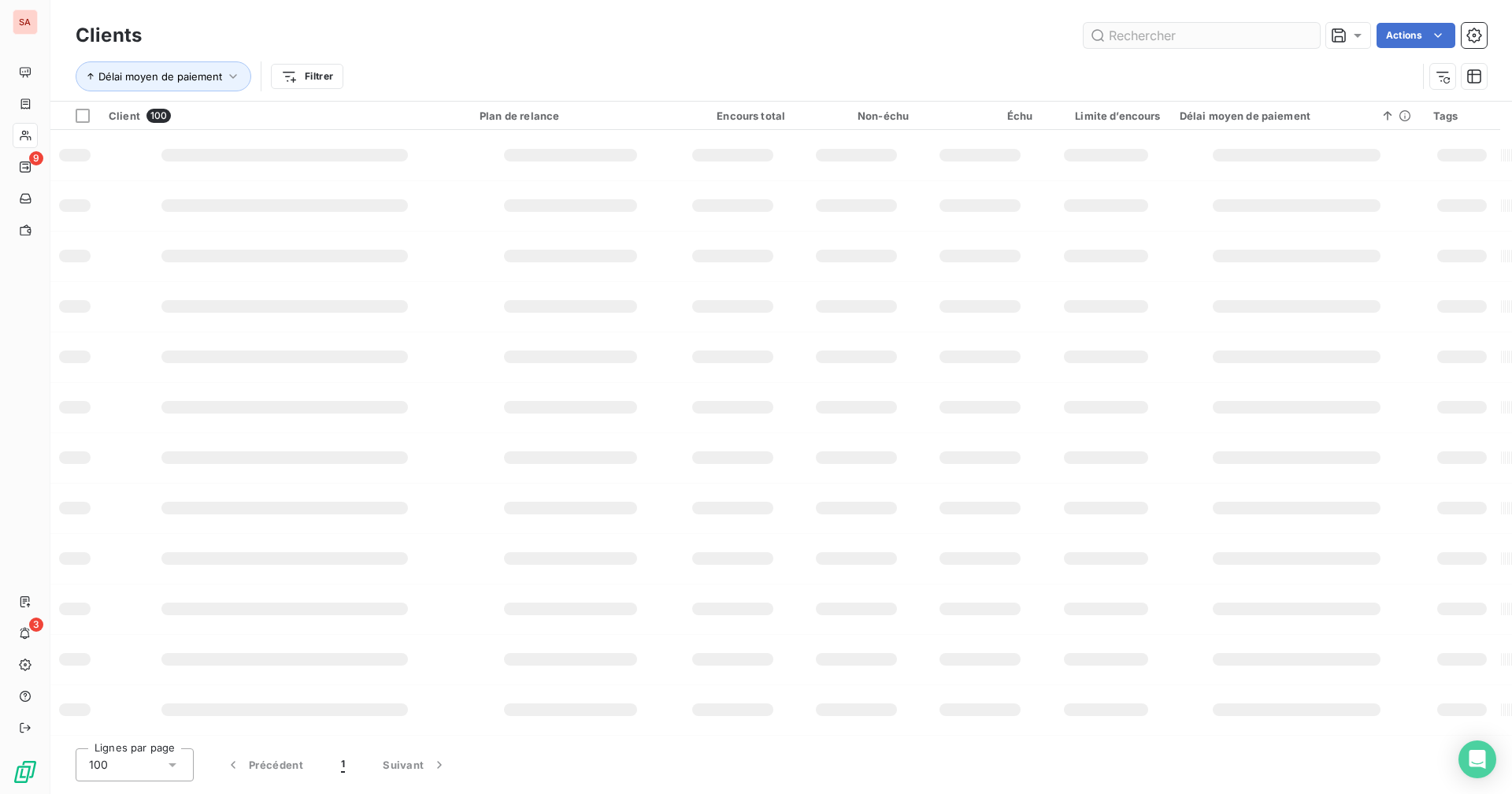
click at [1158, 36] on input "text" at bounding box center [1201, 35] width 236 height 25
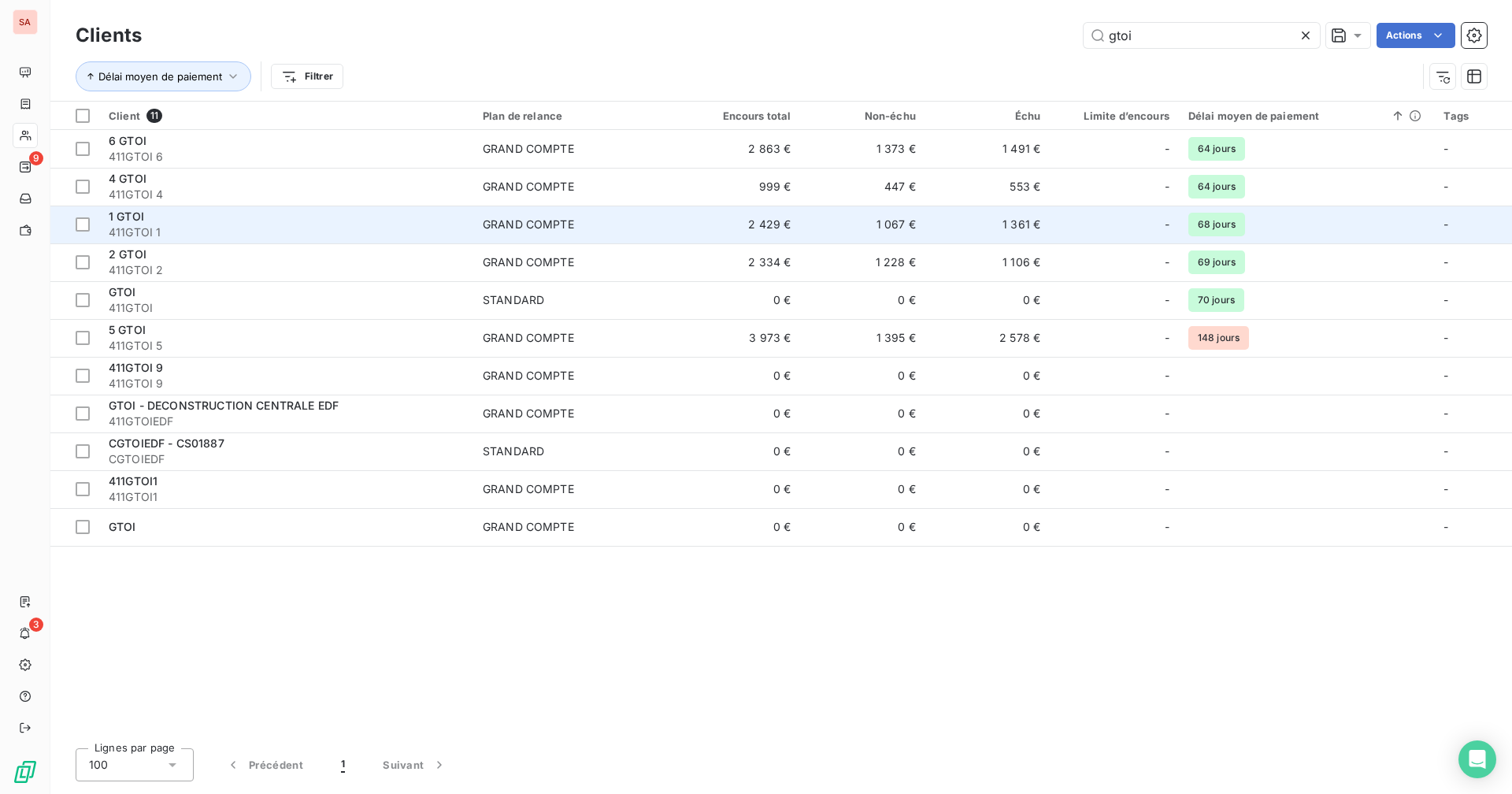
type input "gtoi"
click at [521, 227] on div "GRAND COMPTE" at bounding box center [528, 224] width 92 height 16
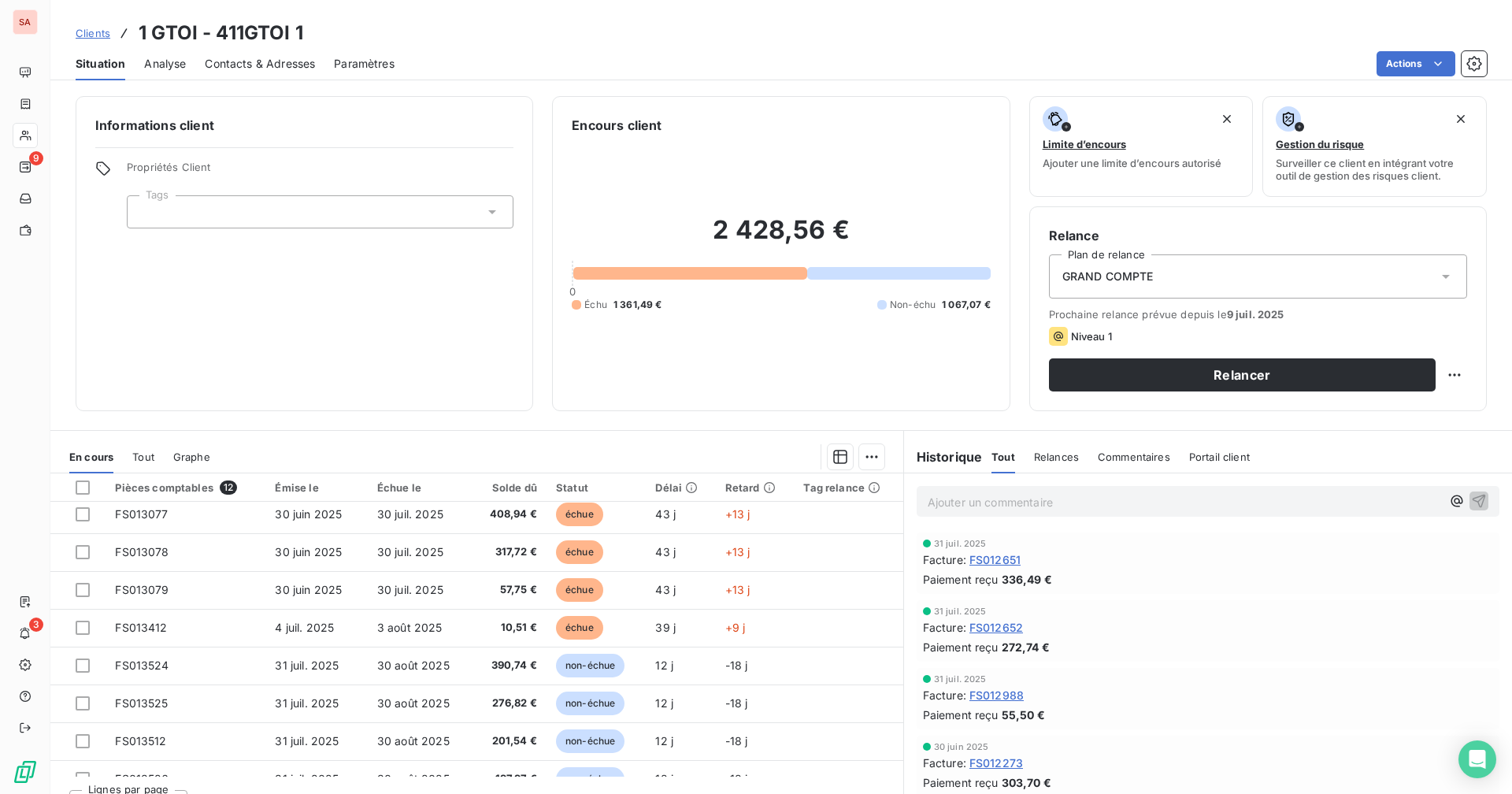
scroll to position [179, 0]
